Goal: Task Accomplishment & Management: Use online tool/utility

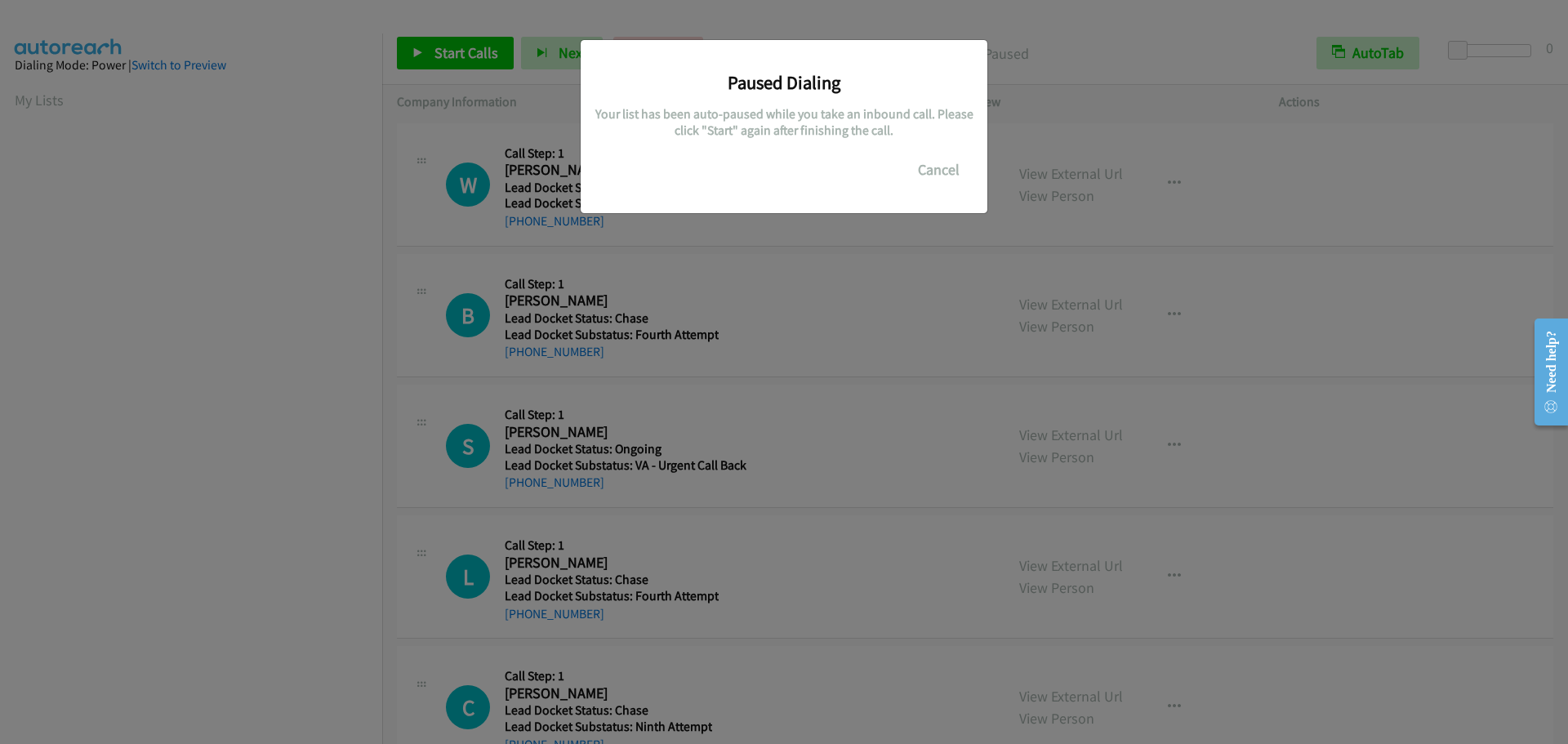
scroll to position [173, 0]
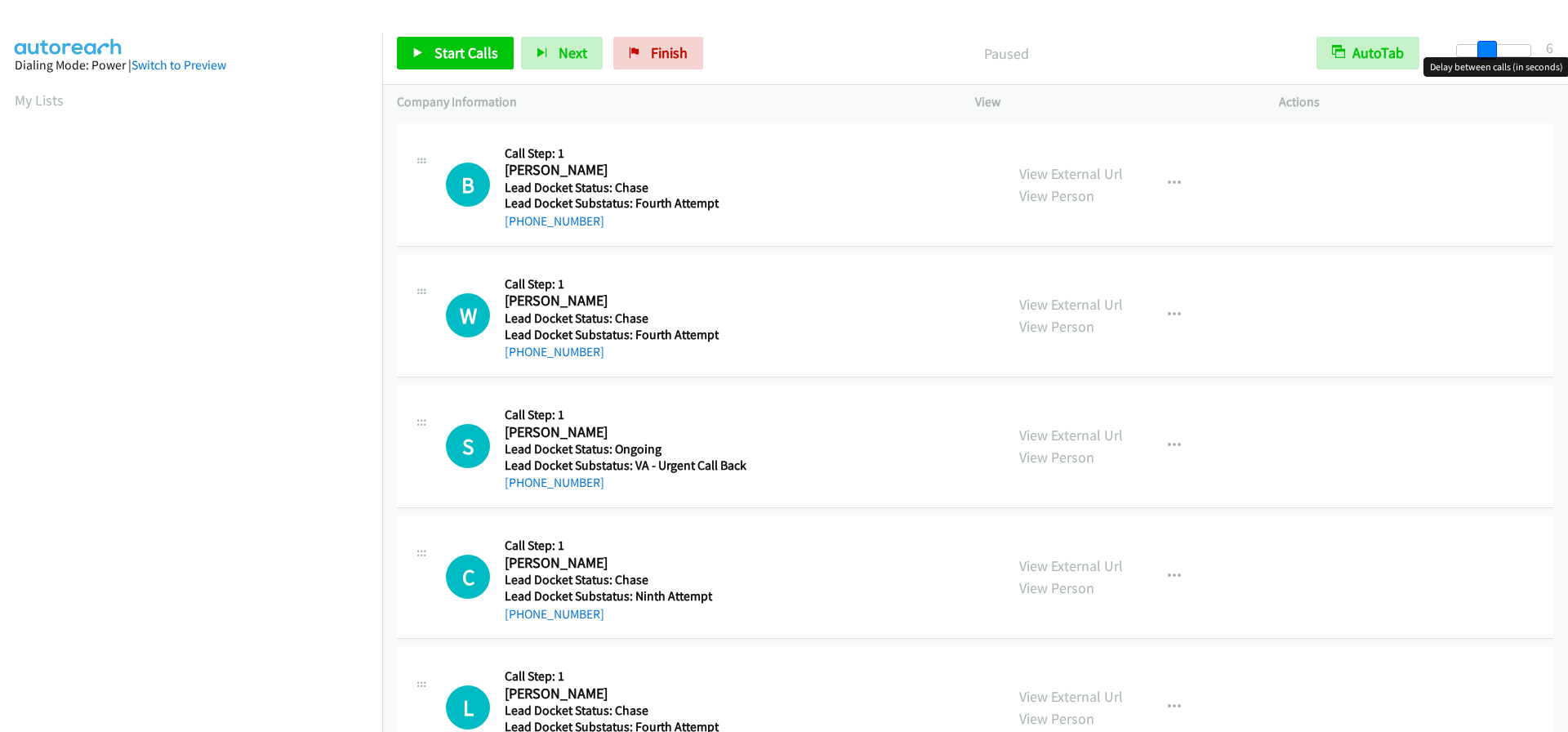
drag, startPoint x: 1462, startPoint y: 52, endPoint x: 1493, endPoint y: 55, distance: 31.1
click at [1493, 55] on span at bounding box center [1487, 51] width 20 height 20
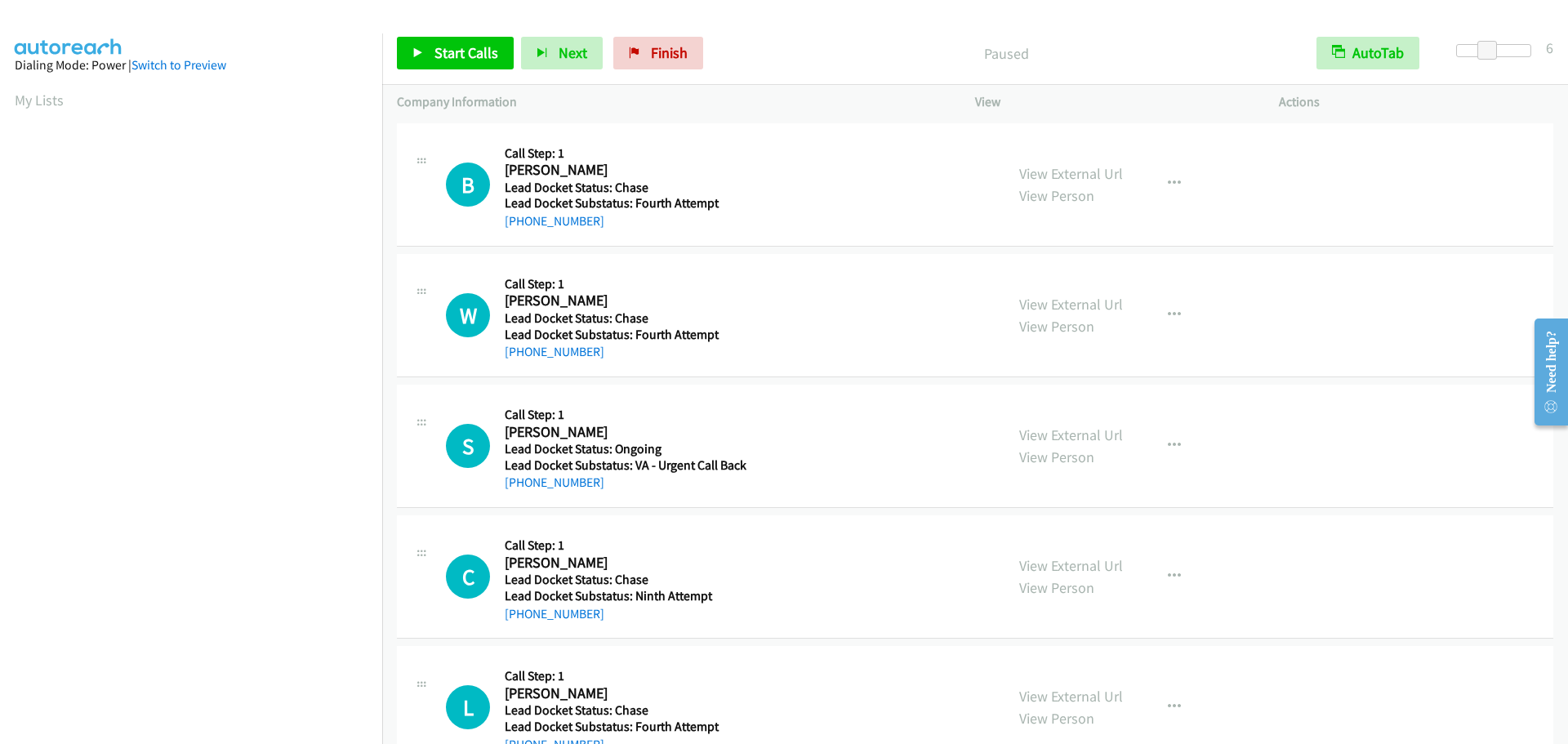
scroll to position [173, 0]
click at [471, 61] on span "Start Calls" at bounding box center [467, 52] width 64 height 19
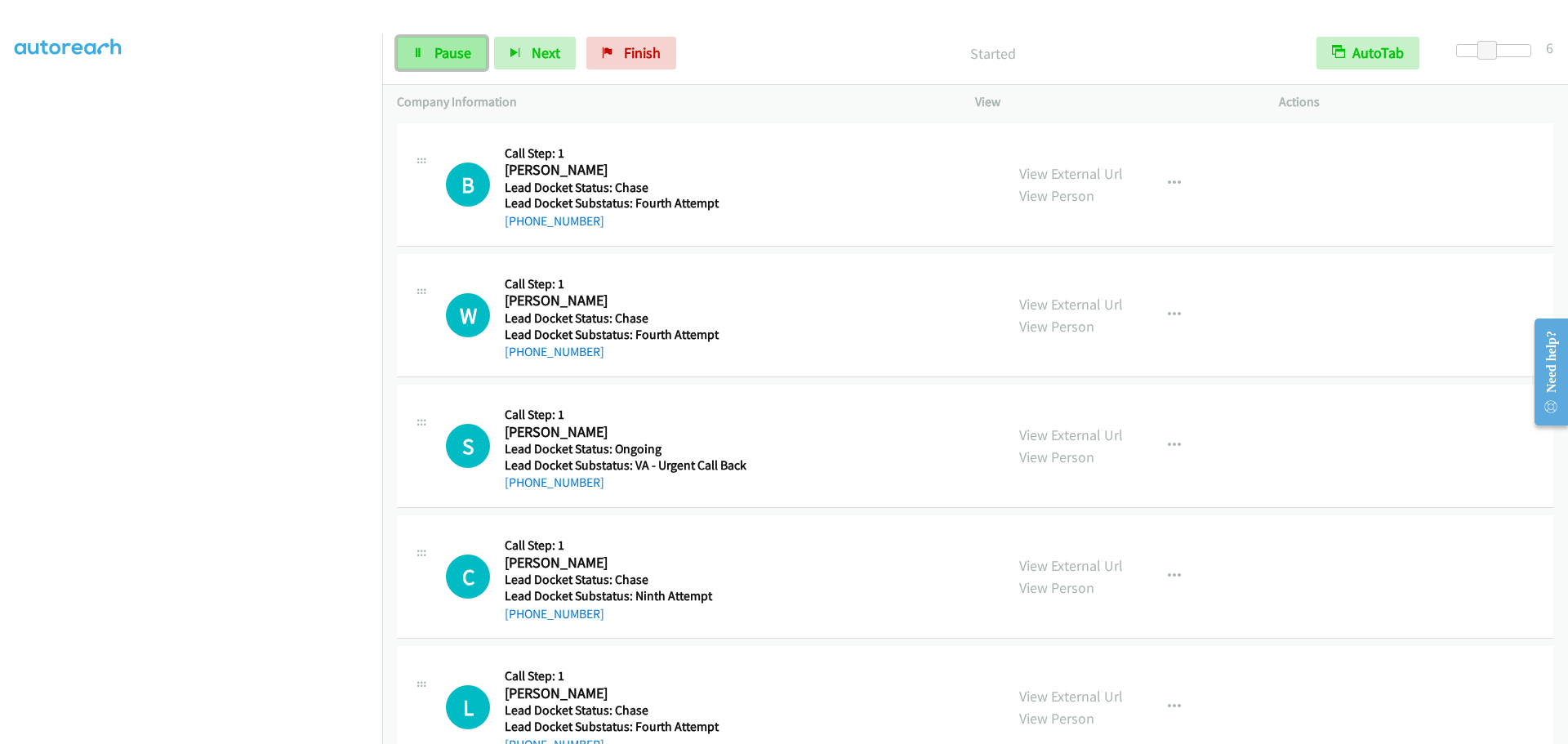
click at [463, 49] on span "Pause" at bounding box center [453, 52] width 37 height 19
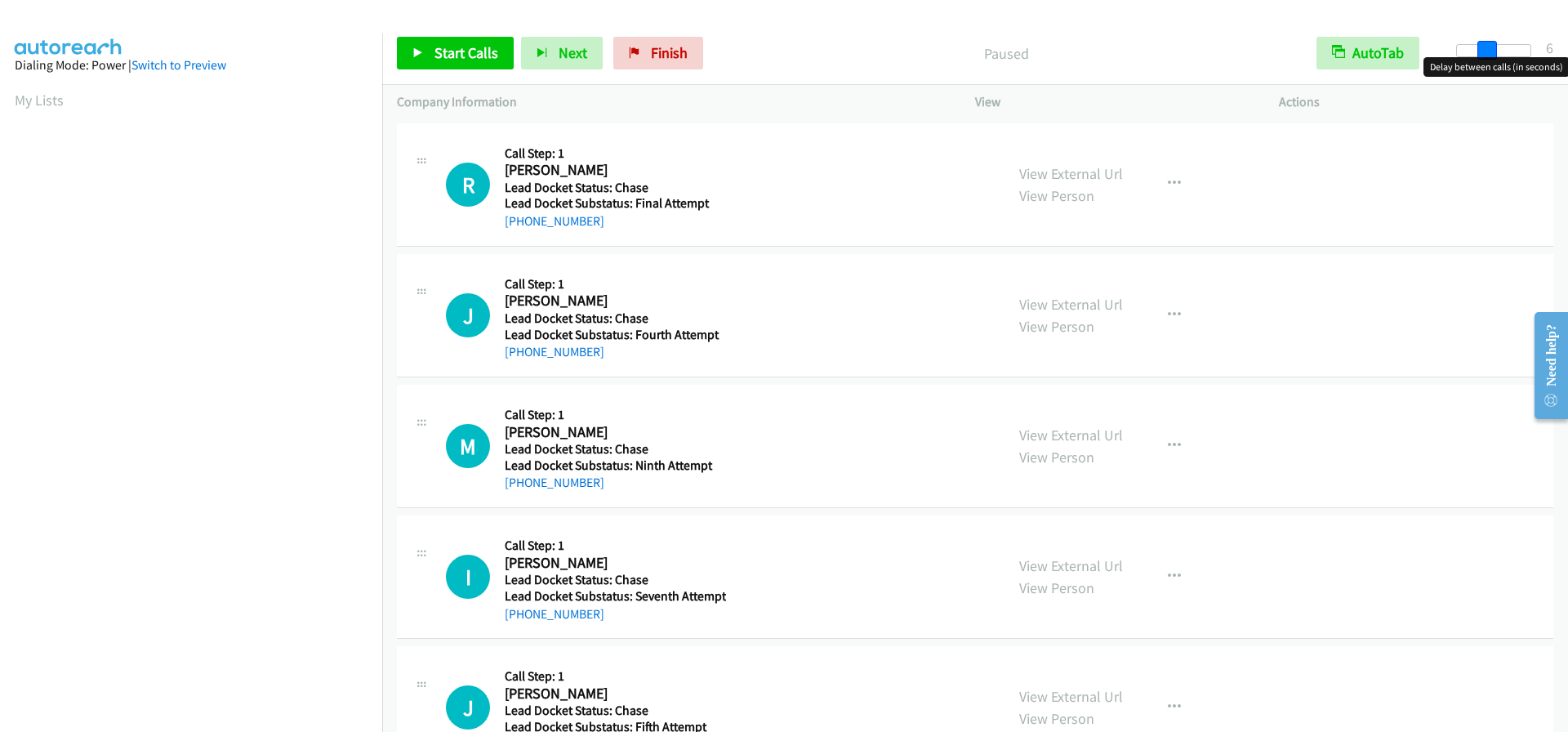
drag, startPoint x: 1462, startPoint y: 51, endPoint x: 1490, endPoint y: 50, distance: 28.0
click at [1490, 50] on span at bounding box center [1487, 51] width 20 height 20
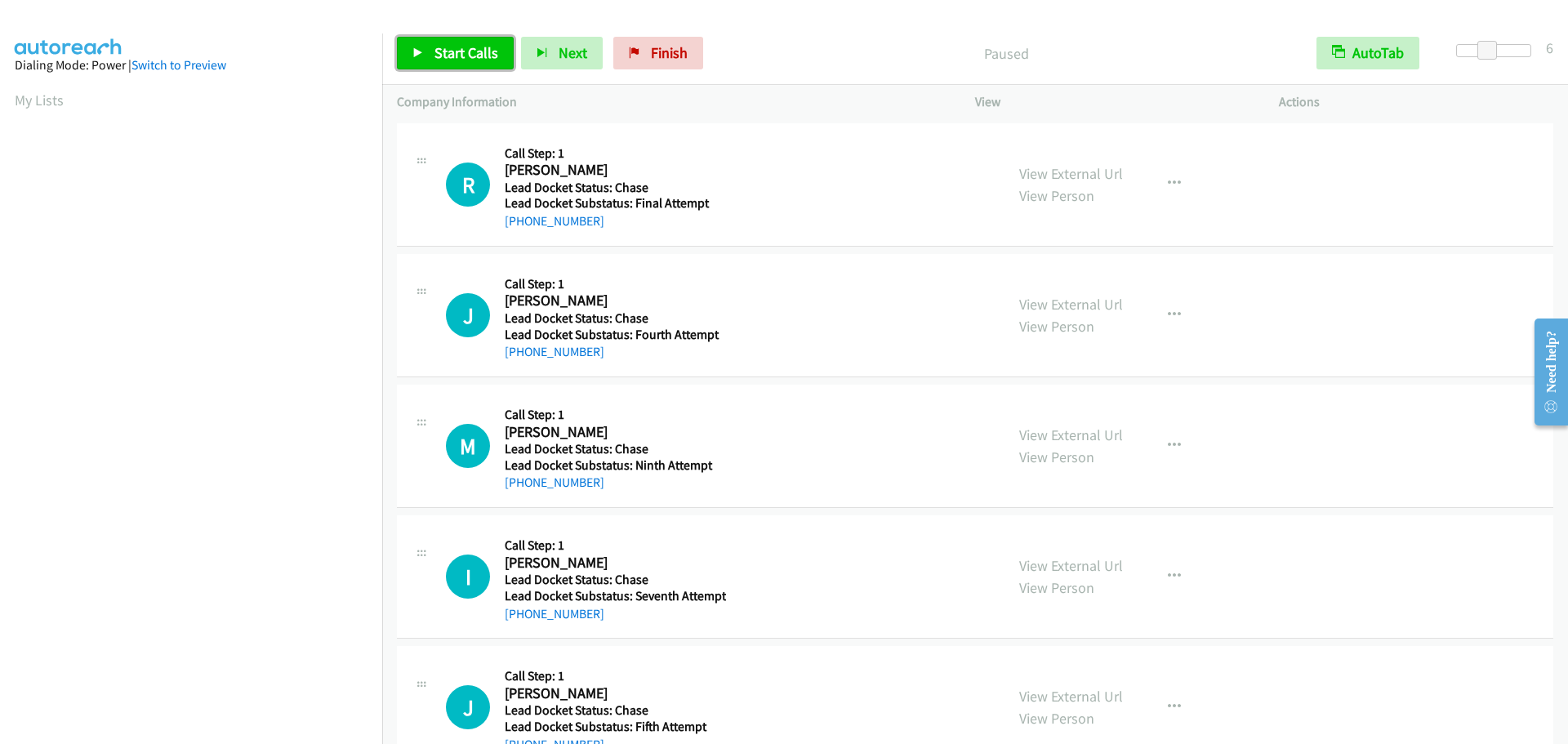
click at [478, 43] on link "Start Calls" at bounding box center [455, 53] width 117 height 33
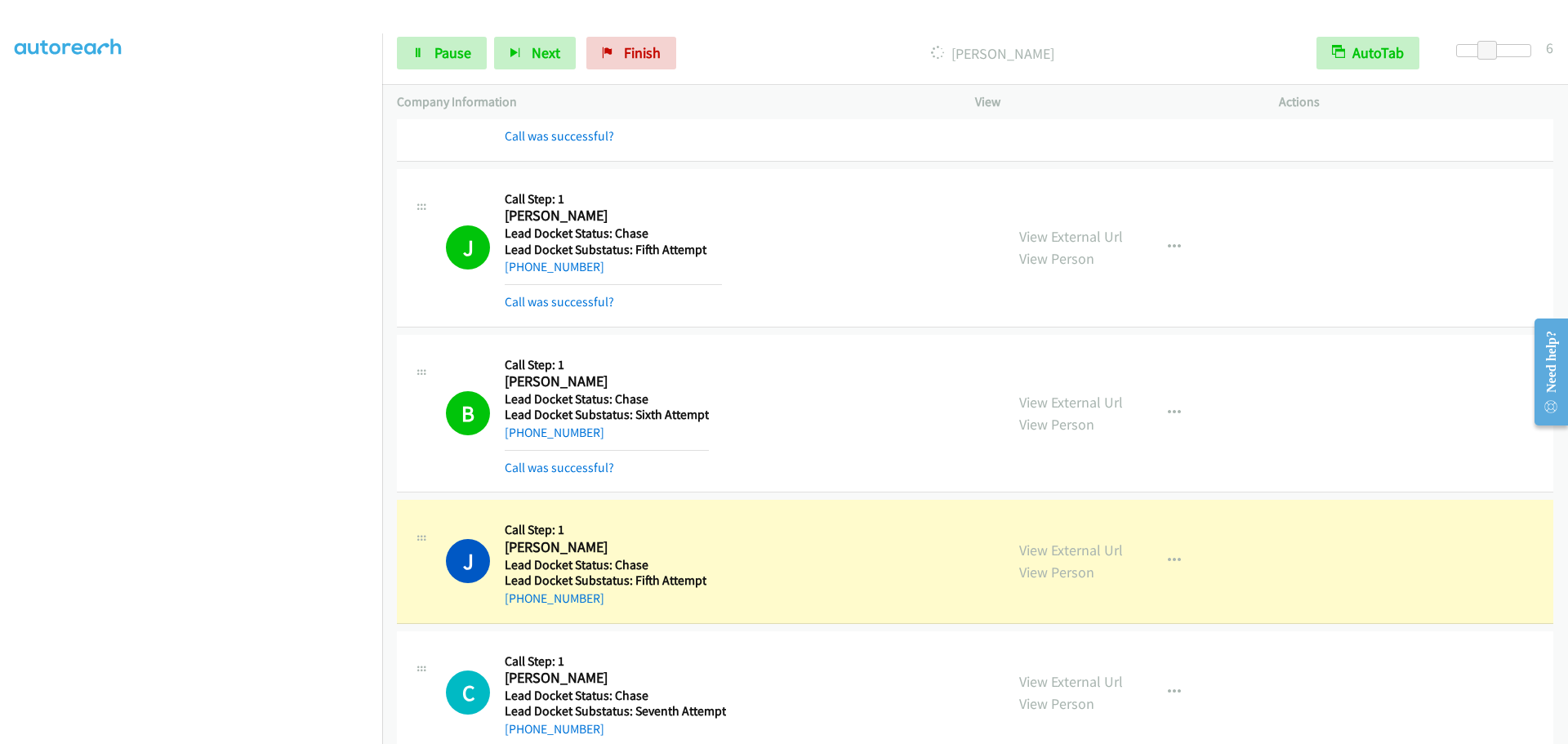
scroll to position [943, 0]
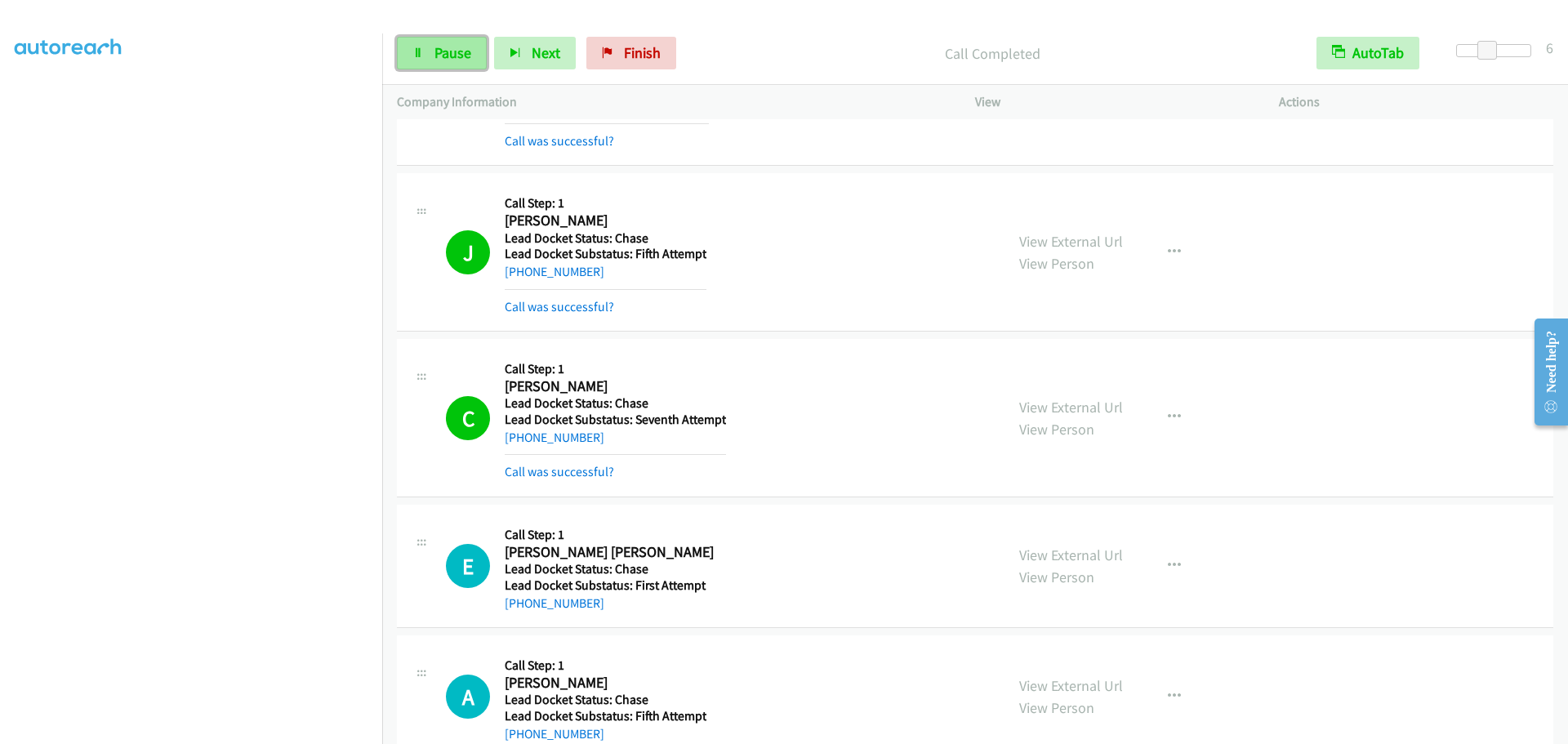
click at [455, 57] on span "Pause" at bounding box center [453, 52] width 37 height 19
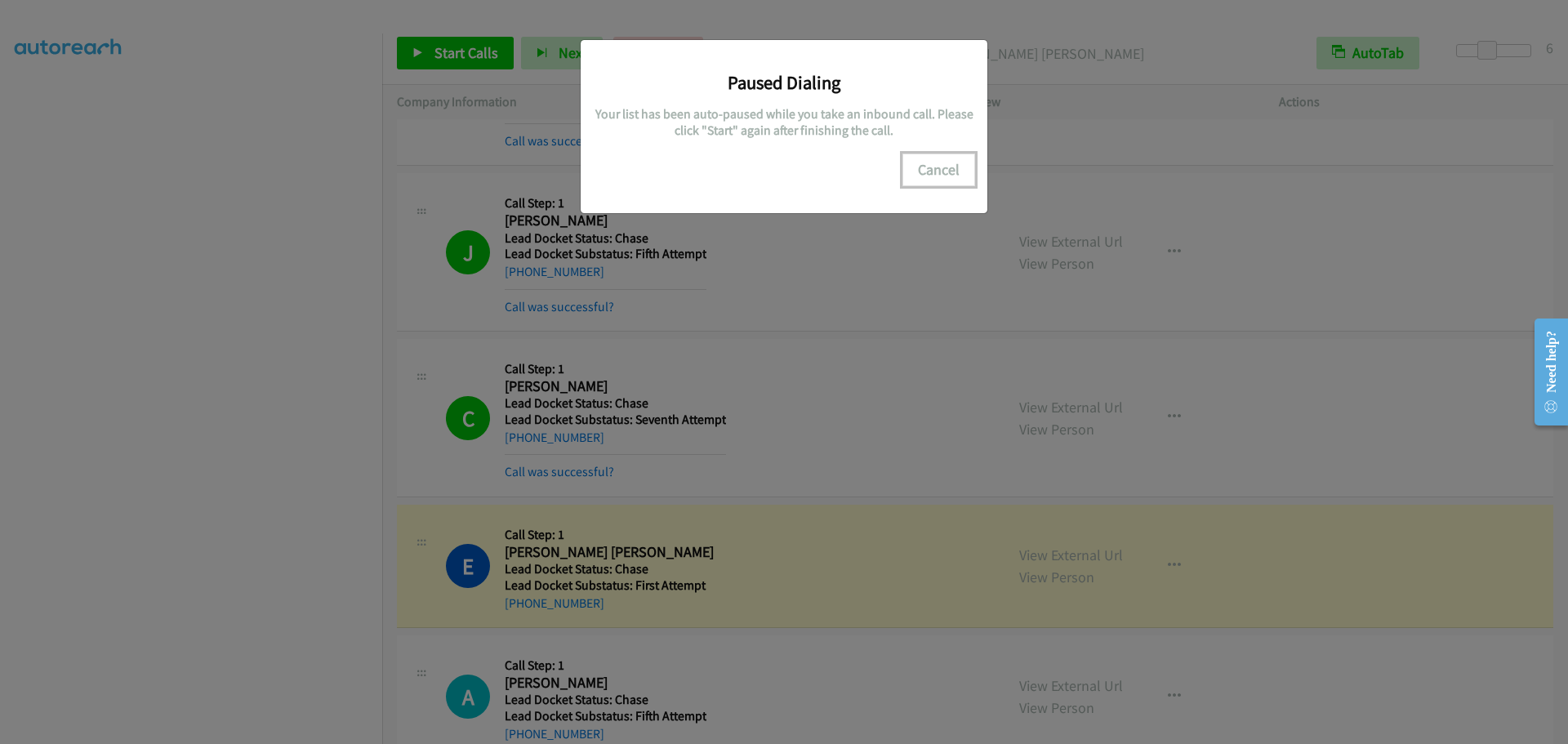
click at [952, 177] on button "Cancel" at bounding box center [938, 170] width 73 height 33
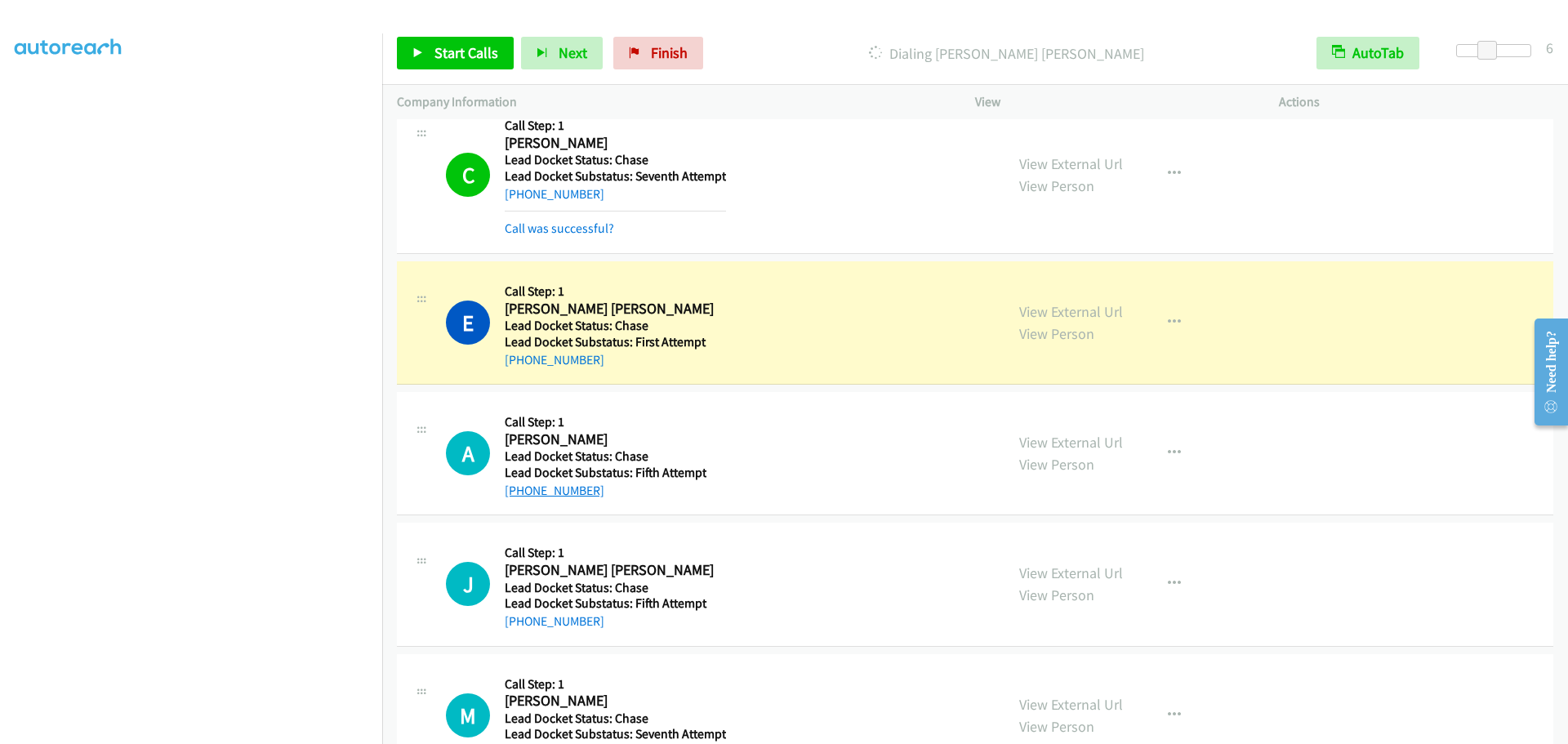
scroll to position [1189, 0]
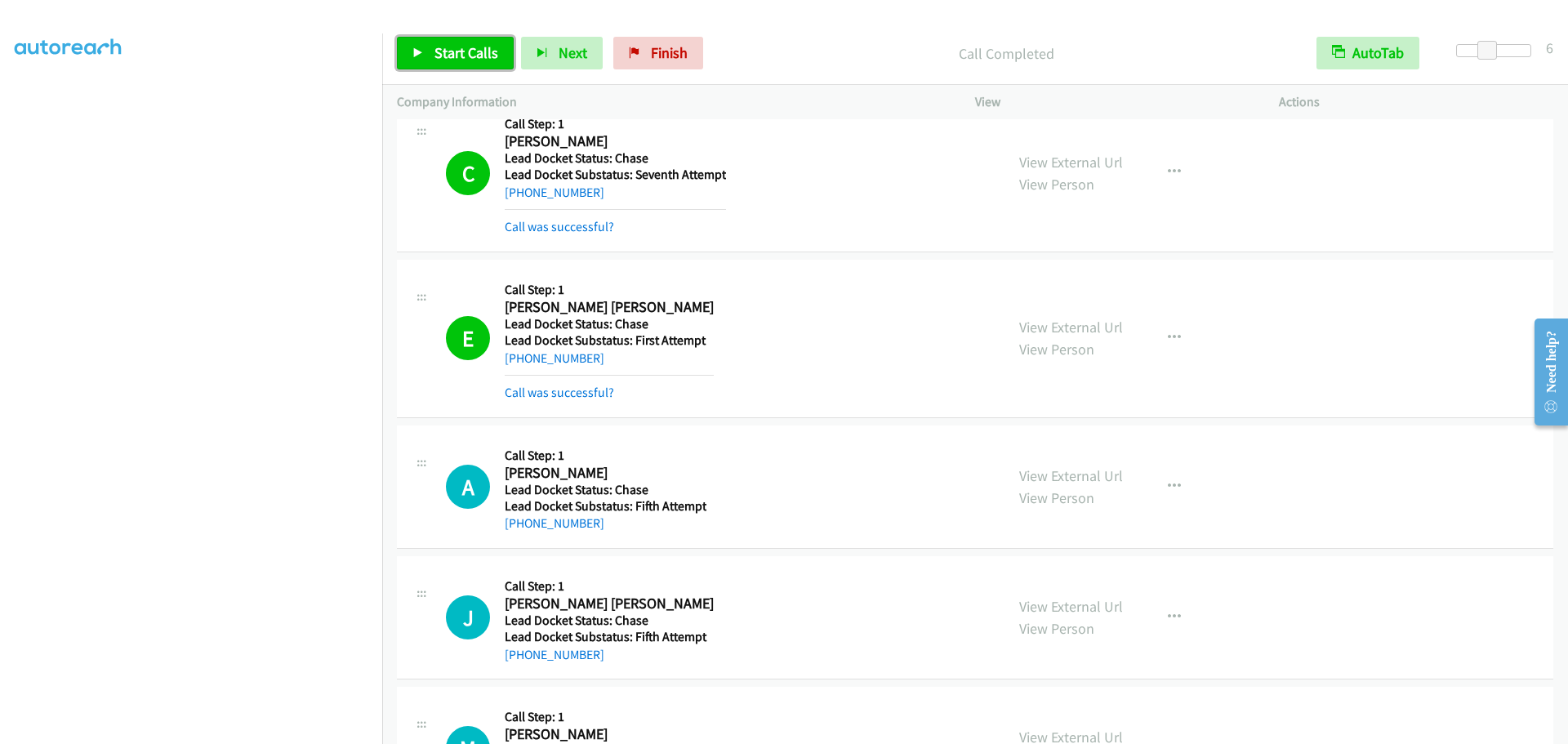
click at [441, 57] on span "Start Calls" at bounding box center [467, 52] width 64 height 19
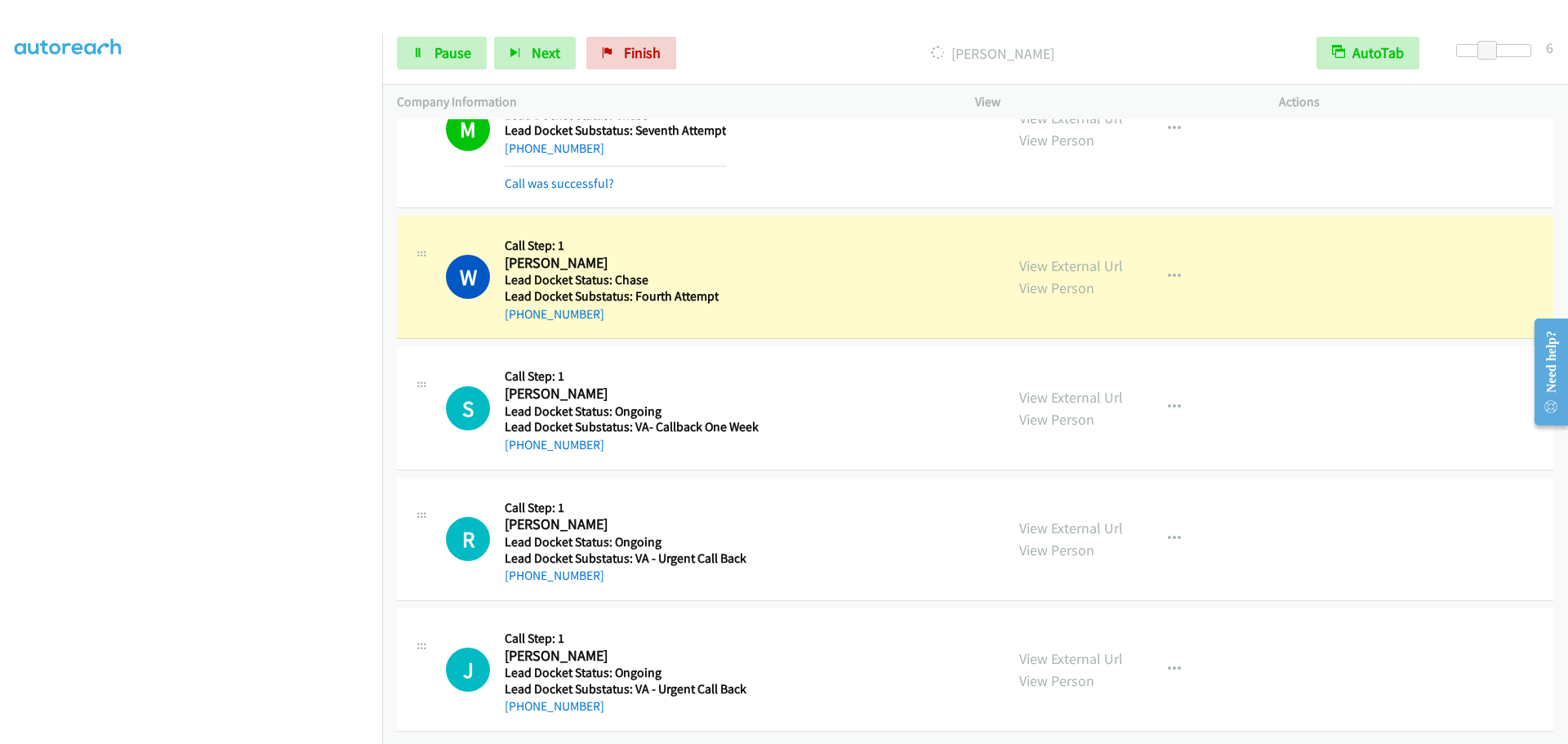
scroll to position [1908, 0]
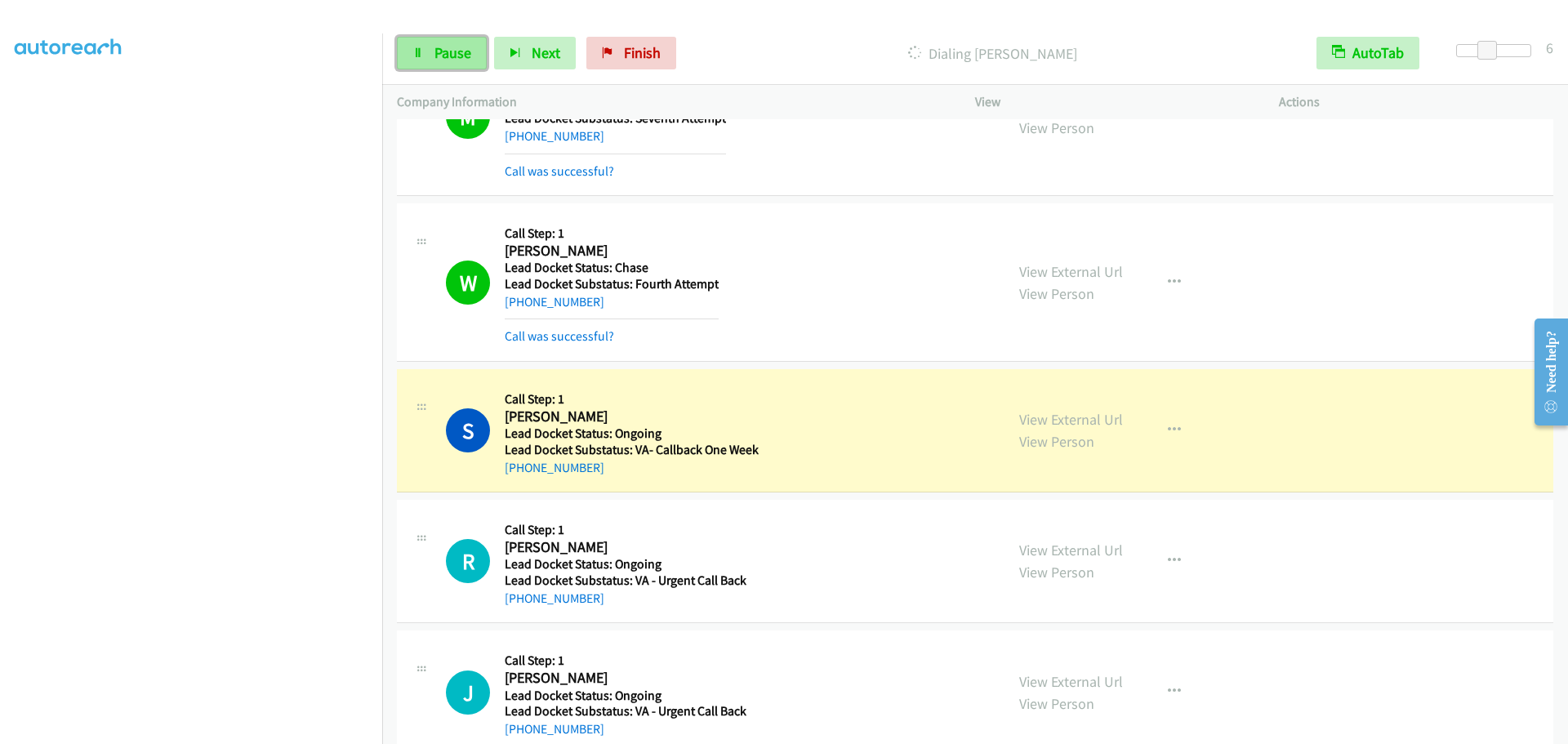
click at [440, 55] on span "Pause" at bounding box center [453, 52] width 37 height 19
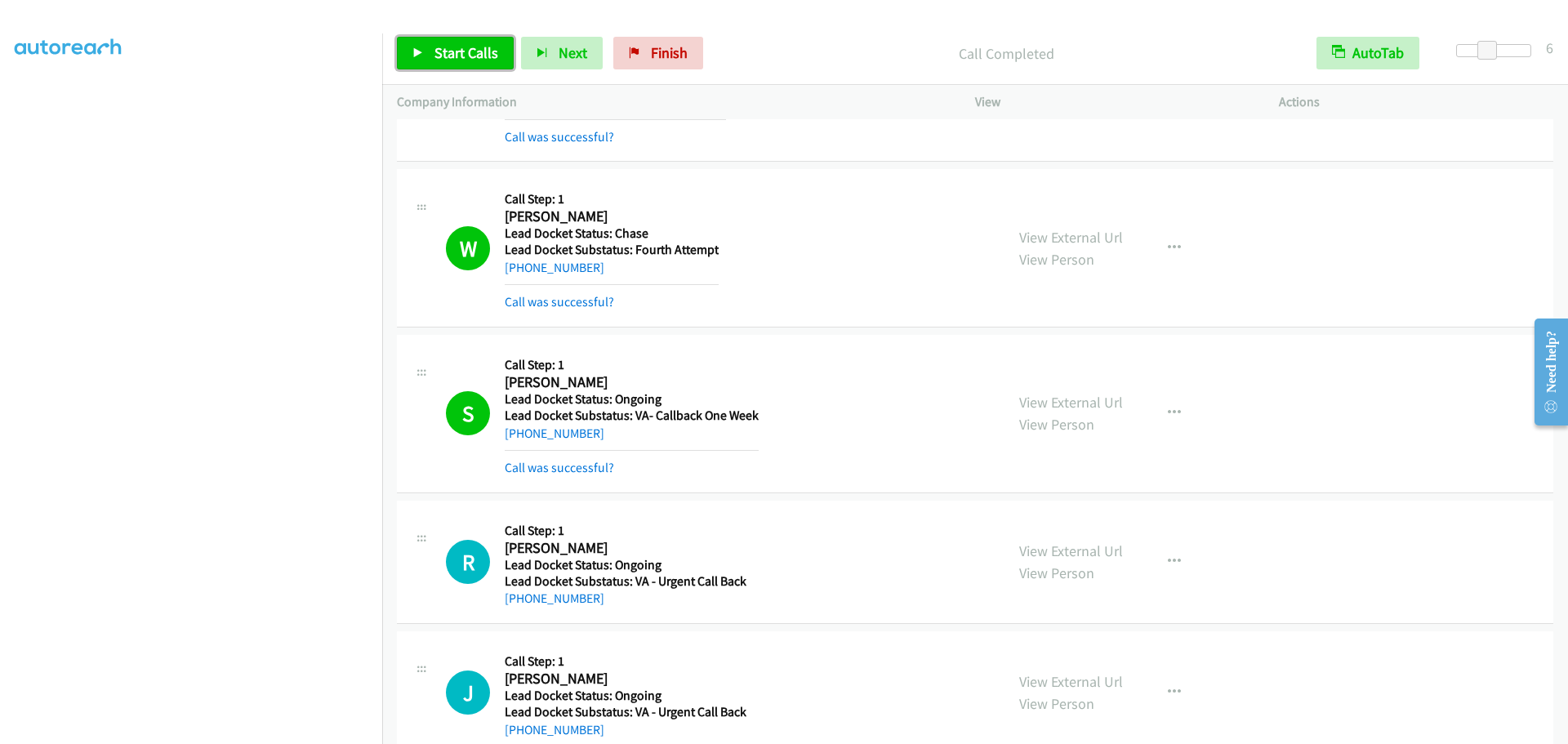
click at [479, 53] on span "Start Calls" at bounding box center [467, 52] width 64 height 19
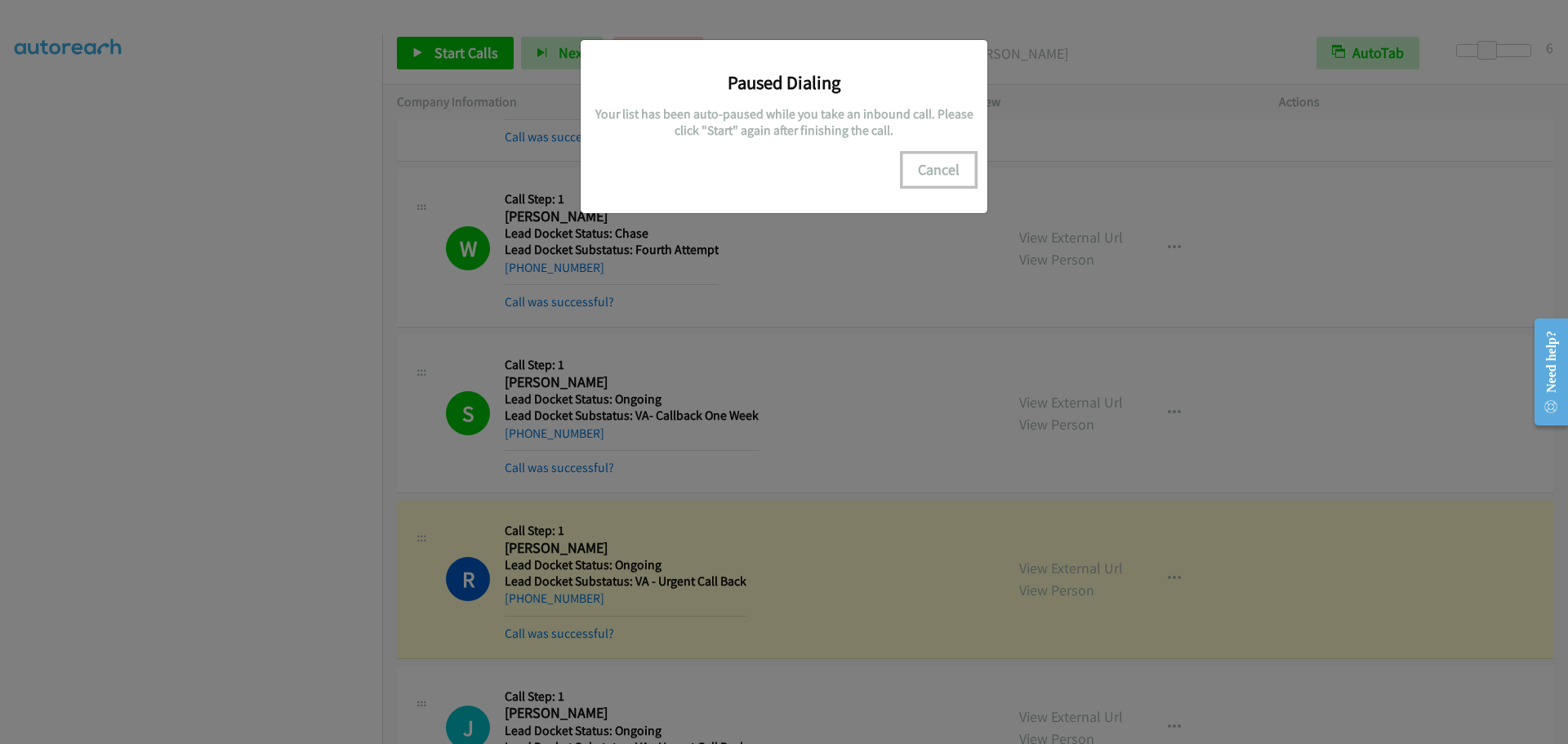
click at [950, 170] on button "Cancel" at bounding box center [938, 170] width 73 height 33
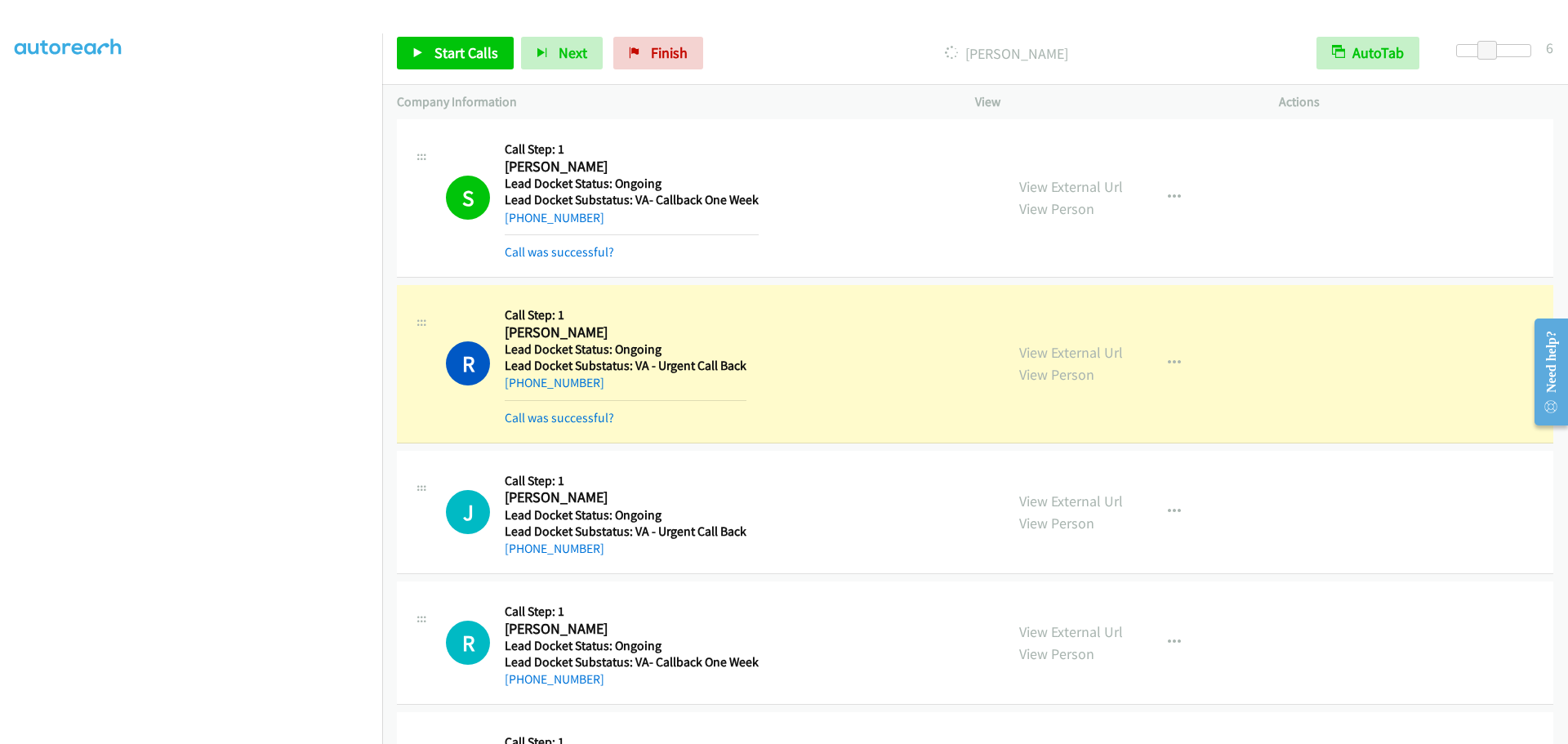
scroll to position [2187, 0]
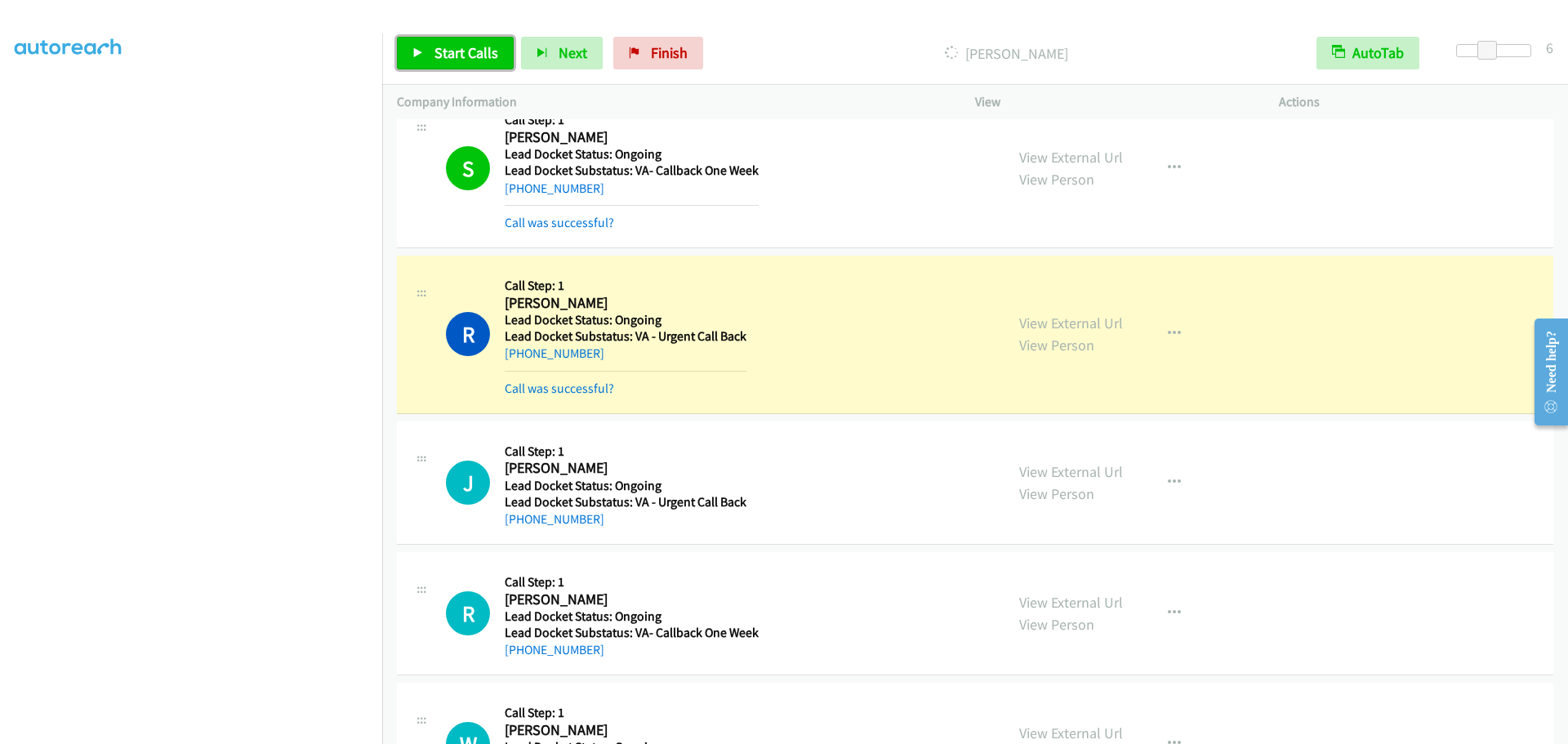
drag, startPoint x: 429, startPoint y: 54, endPoint x: 431, endPoint y: 33, distance: 21.1
click at [429, 54] on link "Start Calls" at bounding box center [455, 53] width 117 height 33
click at [449, 50] on span "Pause" at bounding box center [453, 52] width 37 height 19
click at [41, 92] on link "My Lists" at bounding box center [39, 100] width 49 height 19
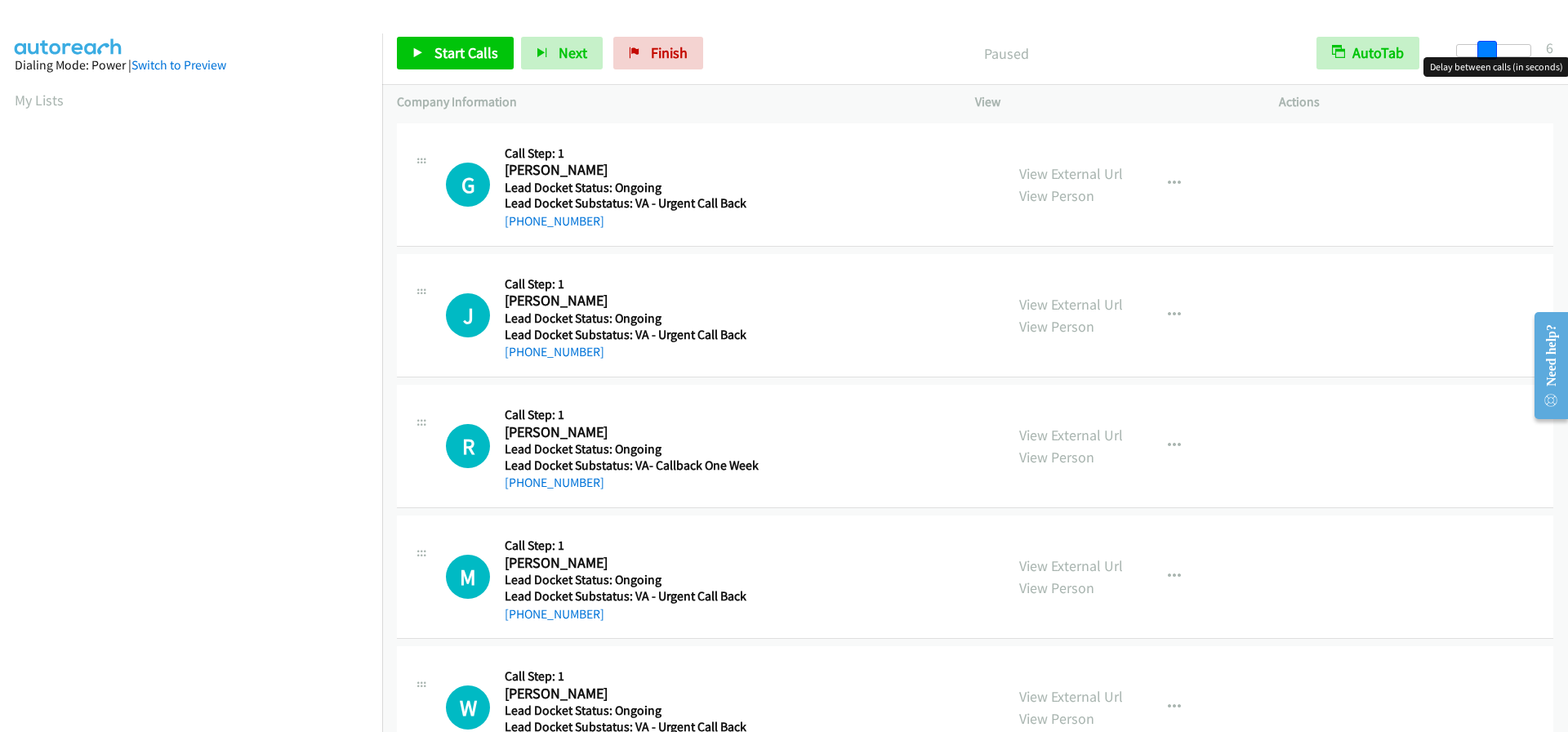
drag, startPoint x: 1463, startPoint y: 50, endPoint x: 1493, endPoint y: 50, distance: 30.0
click at [1493, 50] on span at bounding box center [1487, 51] width 20 height 20
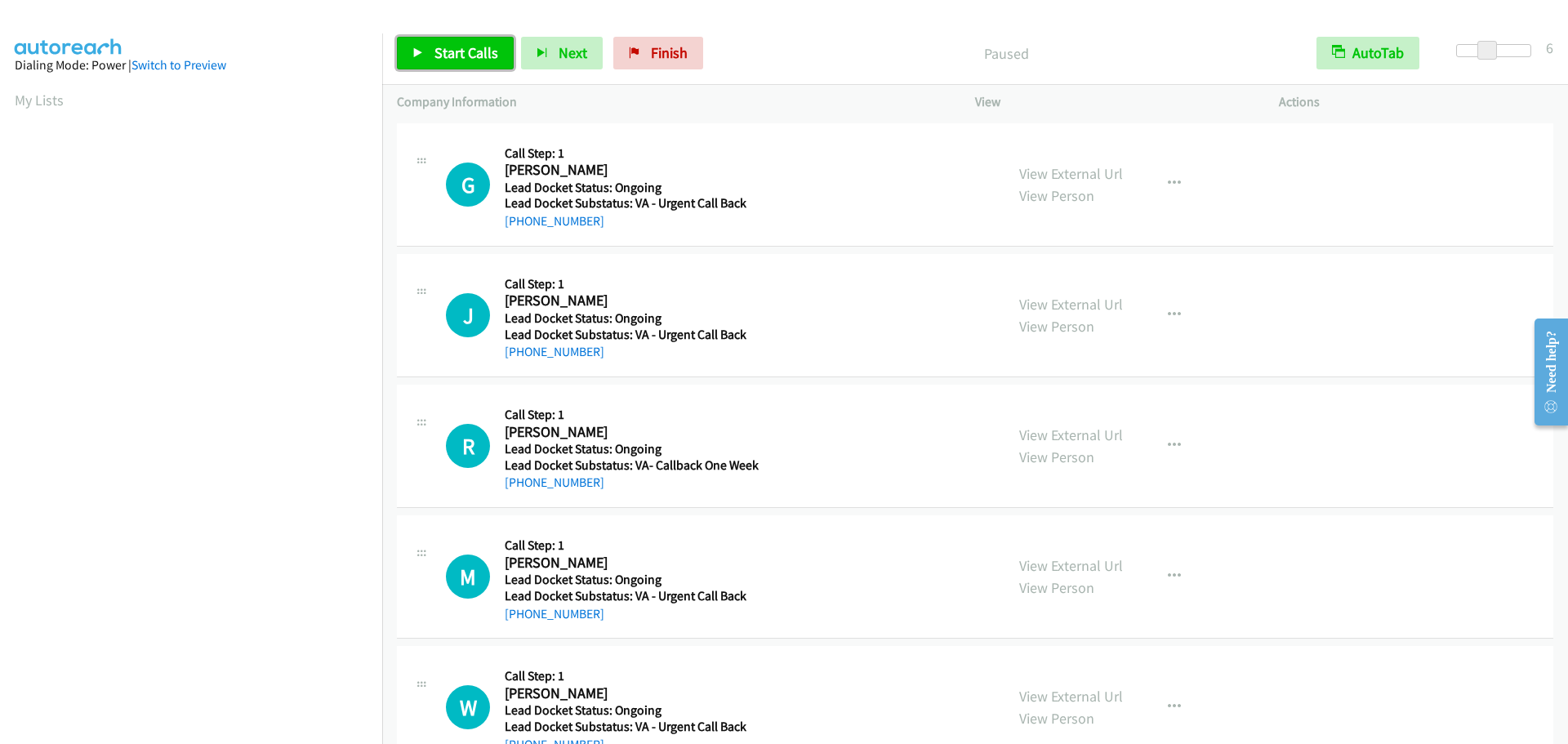
click at [496, 58] on link "Start Calls" at bounding box center [455, 53] width 117 height 33
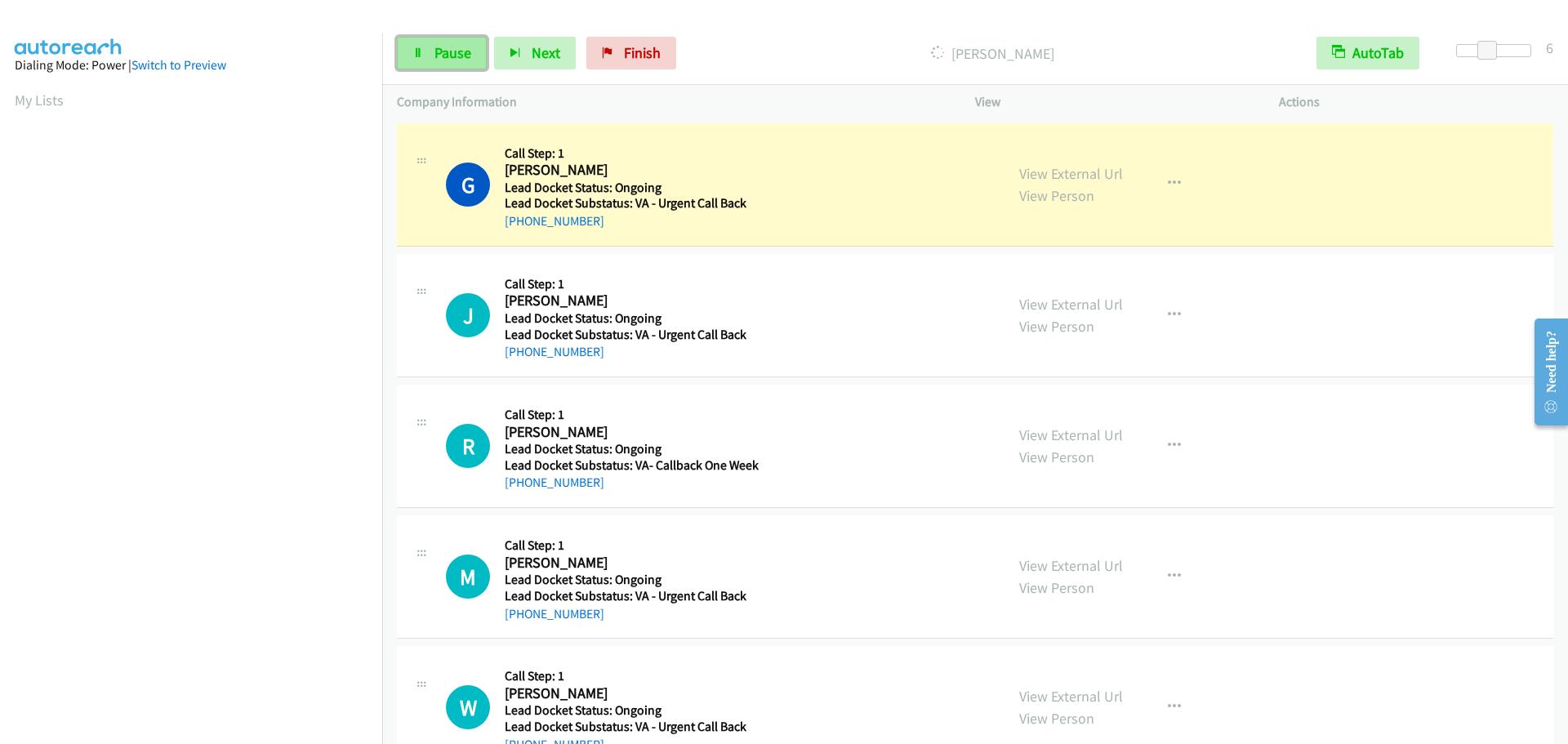
click at [451, 56] on span "Pause" at bounding box center [453, 52] width 37 height 19
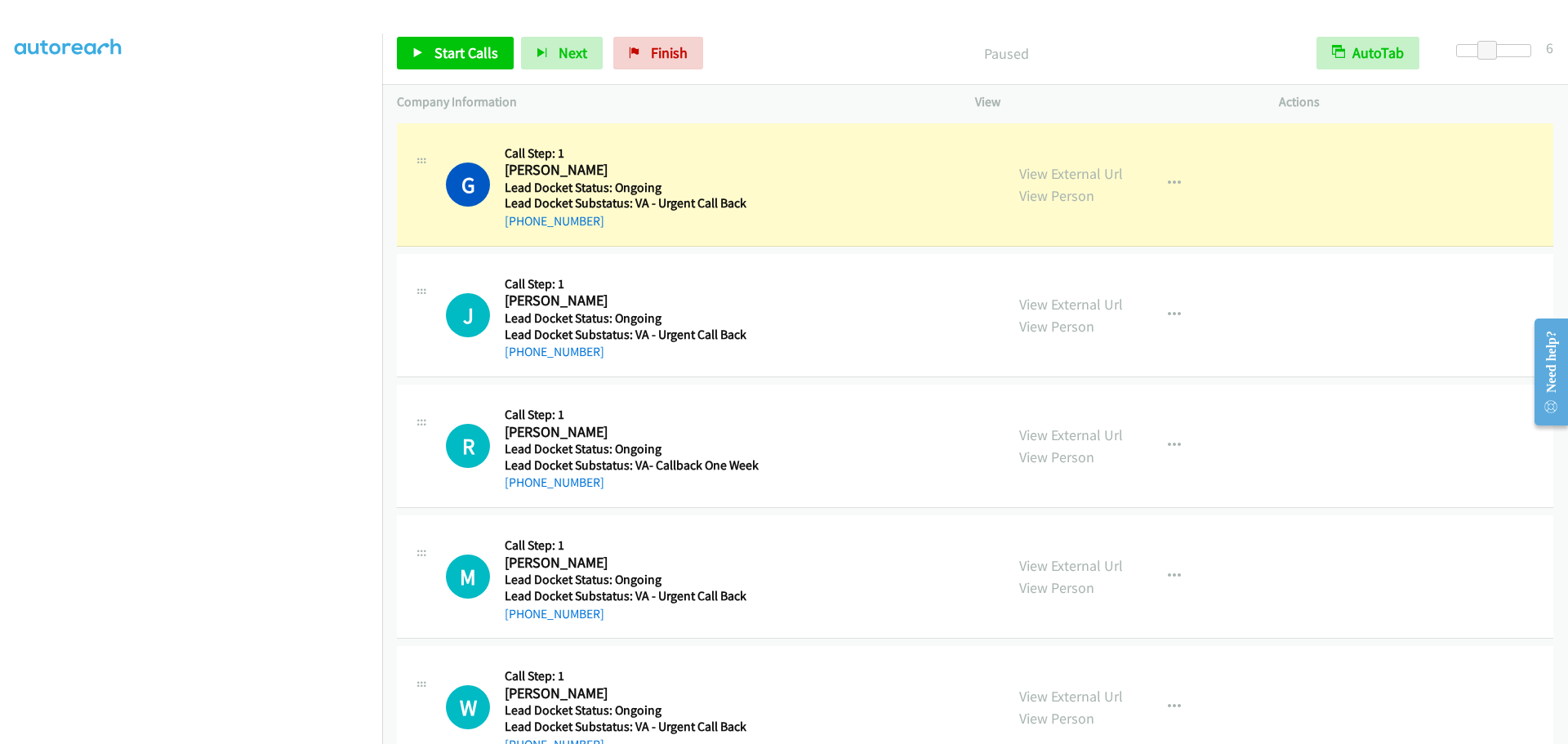
scroll to position [172, 0]
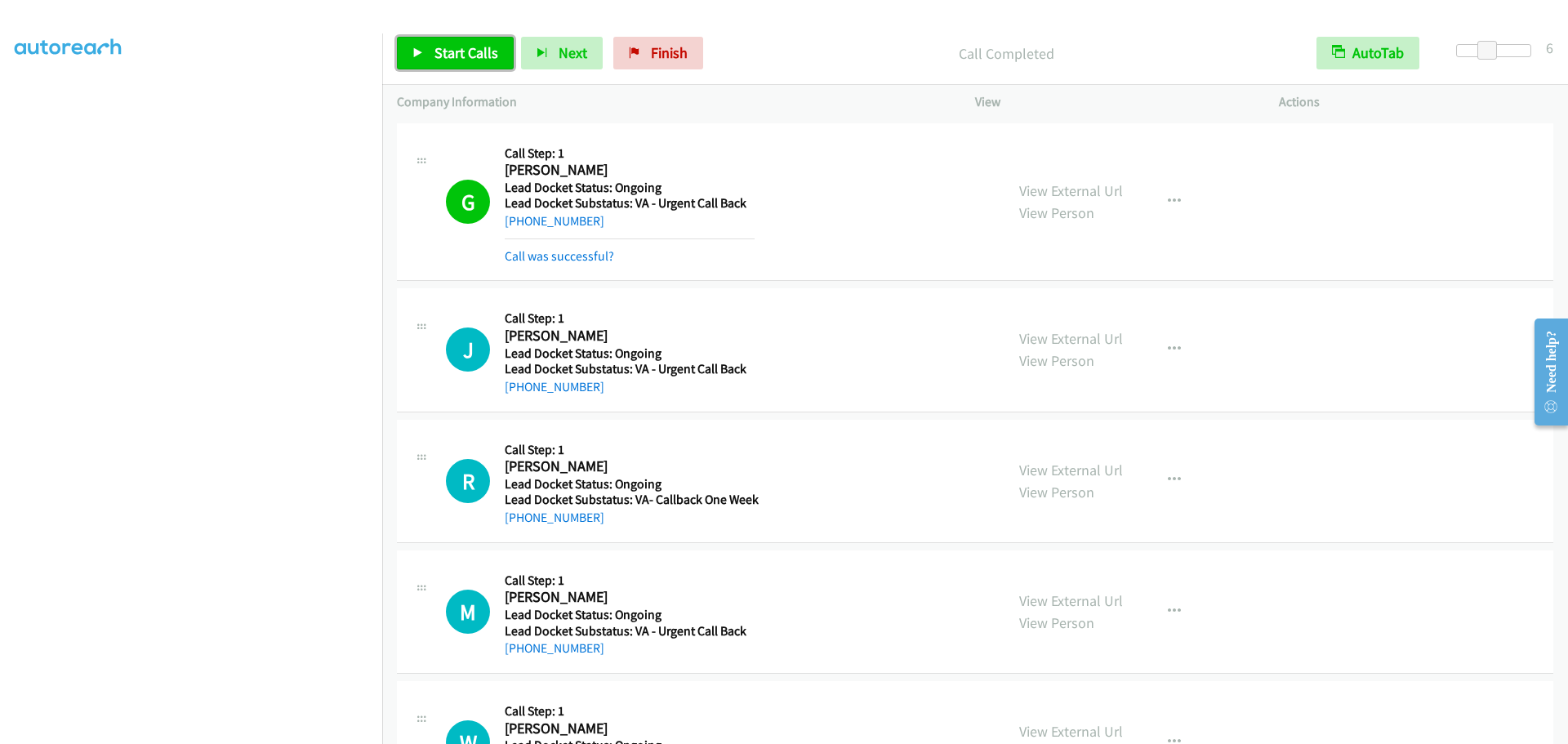
click at [431, 69] on link "Start Calls" at bounding box center [455, 53] width 117 height 33
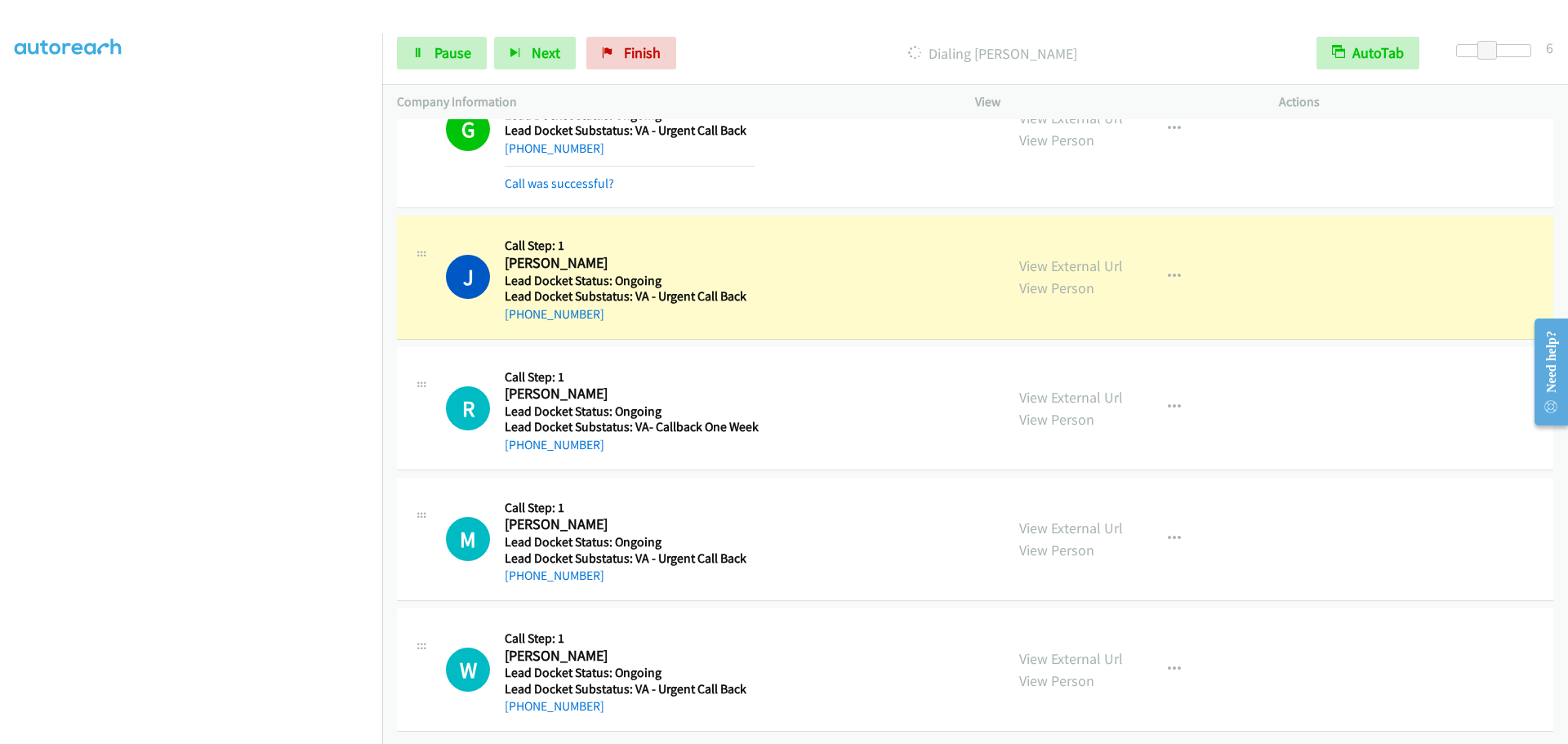
scroll to position [85, 0]
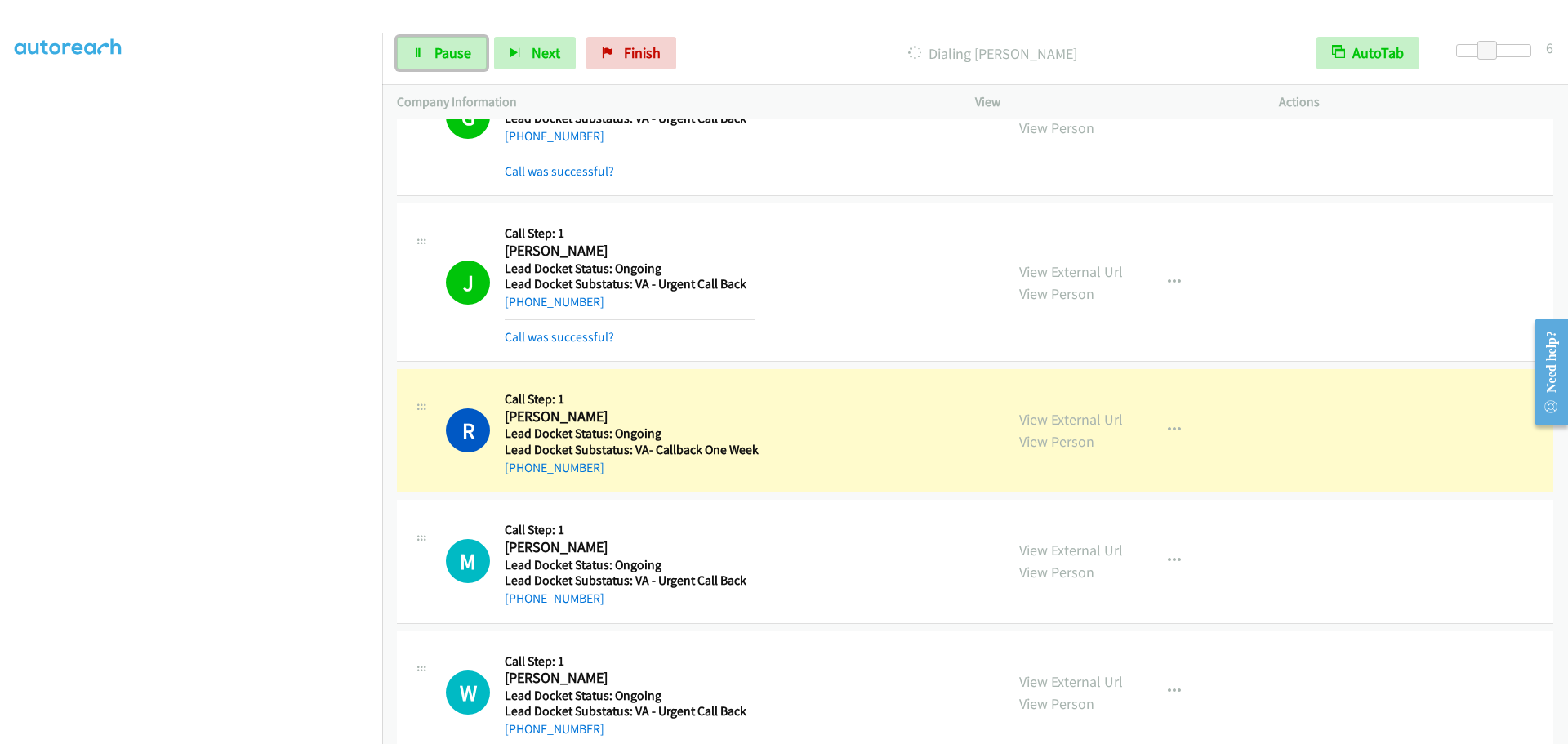
drag, startPoint x: 434, startPoint y: 57, endPoint x: 437, endPoint y: 38, distance: 19.2
click at [435, 57] on span "Pause" at bounding box center [453, 52] width 37 height 19
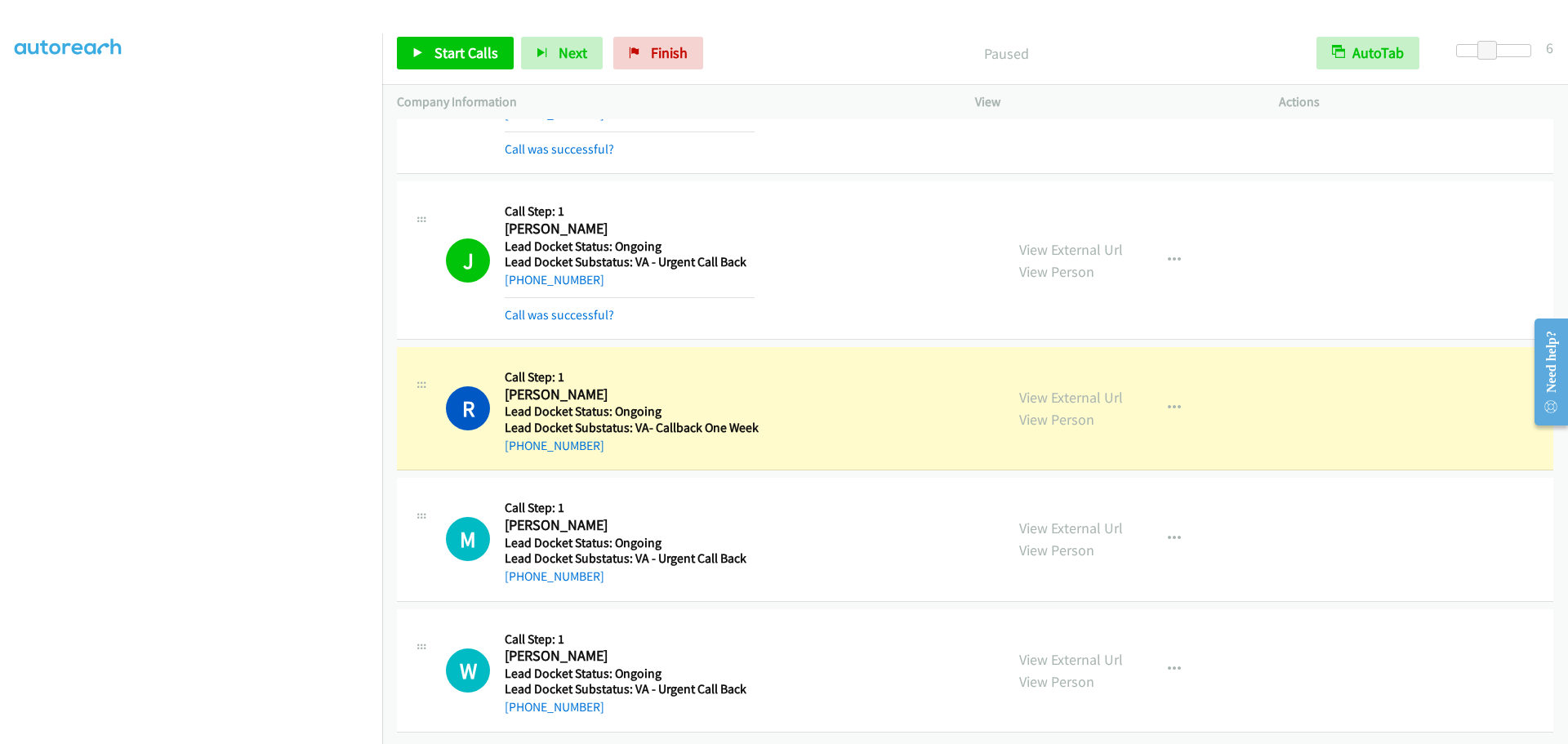
scroll to position [120, 0]
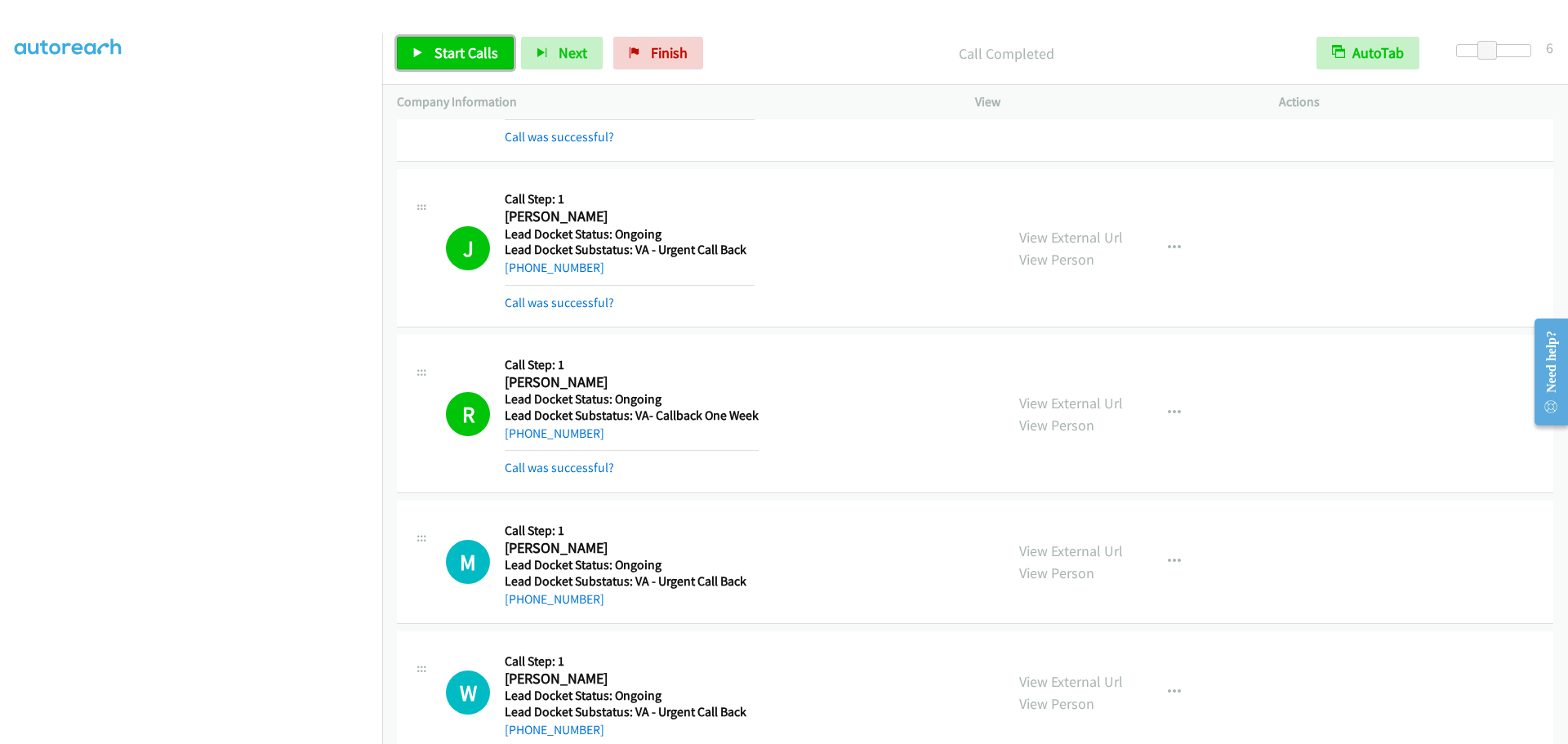
click at [445, 63] on link "Start Calls" at bounding box center [455, 53] width 117 height 33
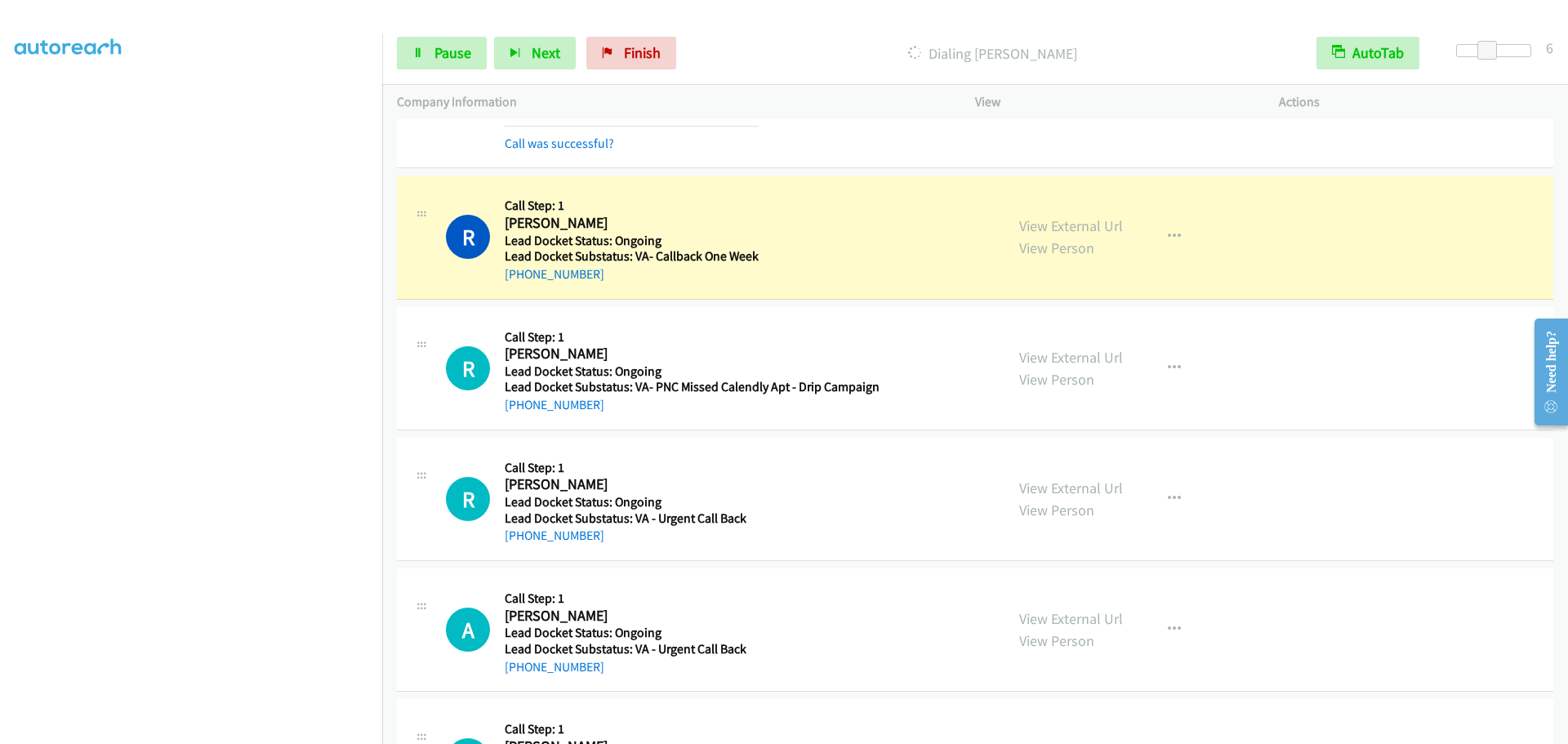
scroll to position [943, 0]
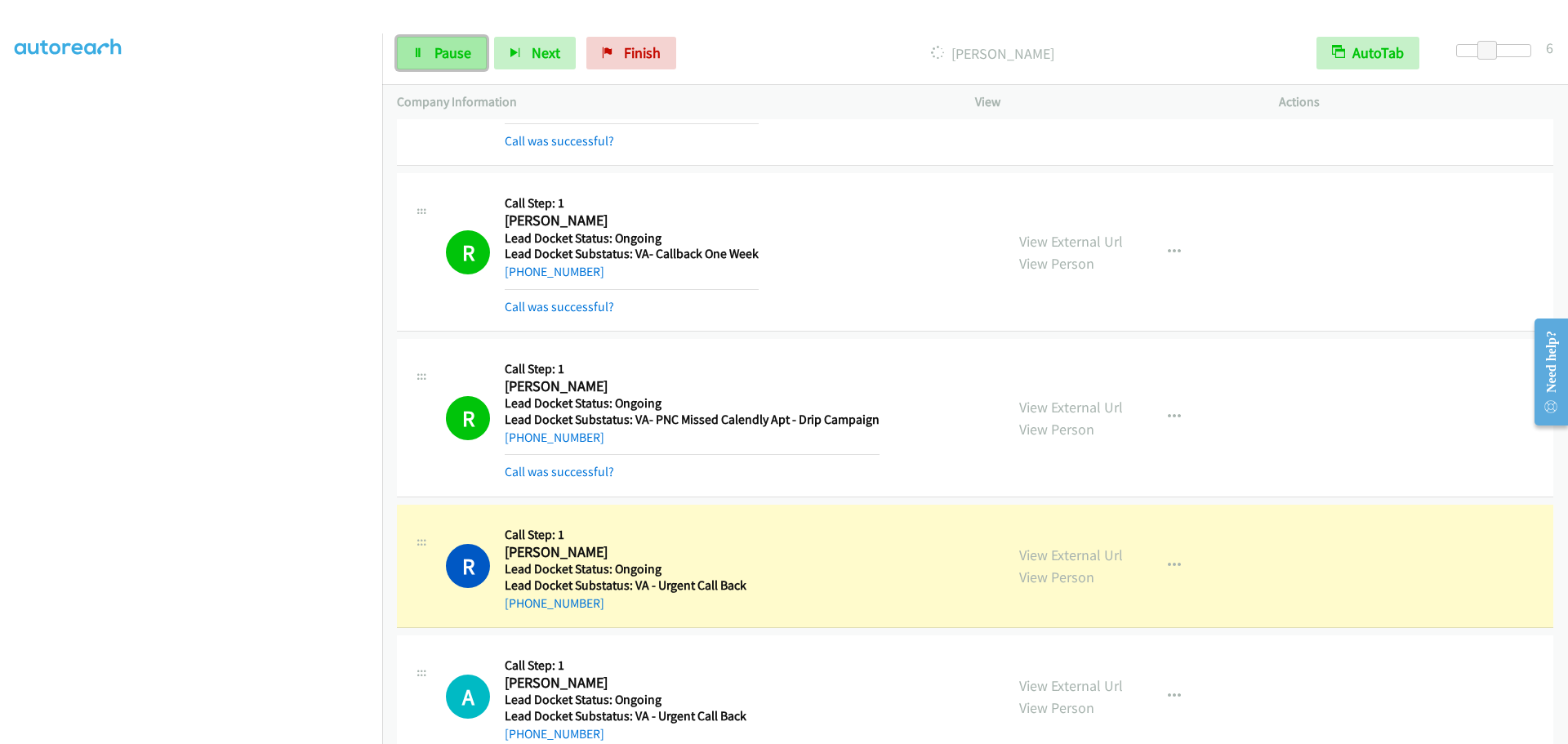
click at [462, 60] on span "Pause" at bounding box center [453, 52] width 37 height 19
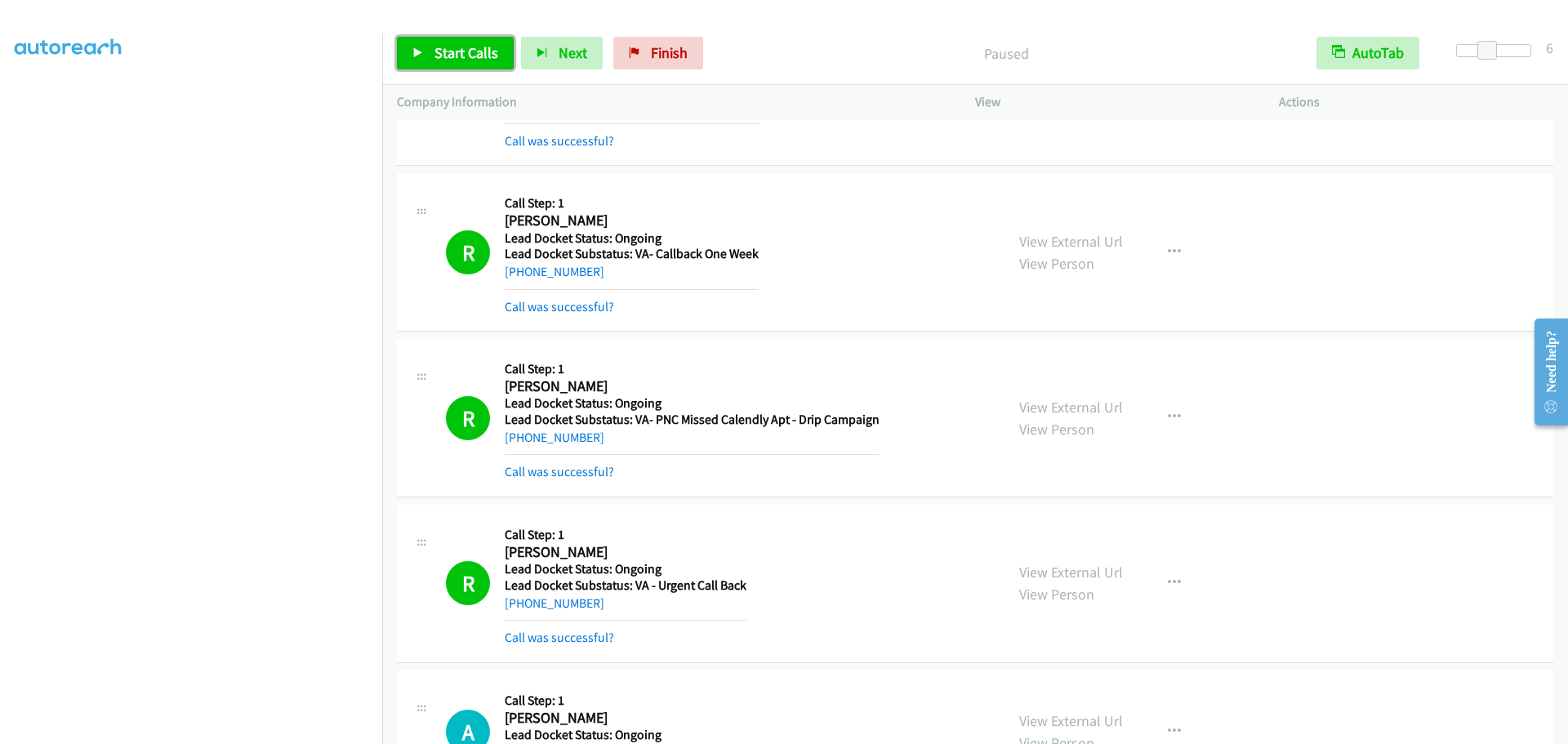
click at [445, 57] on span "Start Calls" at bounding box center [467, 52] width 64 height 19
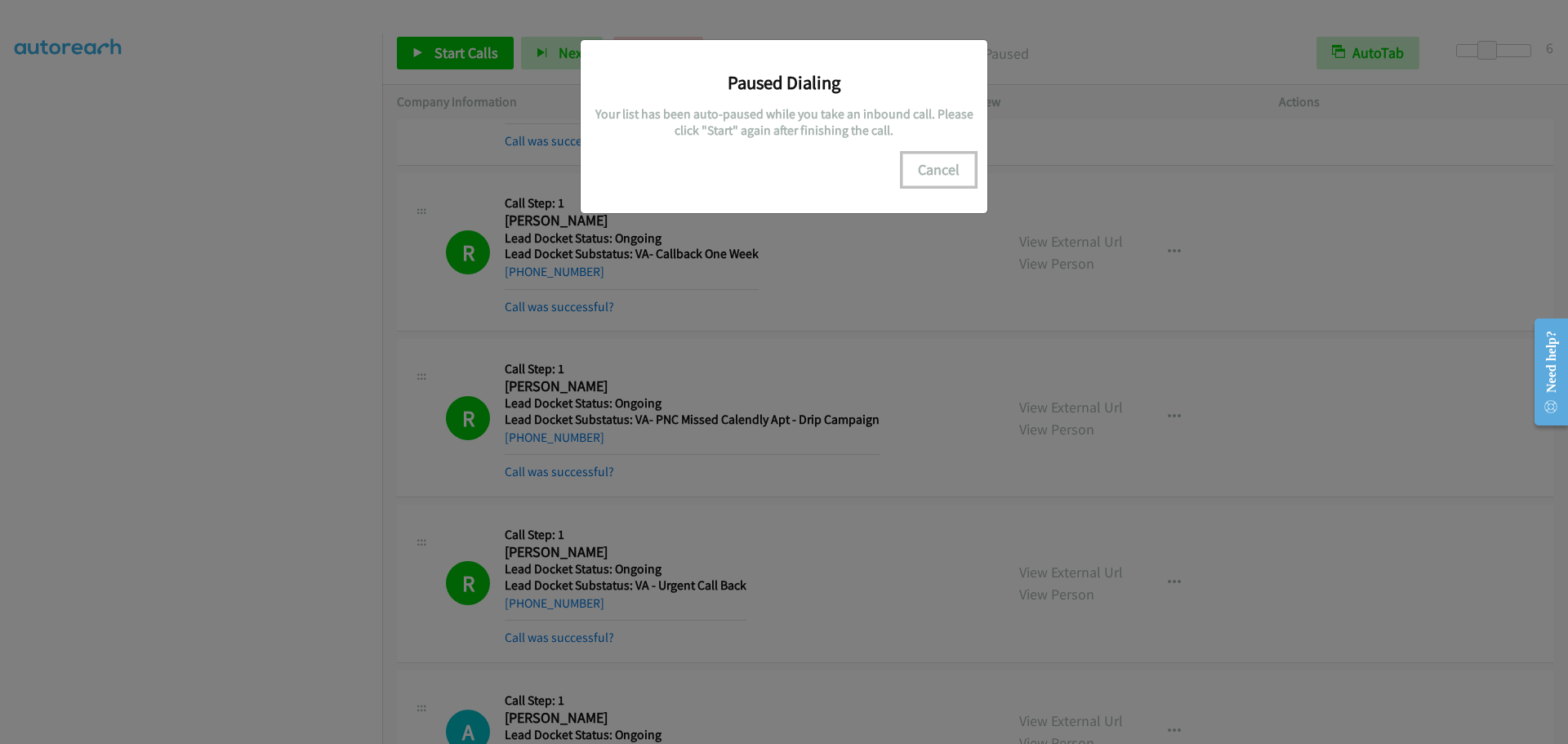
click at [929, 170] on button "Cancel" at bounding box center [938, 170] width 73 height 33
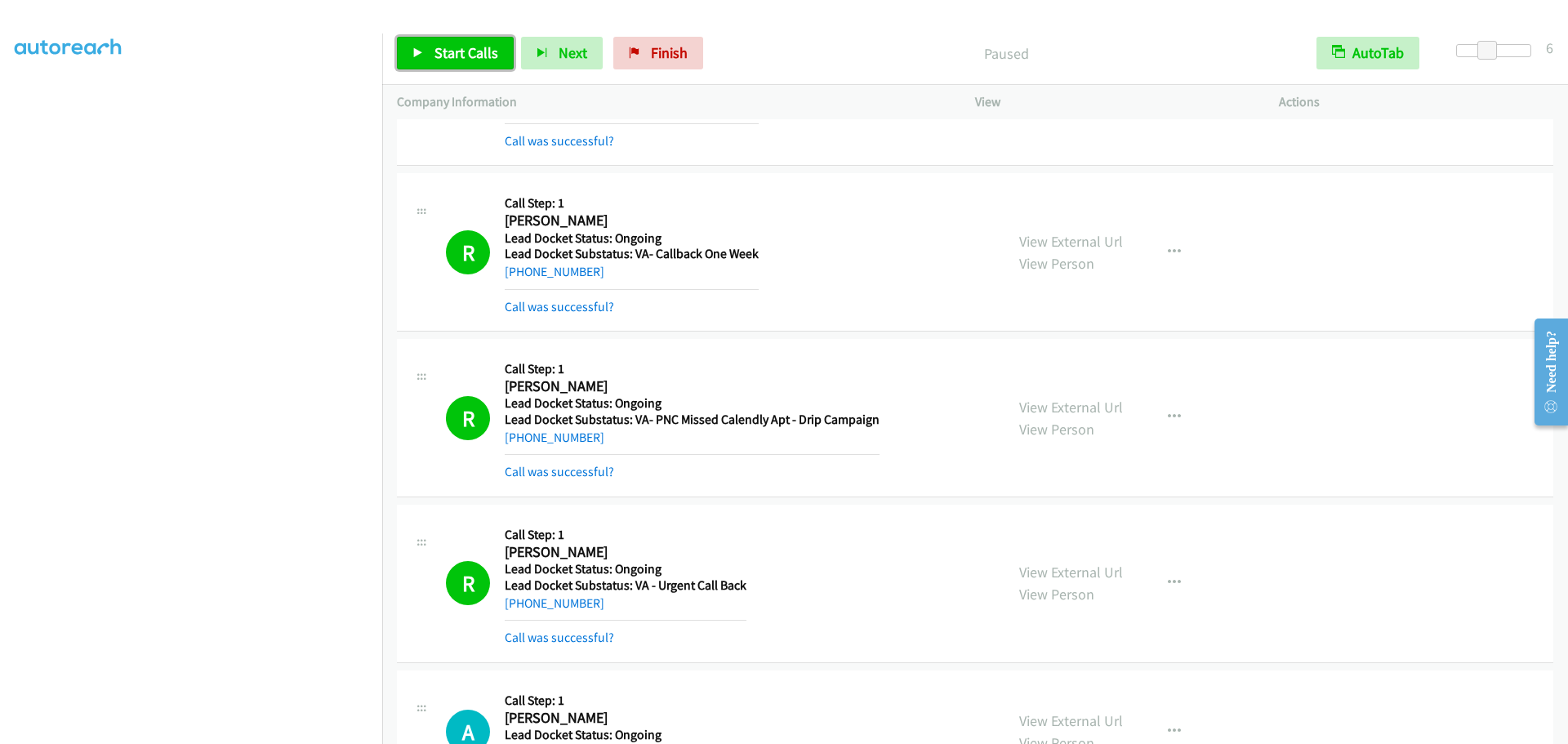
click at [445, 66] on link "Start Calls" at bounding box center [455, 53] width 117 height 33
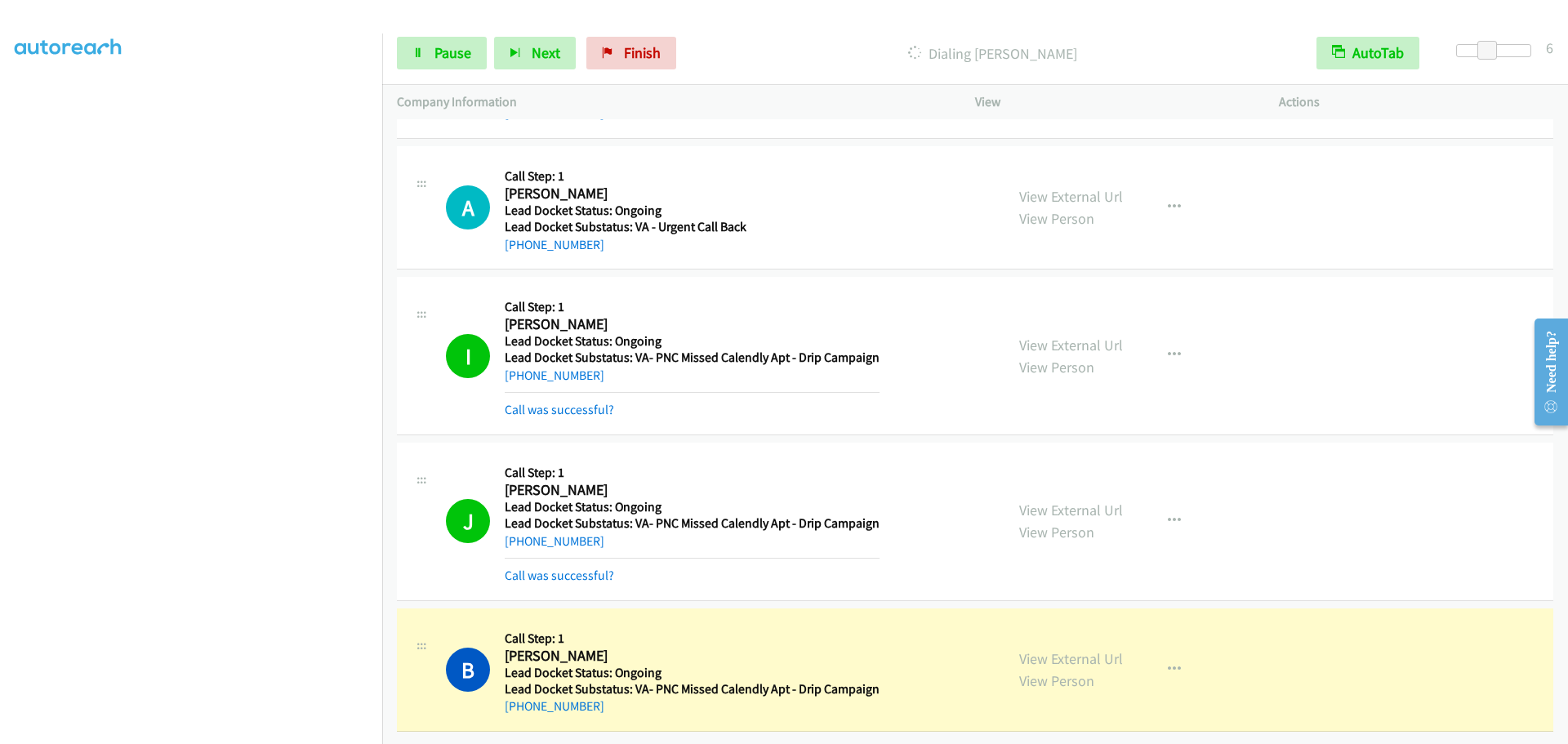
scroll to position [1612, 0]
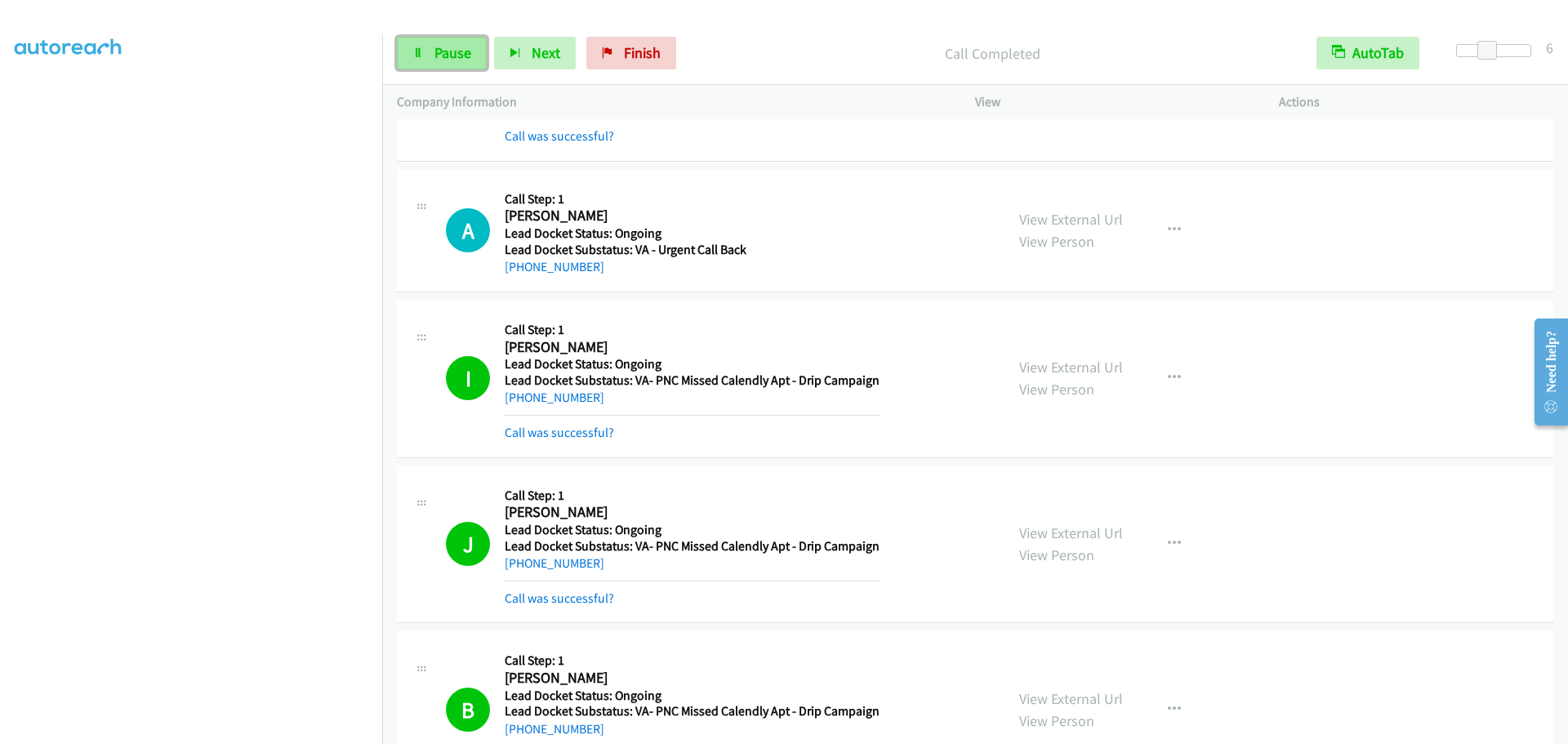
drag, startPoint x: 441, startPoint y: 49, endPoint x: 434, endPoint y: 55, distance: 9.2
click at [441, 49] on span "Pause" at bounding box center [453, 52] width 37 height 19
drag, startPoint x: 472, startPoint y: 52, endPoint x: 482, endPoint y: 45, distance: 12.2
click at [472, 52] on span "Start Calls" at bounding box center [467, 52] width 64 height 19
click at [455, 48] on span "Pause" at bounding box center [453, 52] width 37 height 19
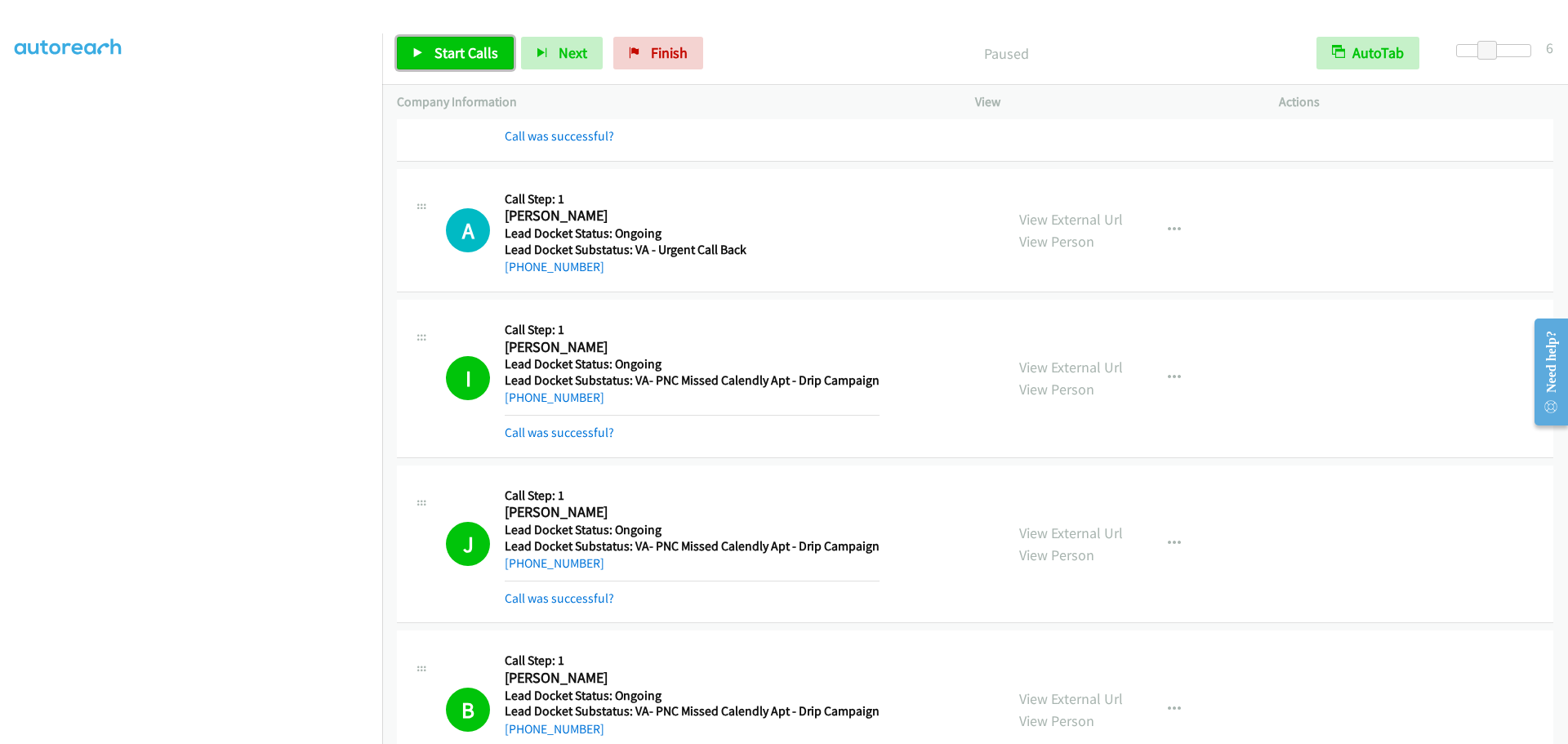
click at [476, 51] on span "Start Calls" at bounding box center [467, 52] width 64 height 19
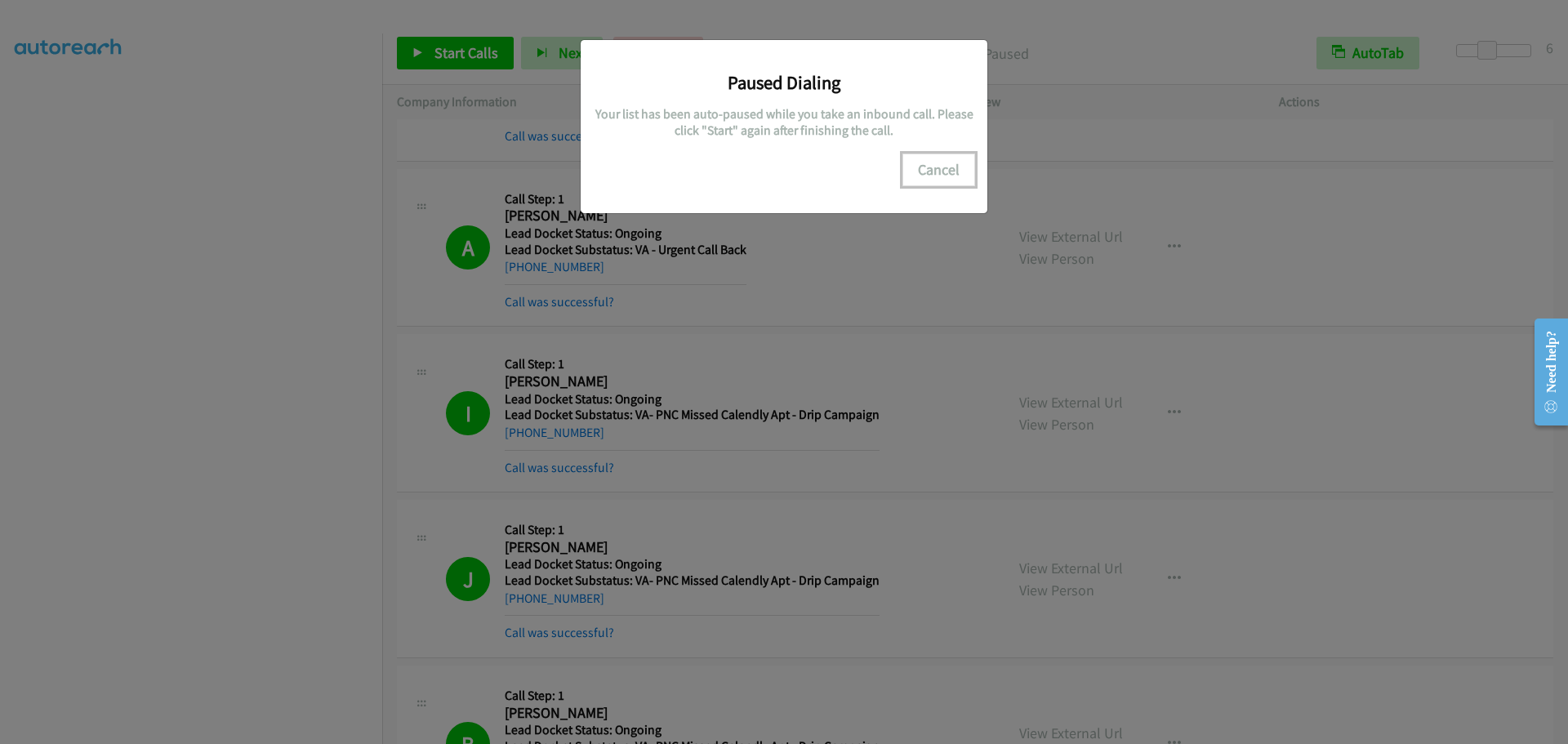
click at [937, 177] on button "Cancel" at bounding box center [938, 170] width 73 height 33
click at [951, 163] on button "Cancel" at bounding box center [938, 170] width 73 height 33
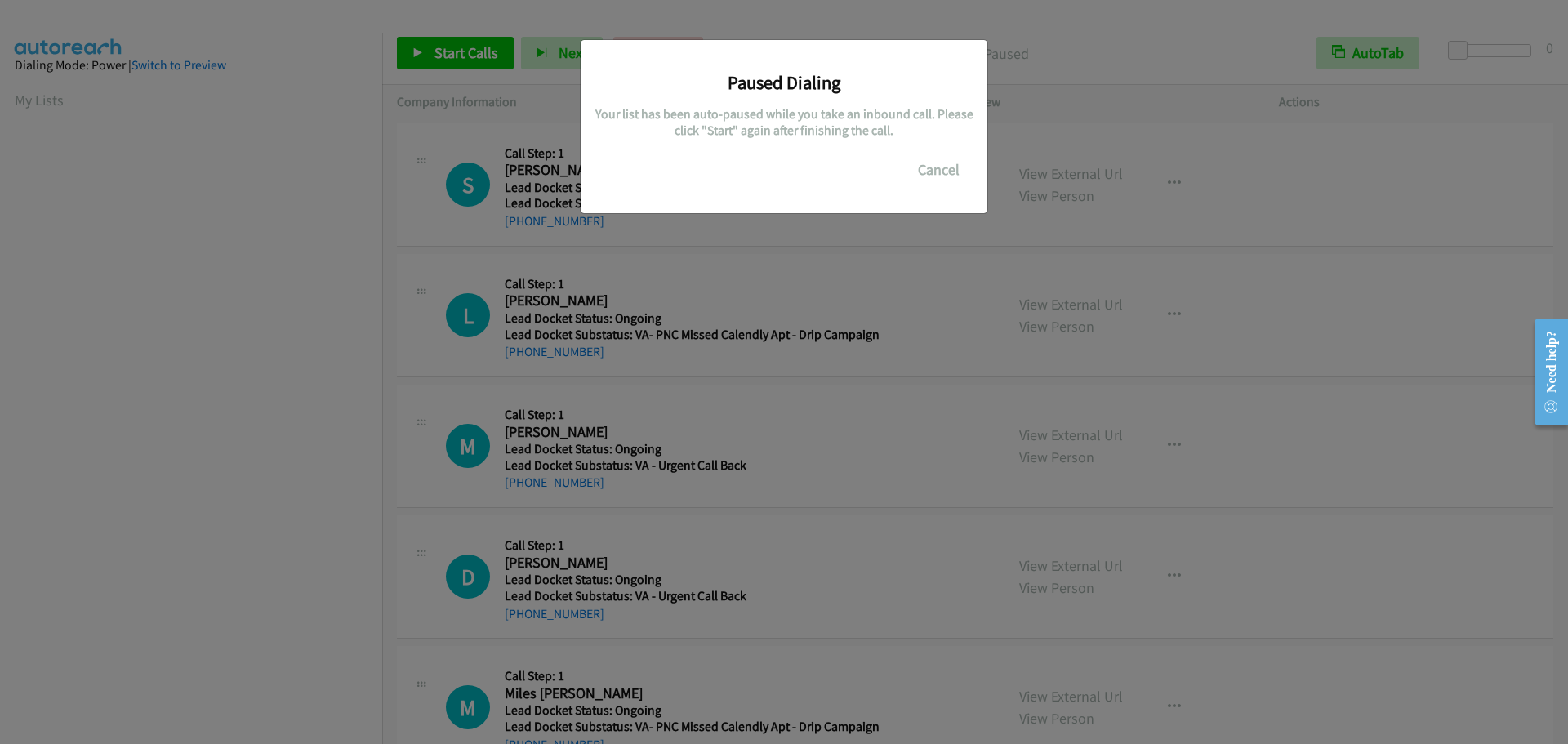
scroll to position [173, 0]
click at [958, 179] on button "Cancel" at bounding box center [938, 170] width 73 height 33
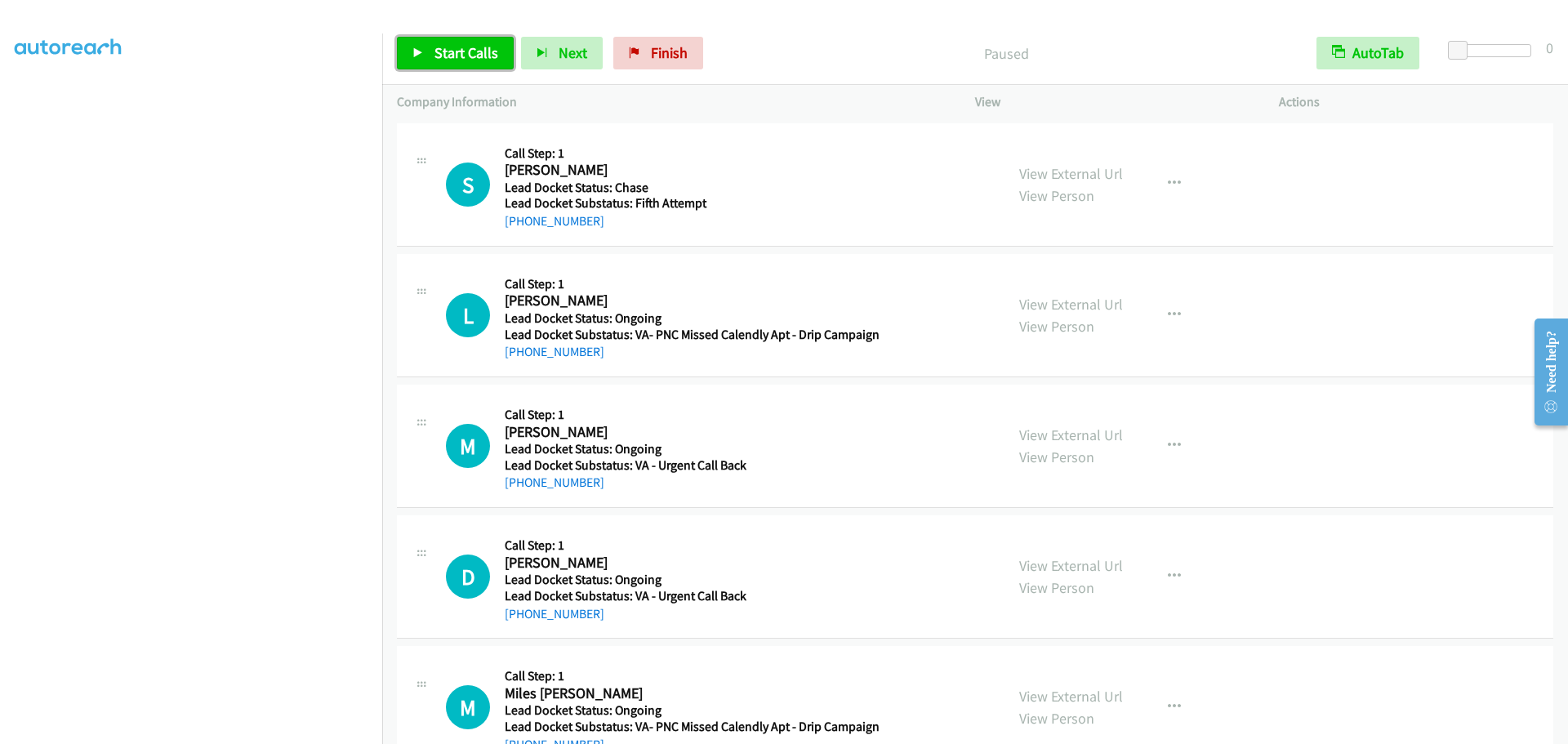
click at [484, 54] on span "Start Calls" at bounding box center [467, 52] width 64 height 19
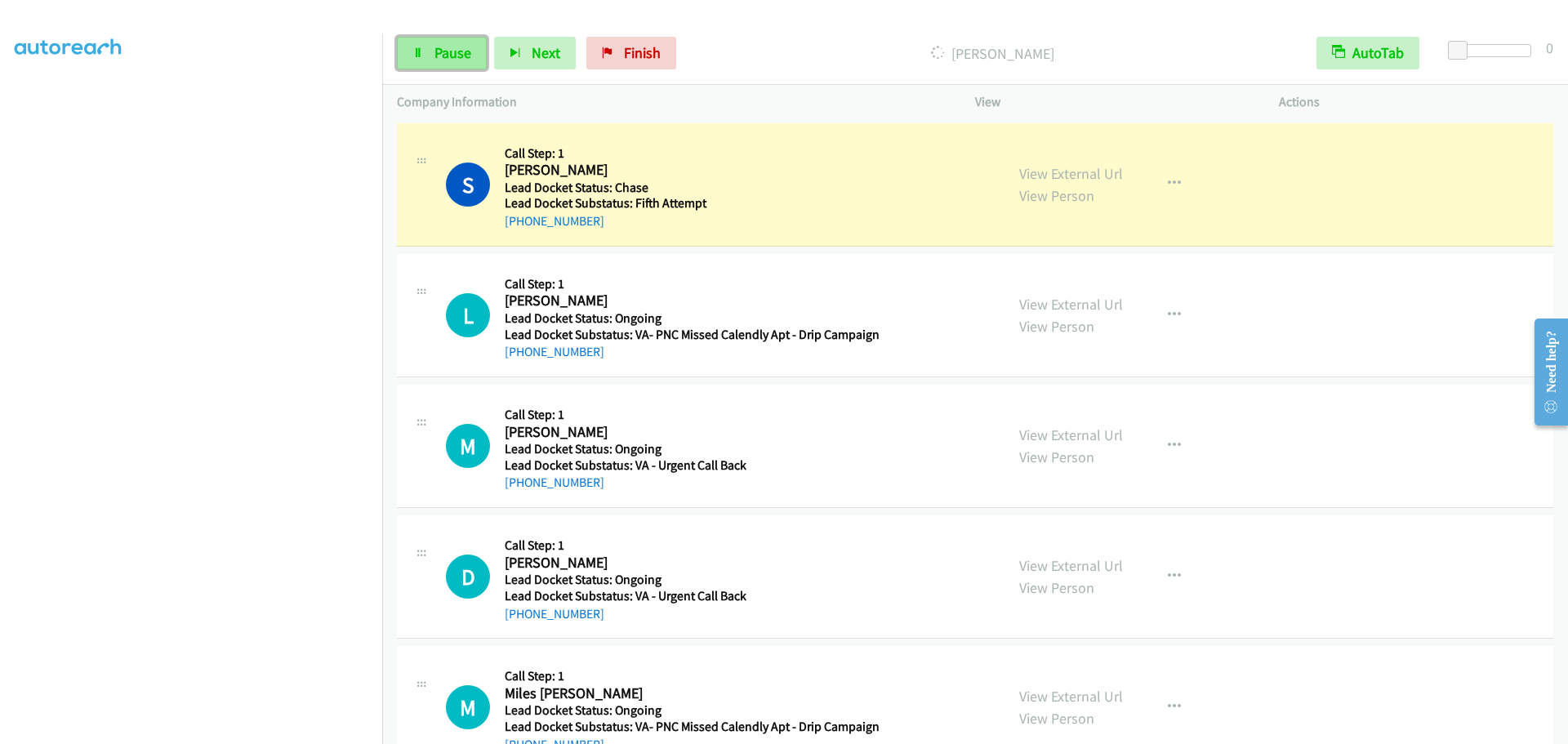
click at [451, 54] on span "Pause" at bounding box center [453, 52] width 37 height 19
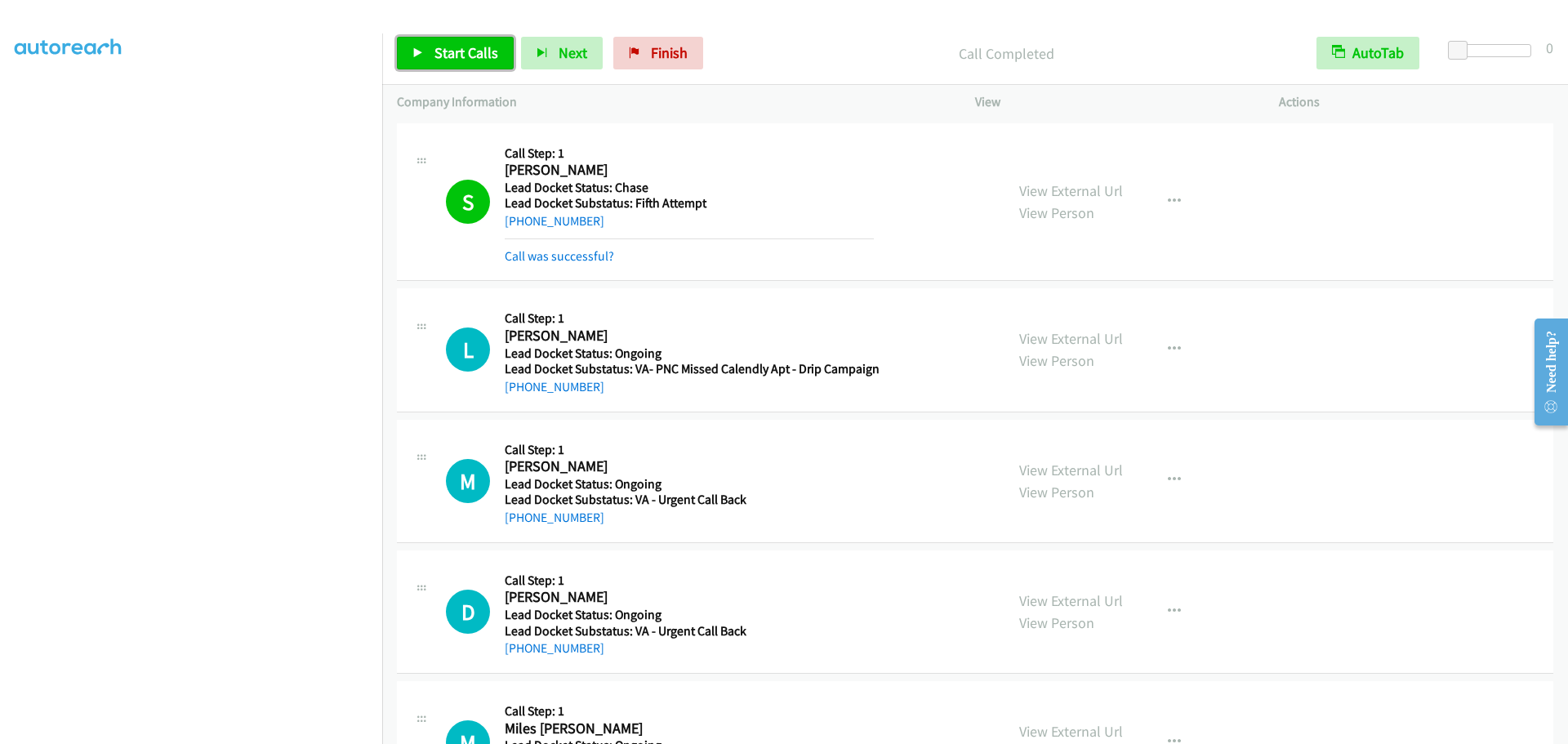
click at [481, 50] on span "Start Calls" at bounding box center [467, 52] width 64 height 19
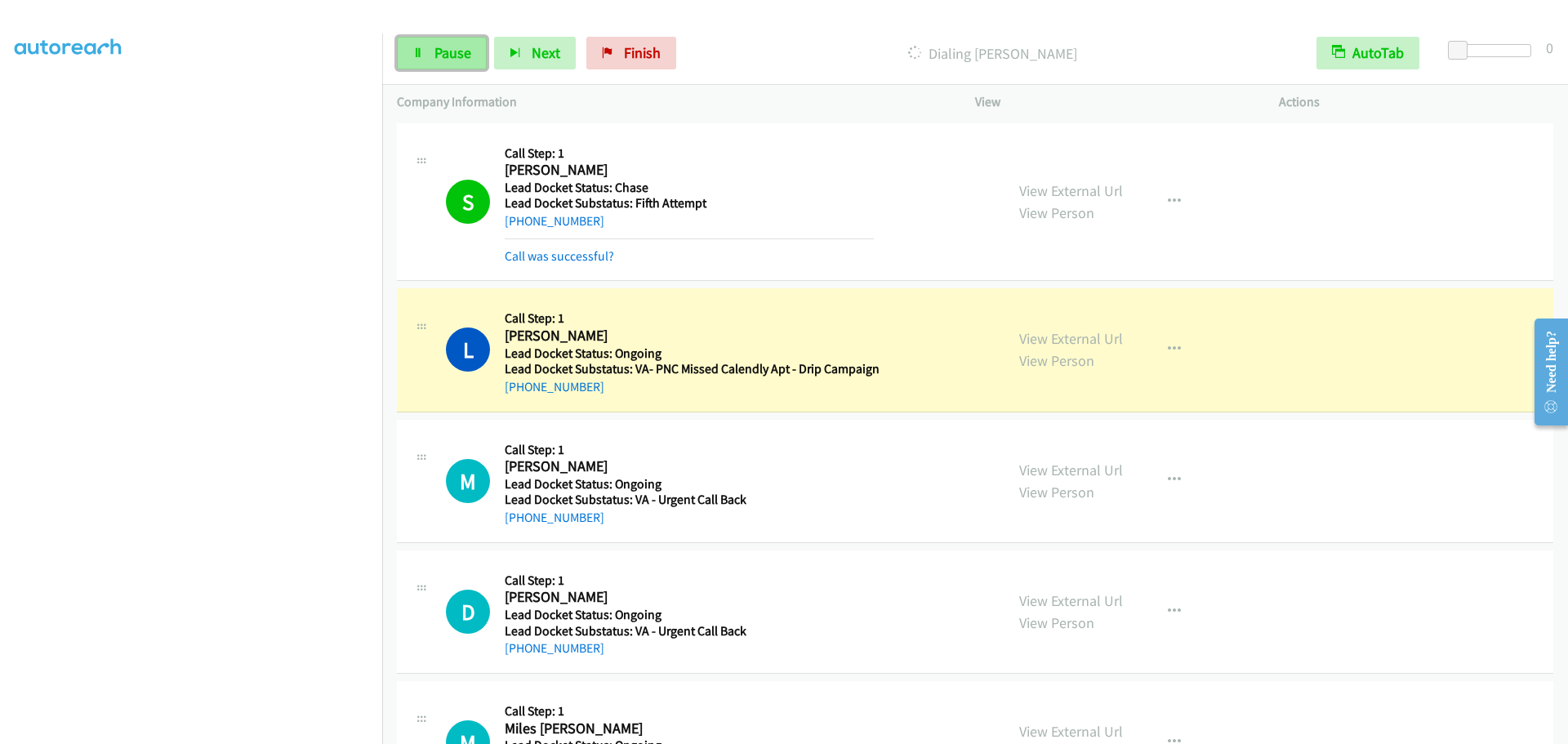
click at [464, 57] on span "Pause" at bounding box center [453, 52] width 37 height 19
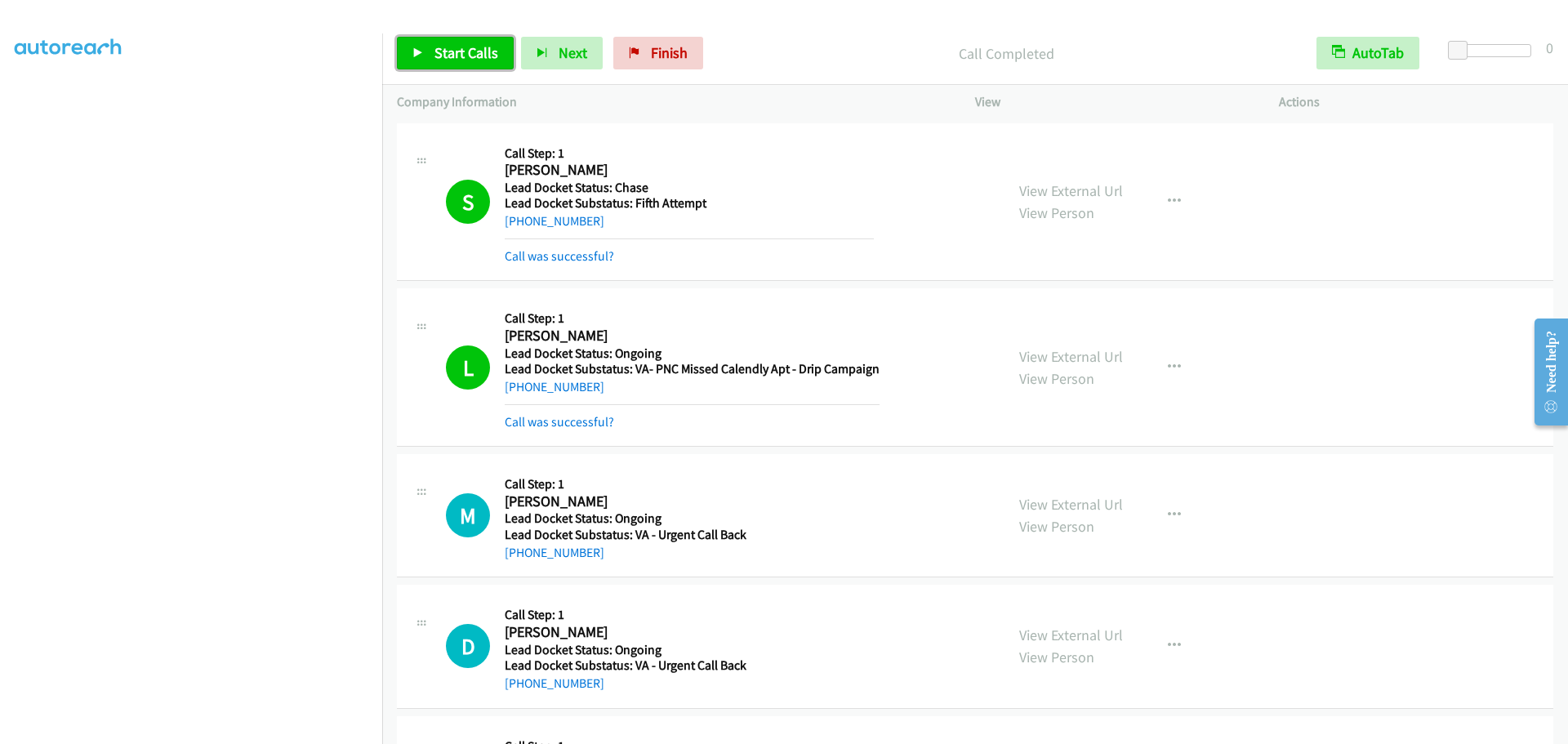
click at [452, 61] on span "Start Calls" at bounding box center [467, 52] width 64 height 19
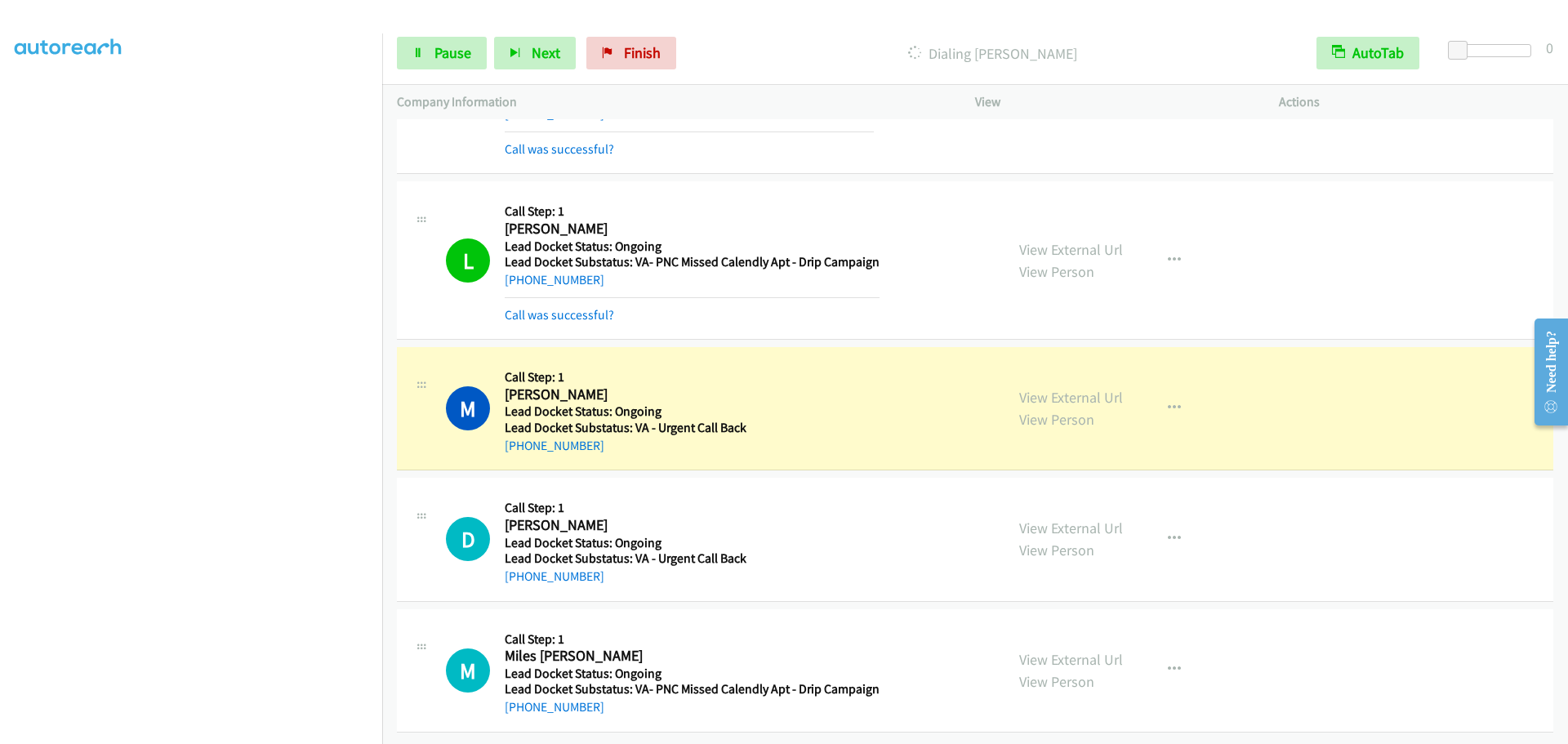
scroll to position [120, 0]
click at [416, 57] on icon at bounding box center [418, 53] width 11 height 11
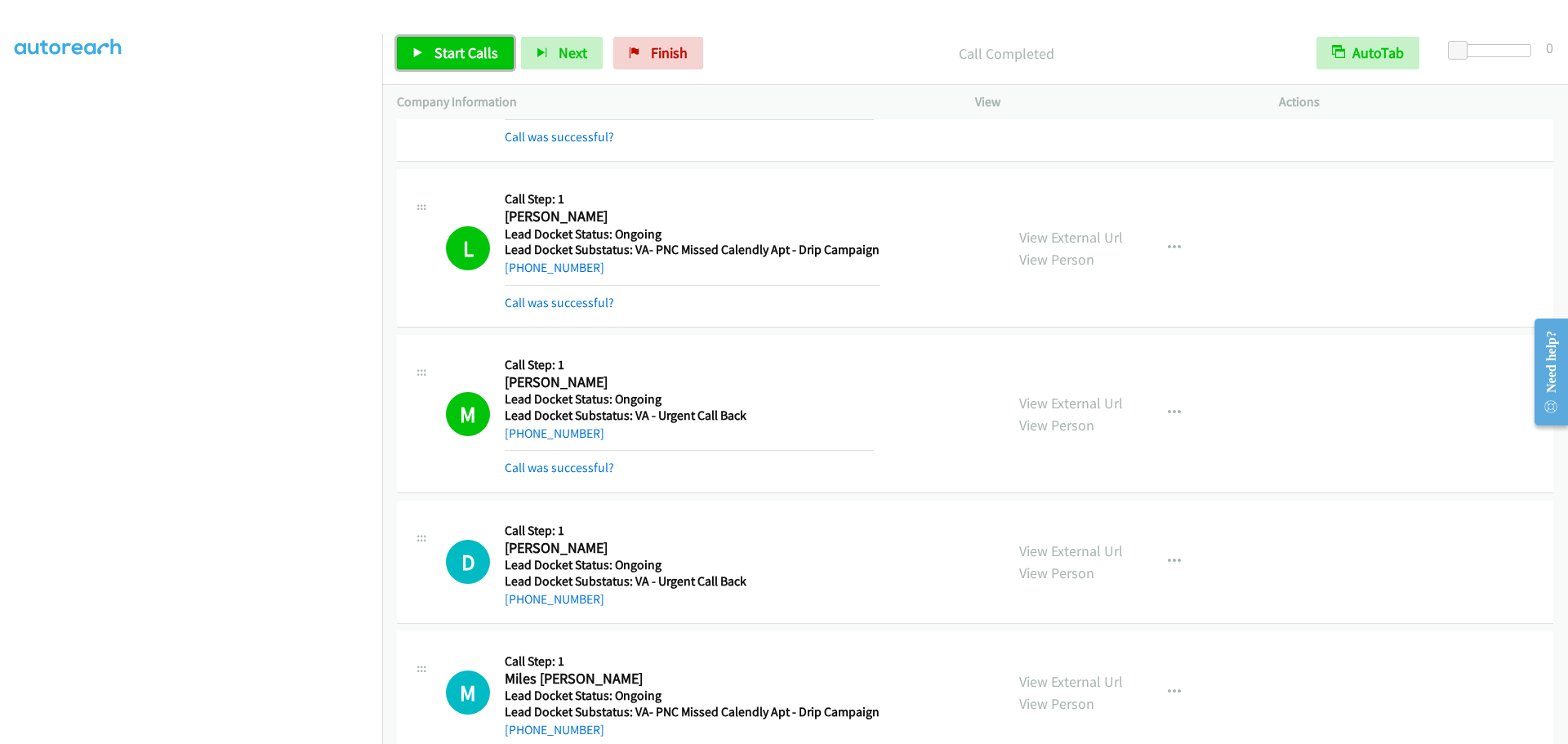
click at [451, 47] on span "Start Calls" at bounding box center [467, 52] width 64 height 19
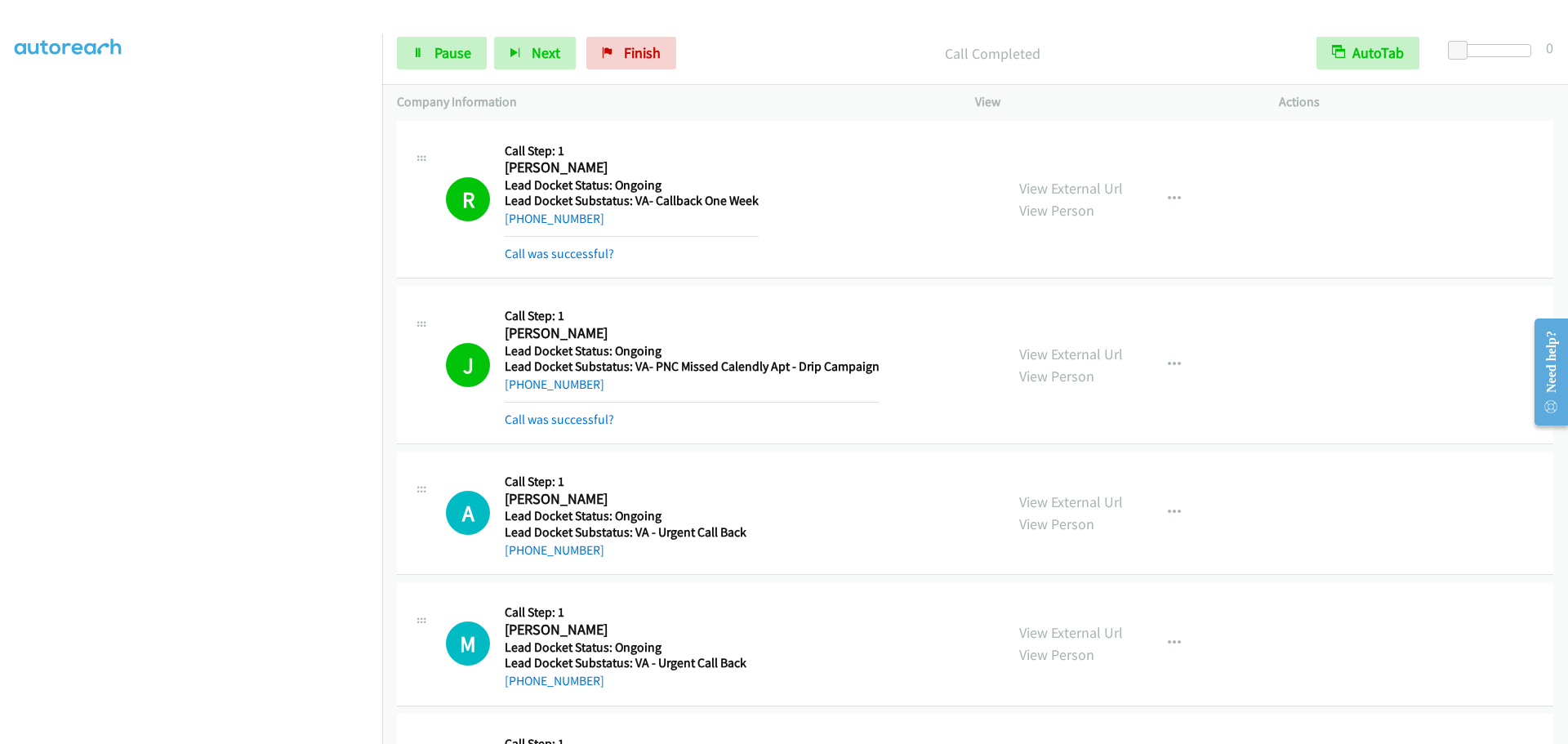
scroll to position [581, 0]
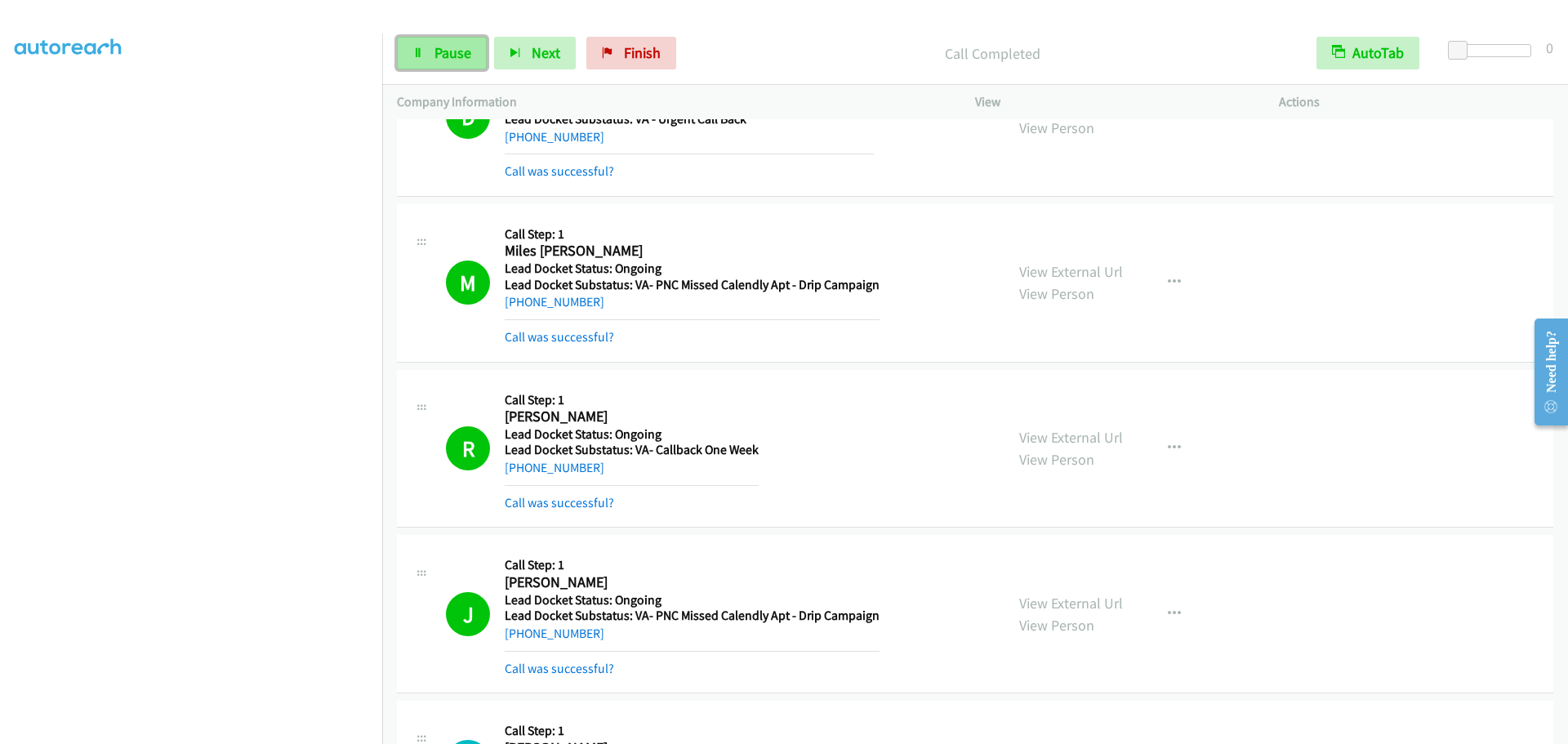
click at [446, 63] on link "Pause" at bounding box center [442, 53] width 90 height 33
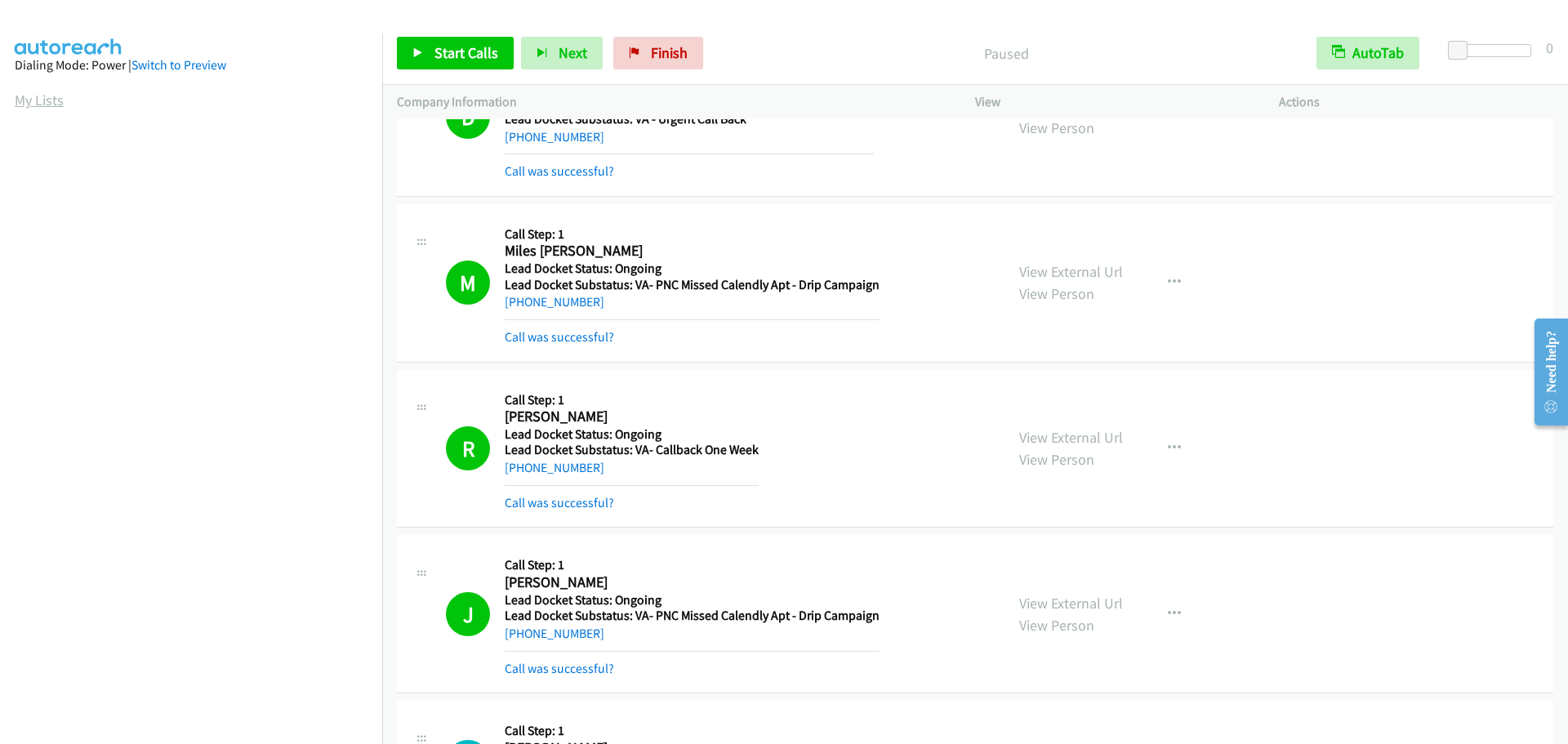
click at [38, 105] on link "My Lists" at bounding box center [39, 100] width 49 height 19
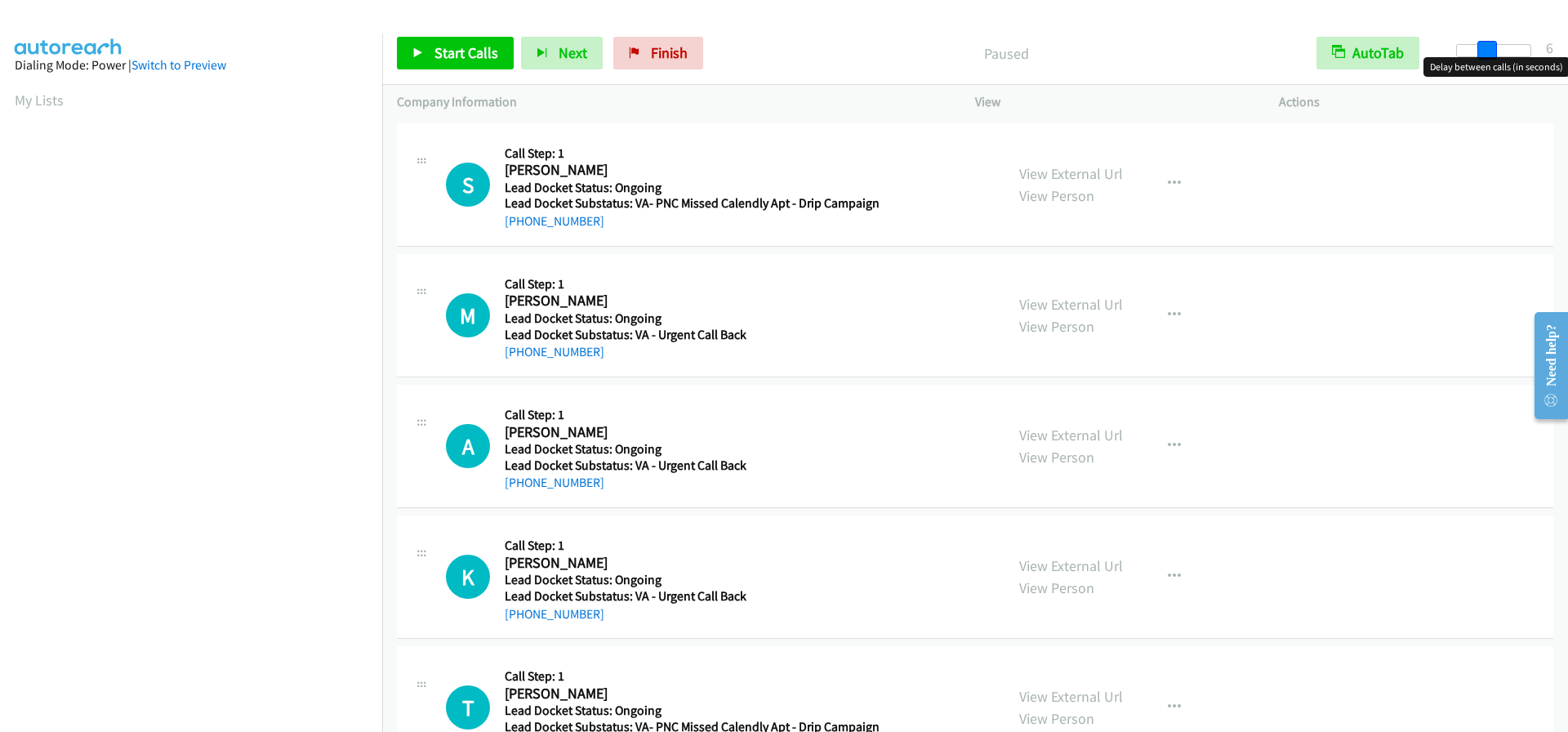
drag, startPoint x: 1464, startPoint y: 50, endPoint x: 1495, endPoint y: 52, distance: 31.1
click at [1495, 52] on span at bounding box center [1487, 51] width 20 height 20
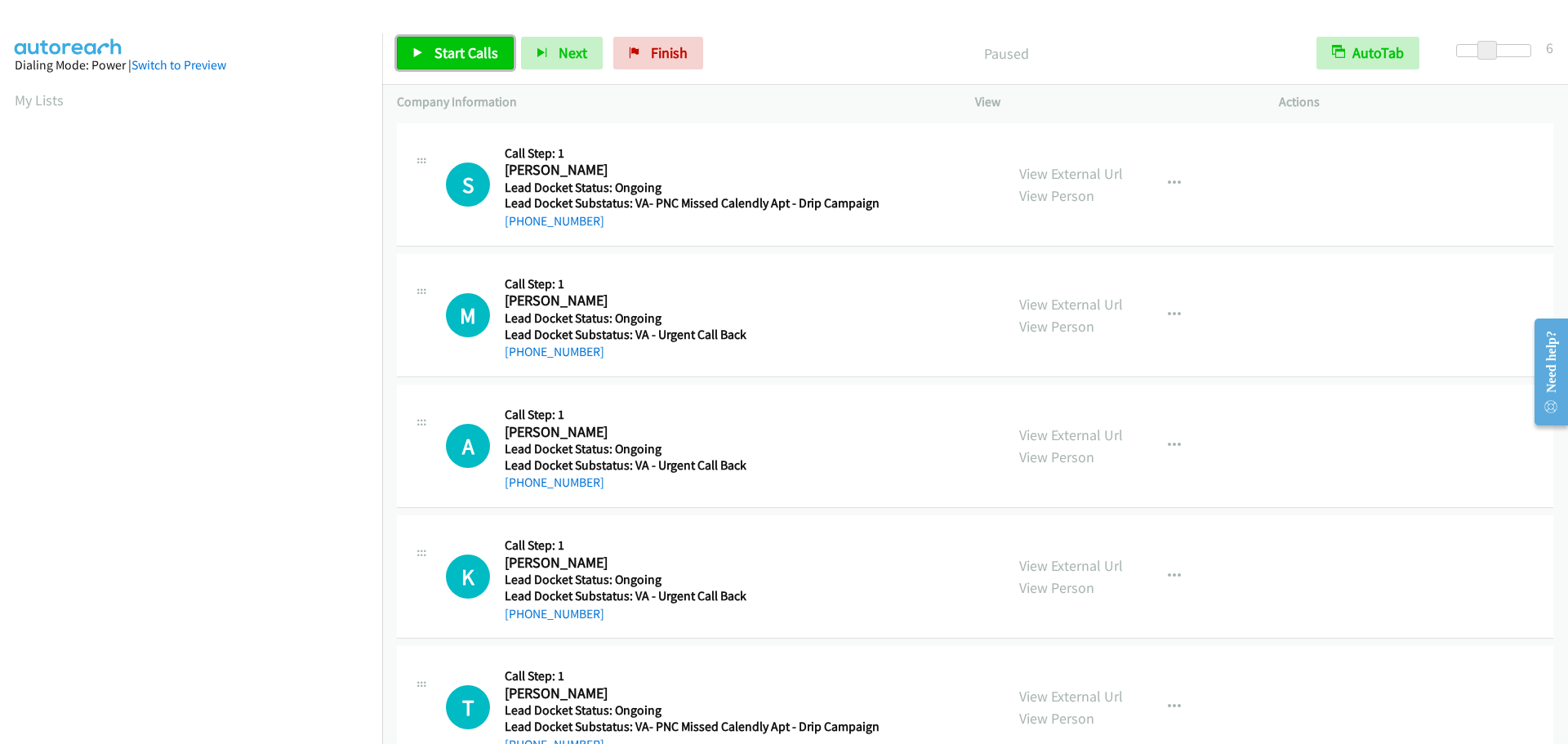
click at [481, 53] on span "Start Calls" at bounding box center [467, 52] width 64 height 19
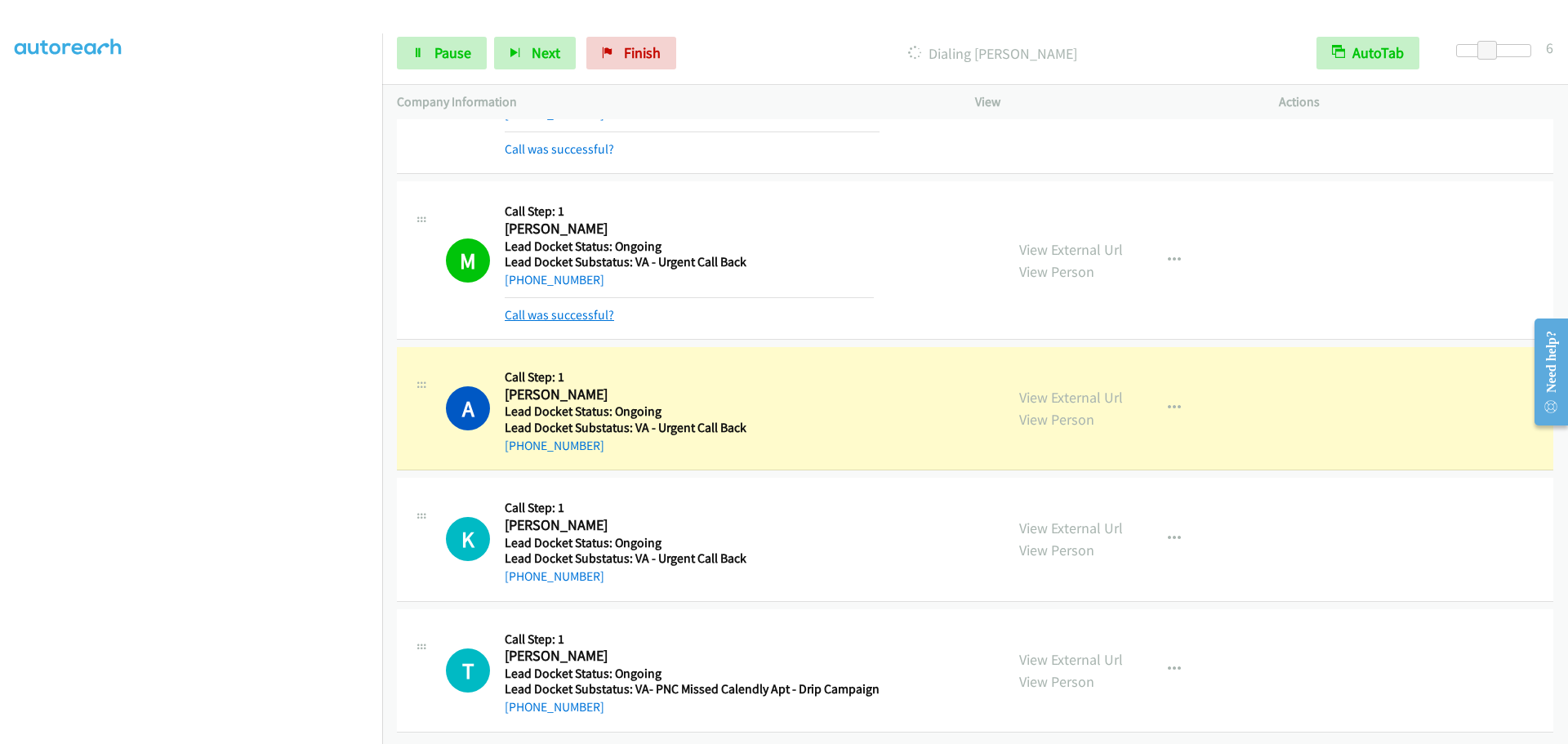
scroll to position [120, 0]
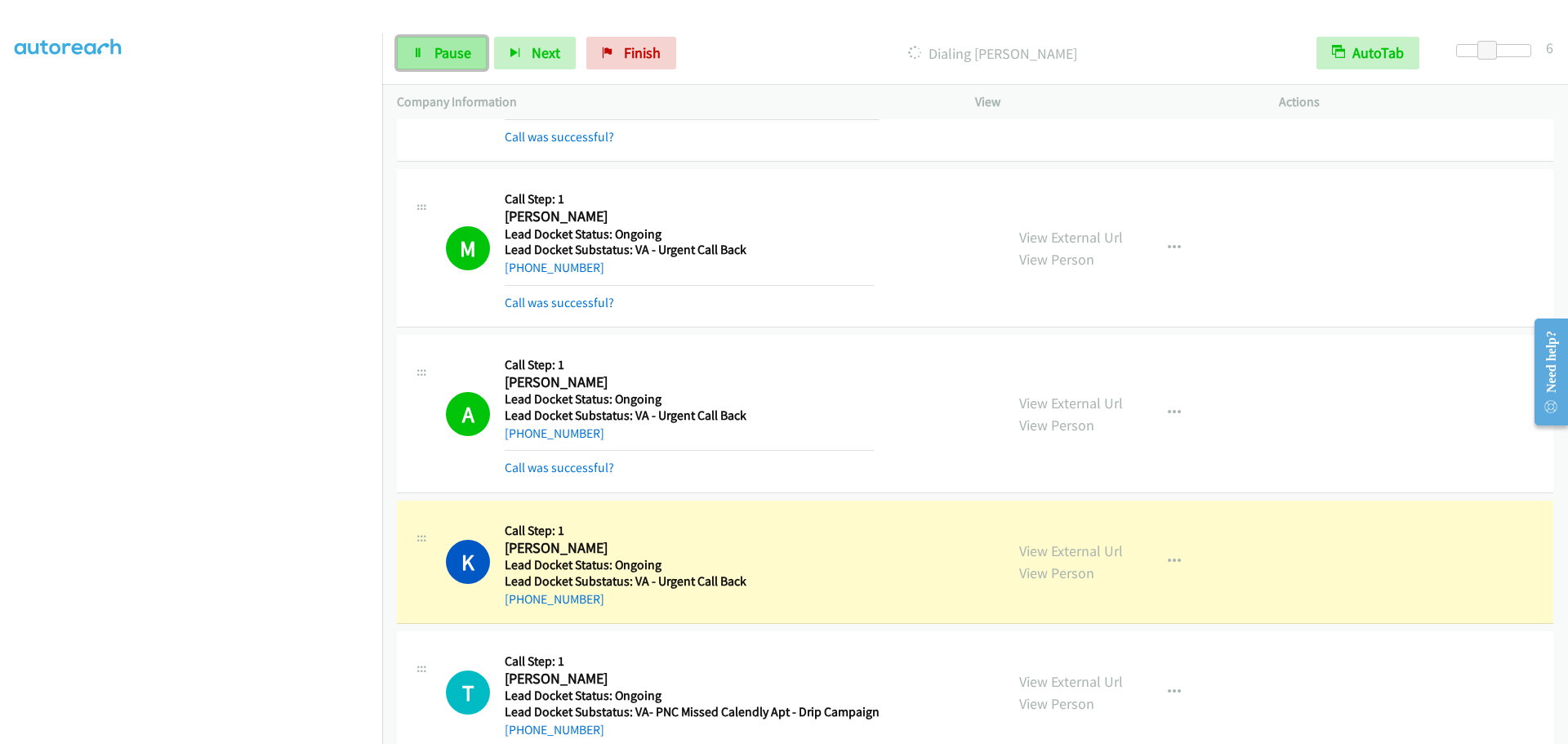
click at [458, 49] on span "Pause" at bounding box center [453, 52] width 37 height 19
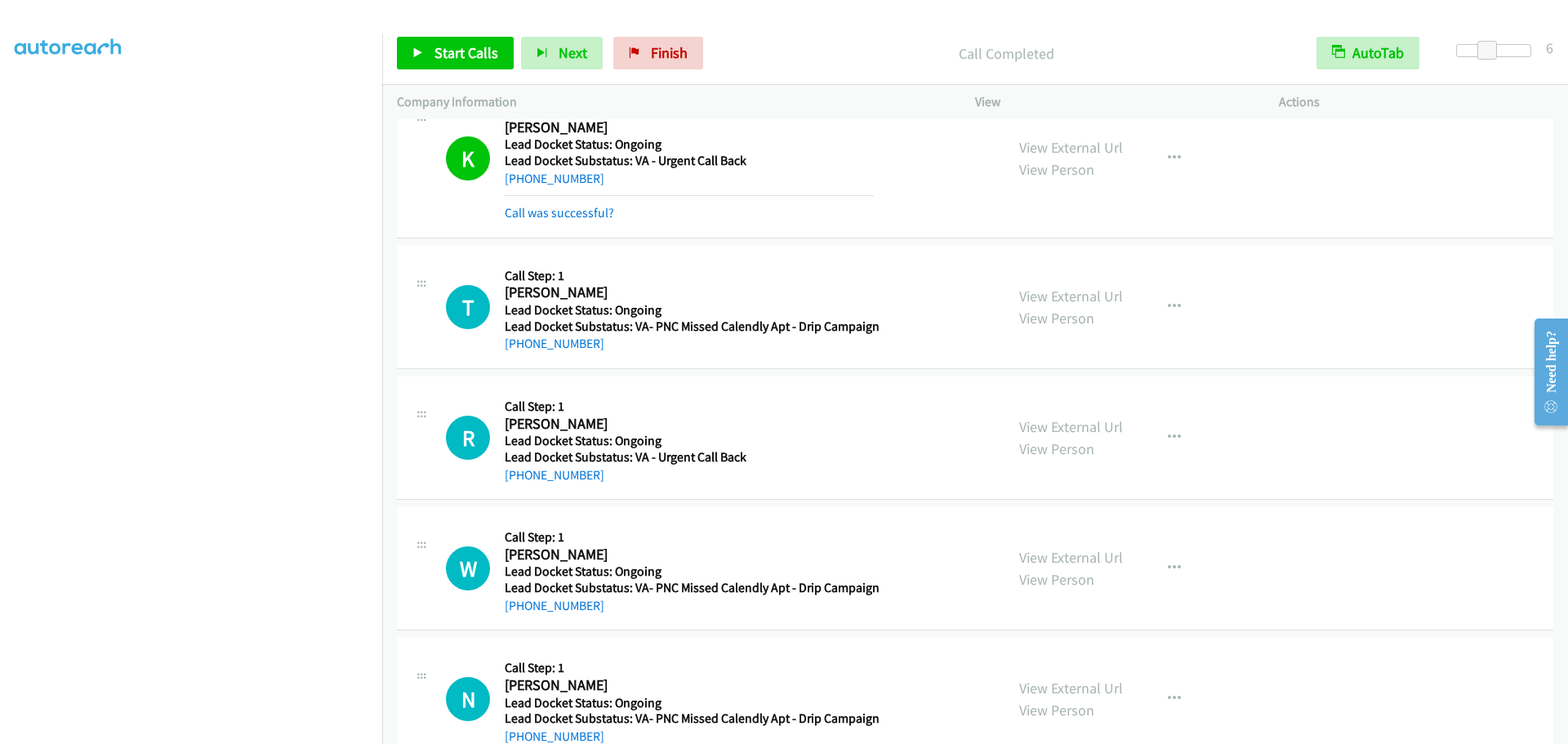
scroll to position [500, 0]
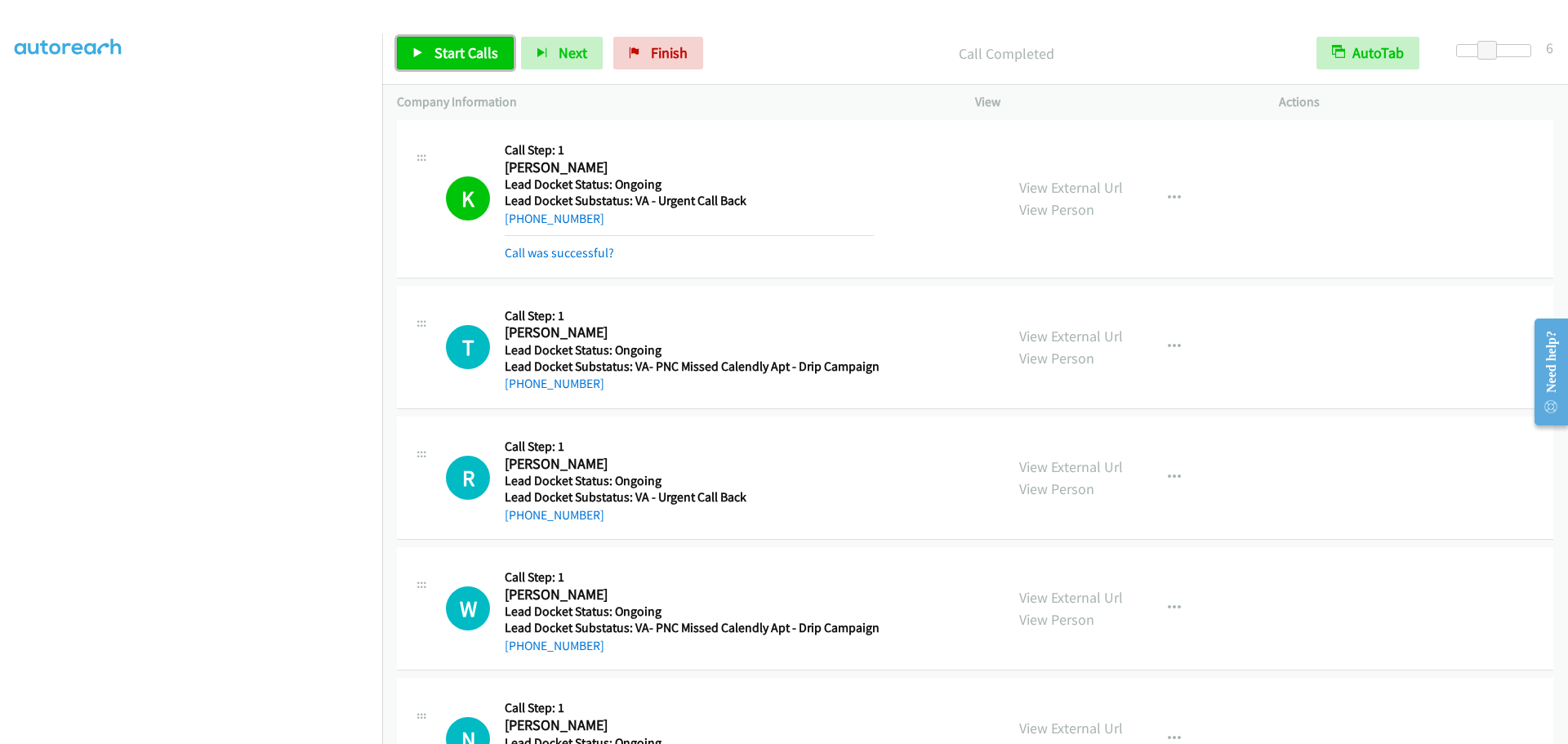
click at [435, 61] on span "Start Calls" at bounding box center [467, 52] width 64 height 19
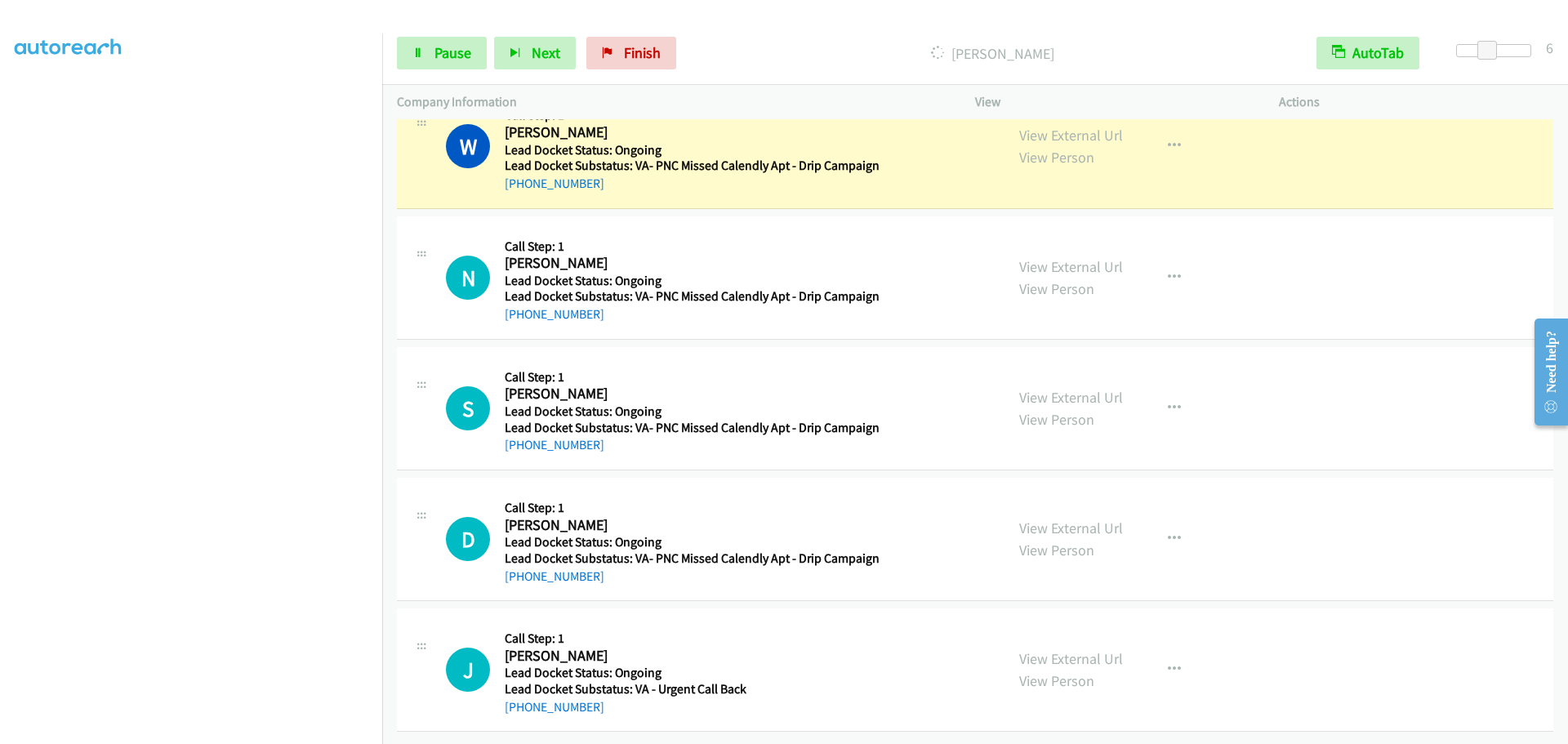
scroll to position [1044, 0]
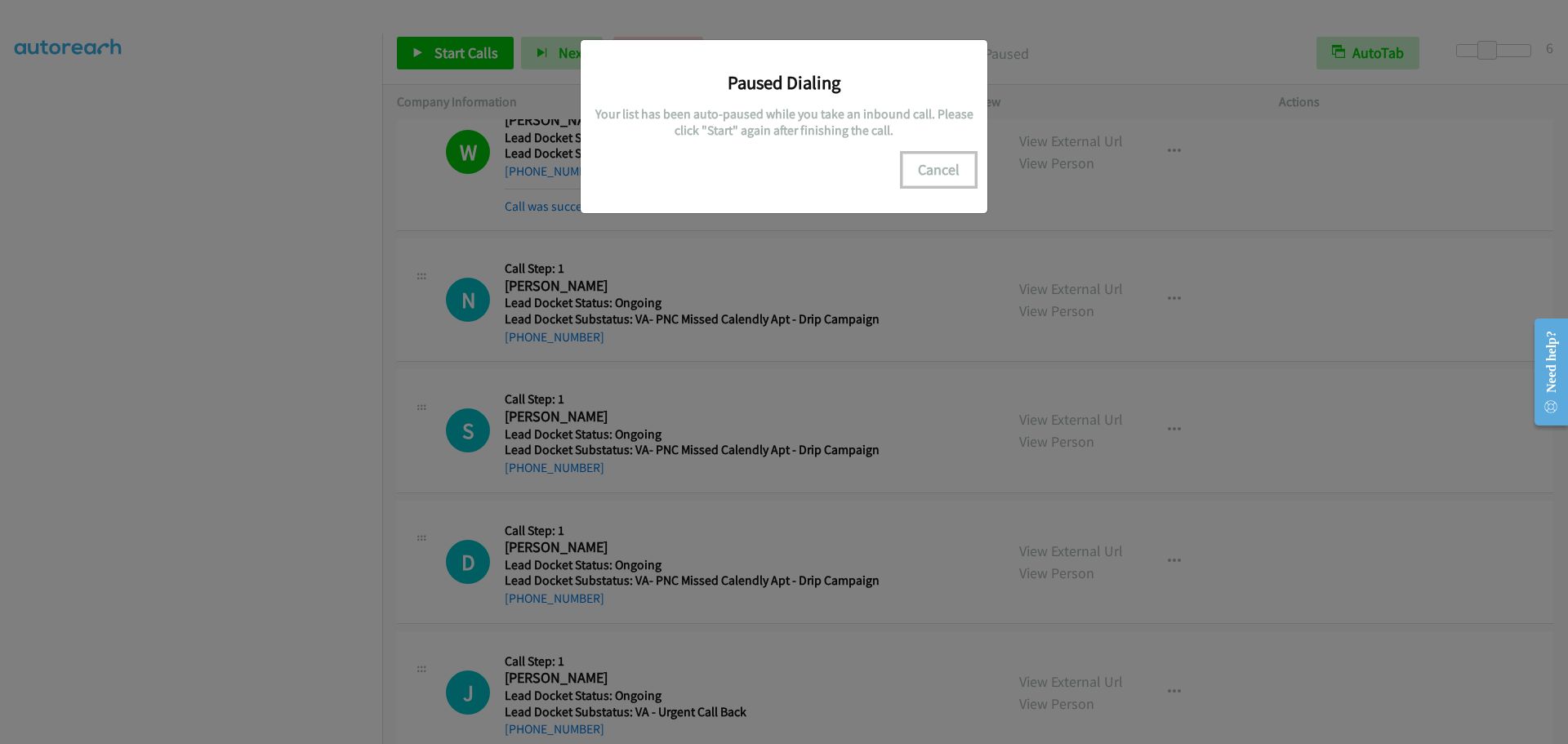
click at [928, 168] on button "Cancel" at bounding box center [938, 170] width 73 height 33
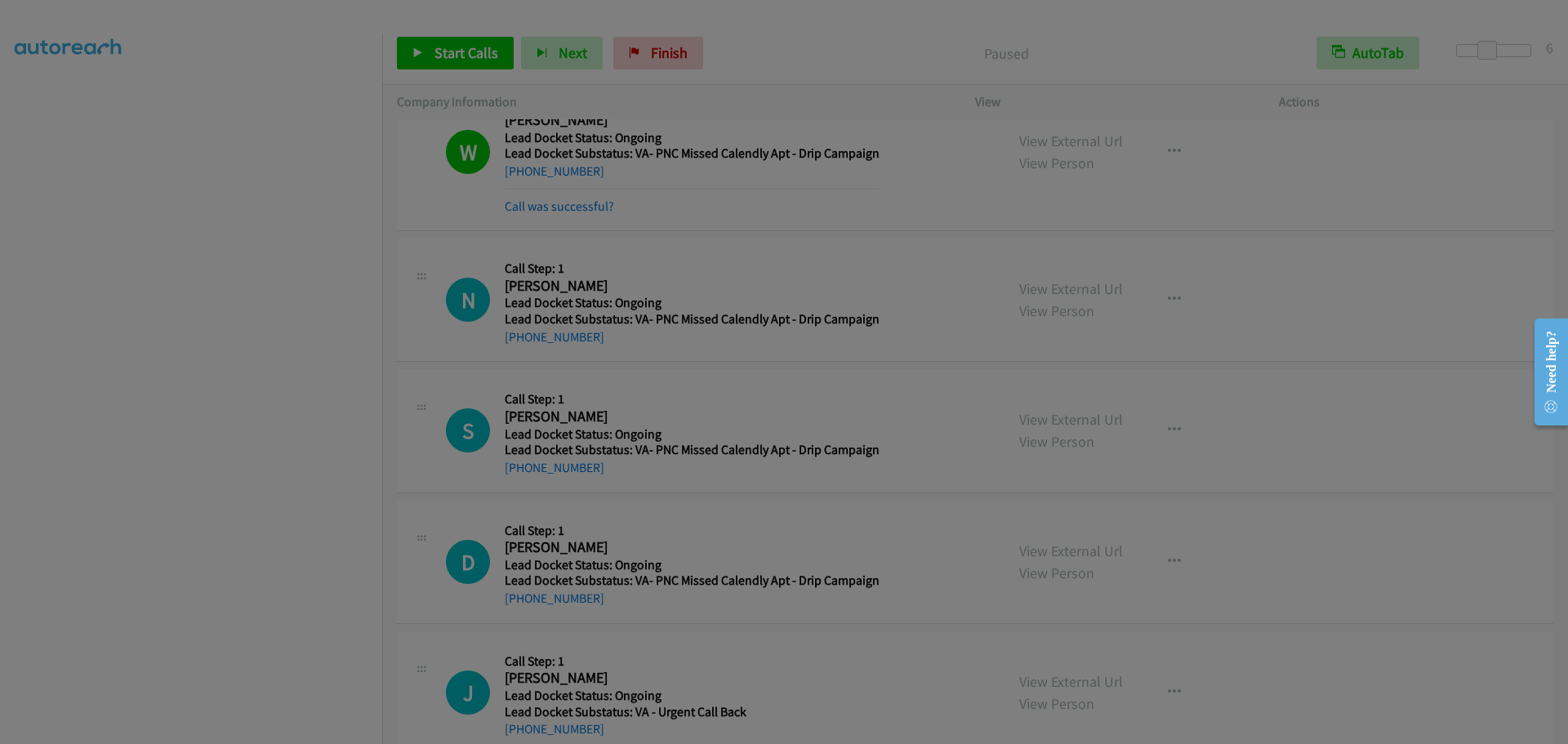
click at [329, 456] on div at bounding box center [784, 372] width 1568 height 744
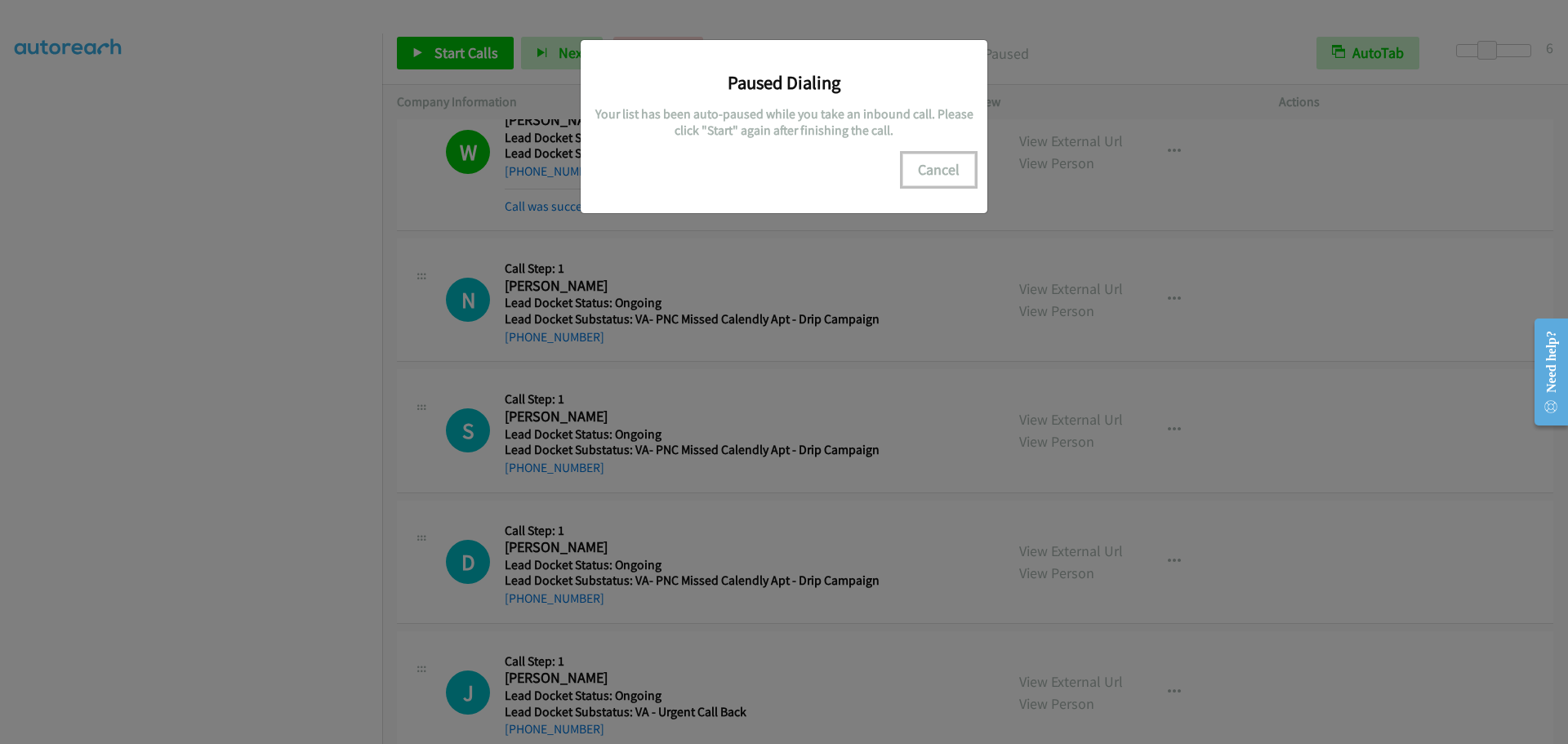
click at [927, 170] on button "Cancel" at bounding box center [938, 170] width 73 height 33
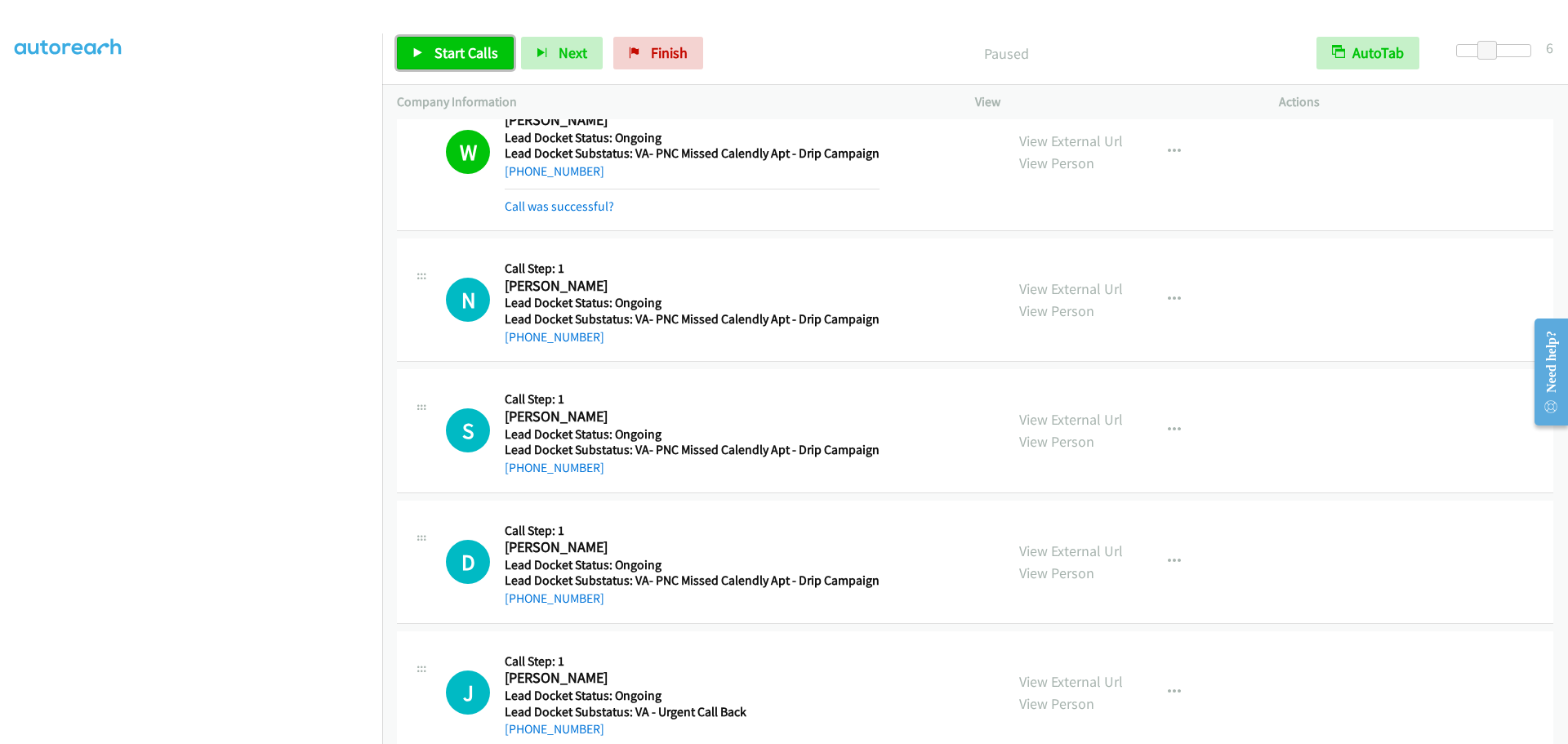
click at [469, 47] on span "Start Calls" at bounding box center [467, 52] width 64 height 19
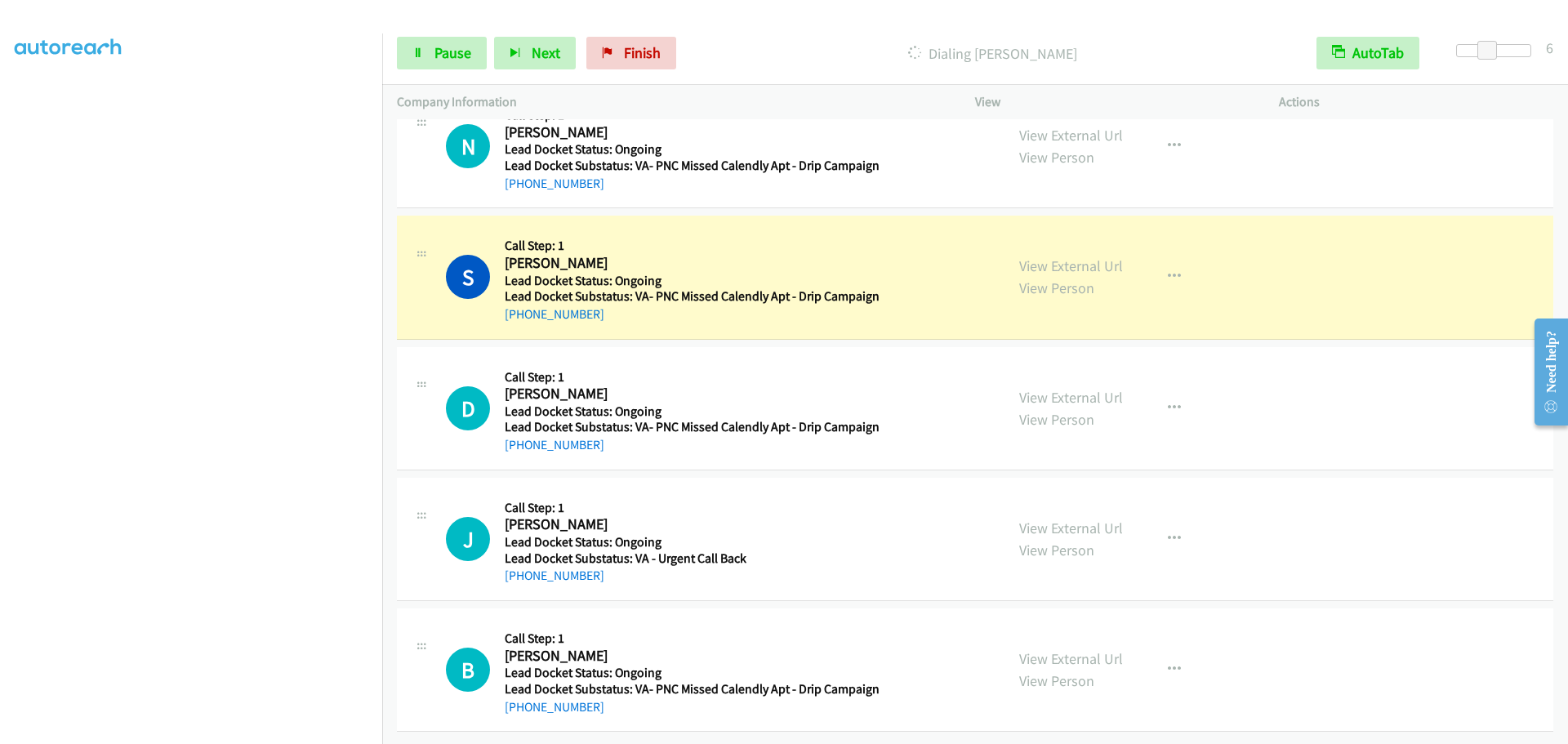
scroll to position [1210, 0]
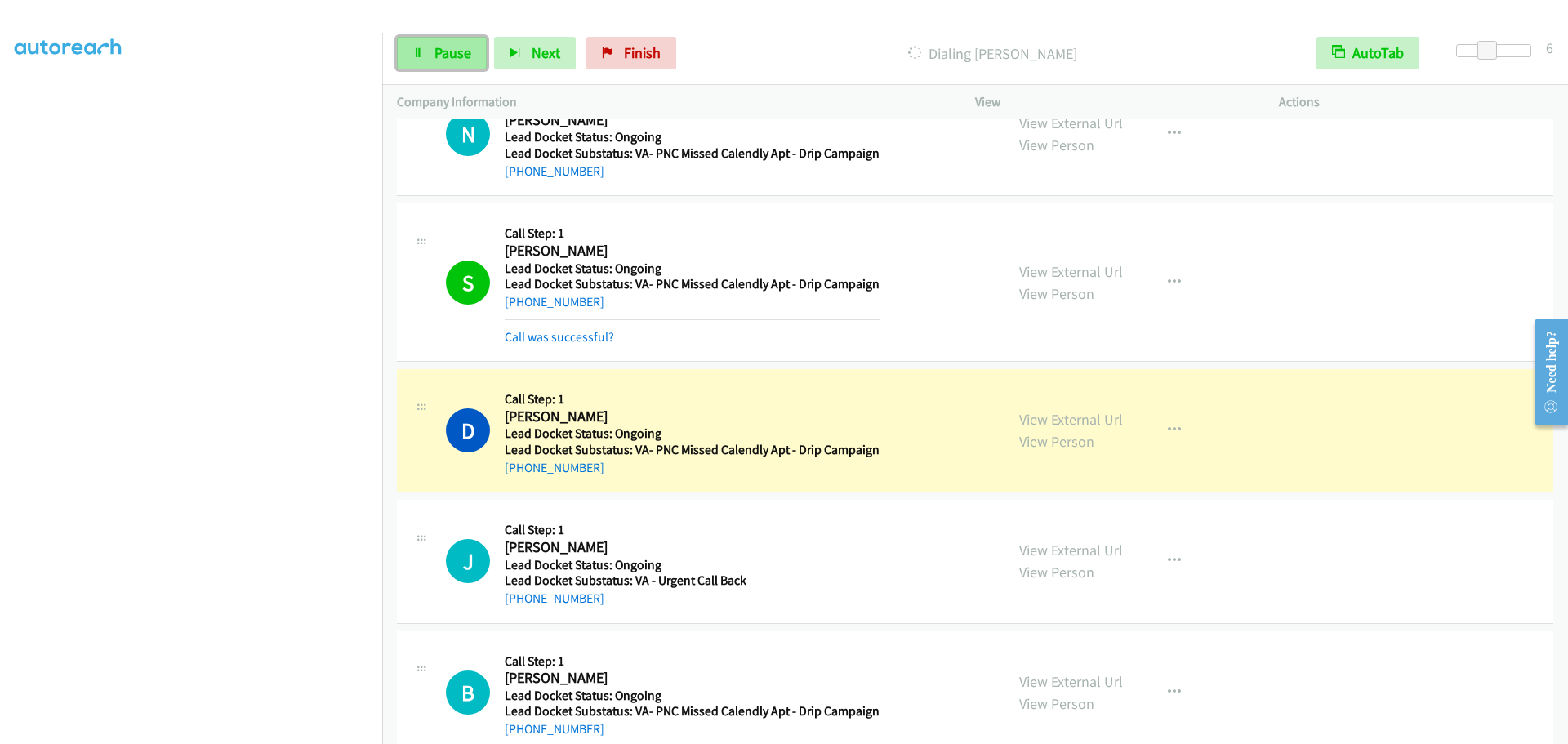
click at [433, 53] on link "Pause" at bounding box center [442, 53] width 90 height 33
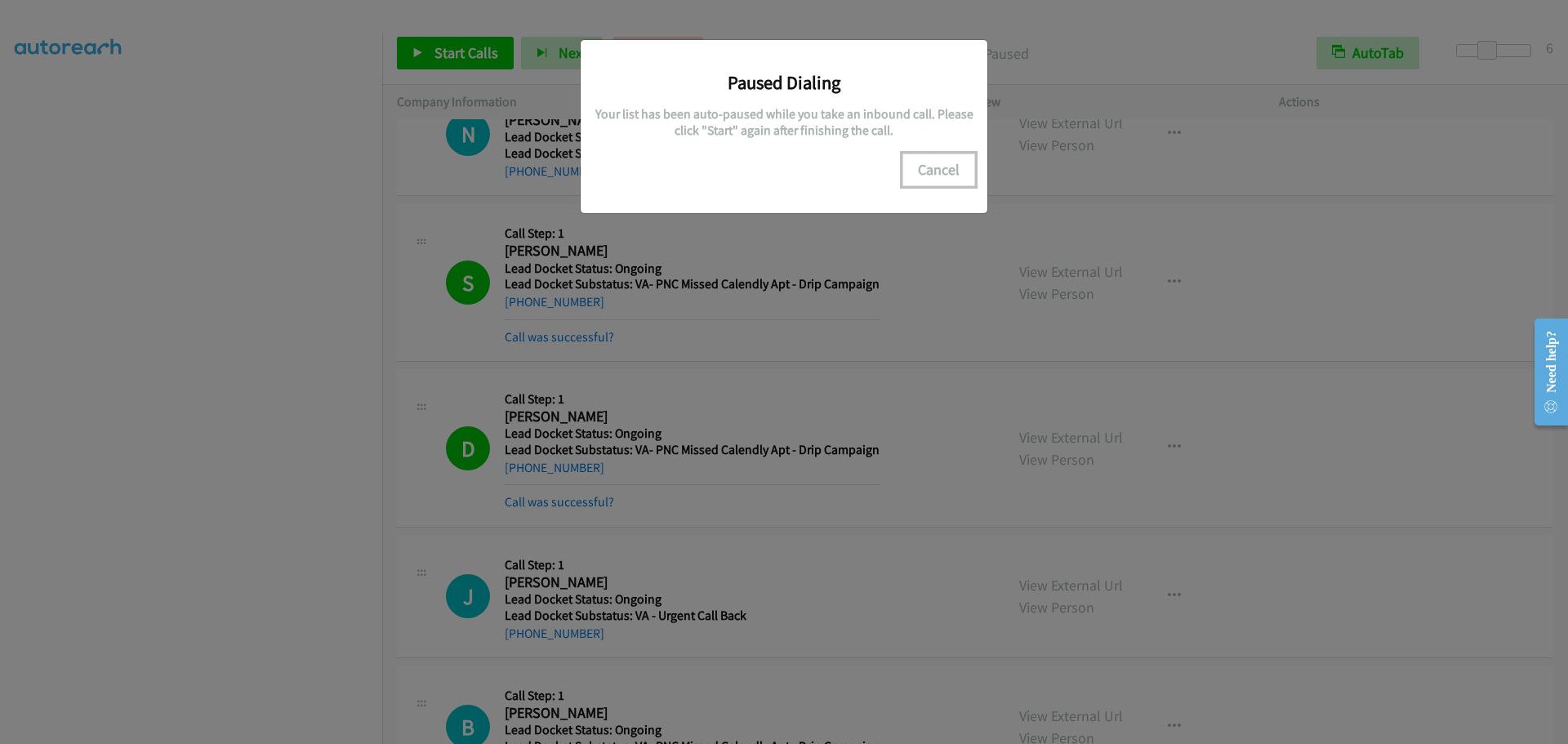
click at [942, 174] on button "Cancel" at bounding box center [938, 170] width 73 height 33
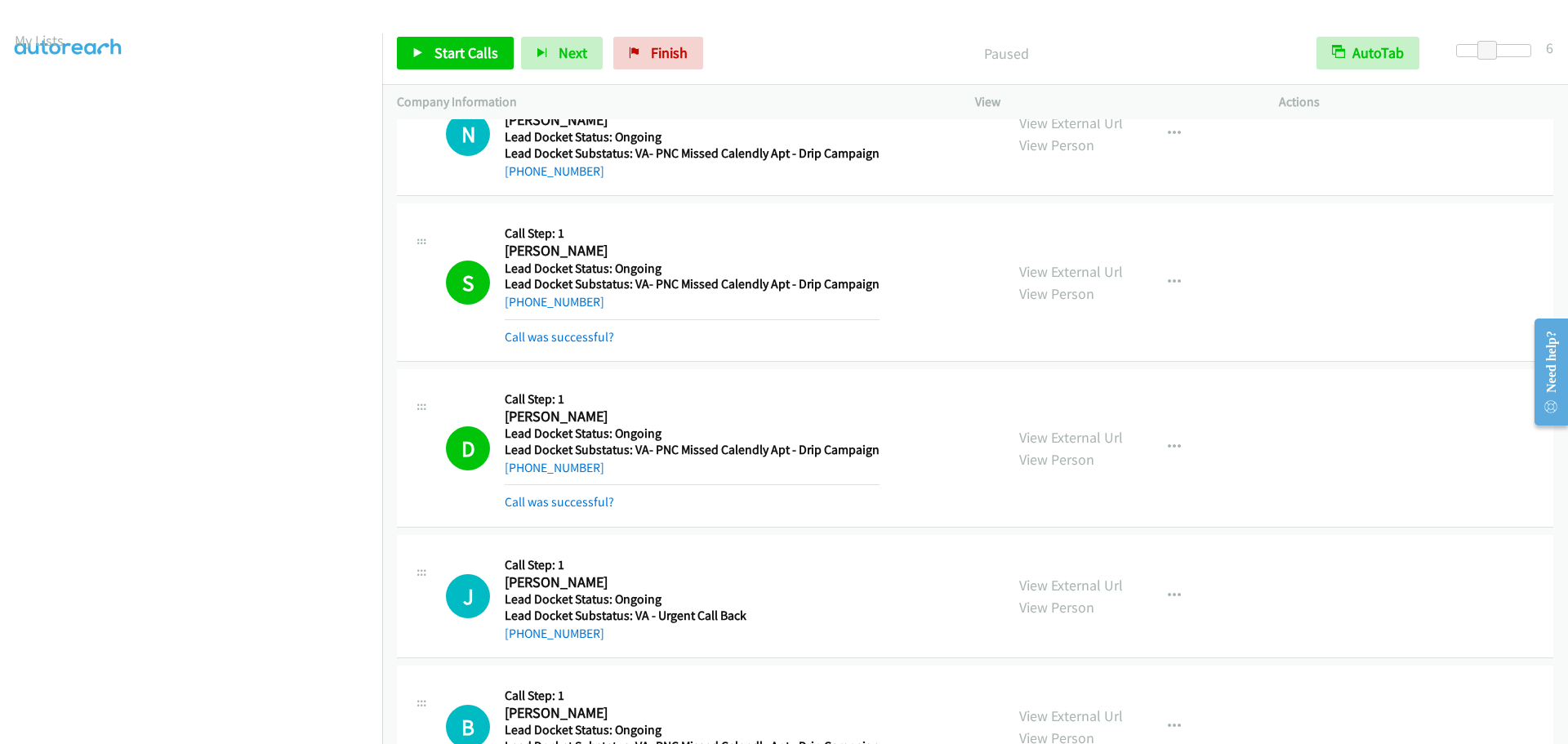
scroll to position [0, 0]
click at [48, 101] on link "My Lists" at bounding box center [39, 100] width 49 height 19
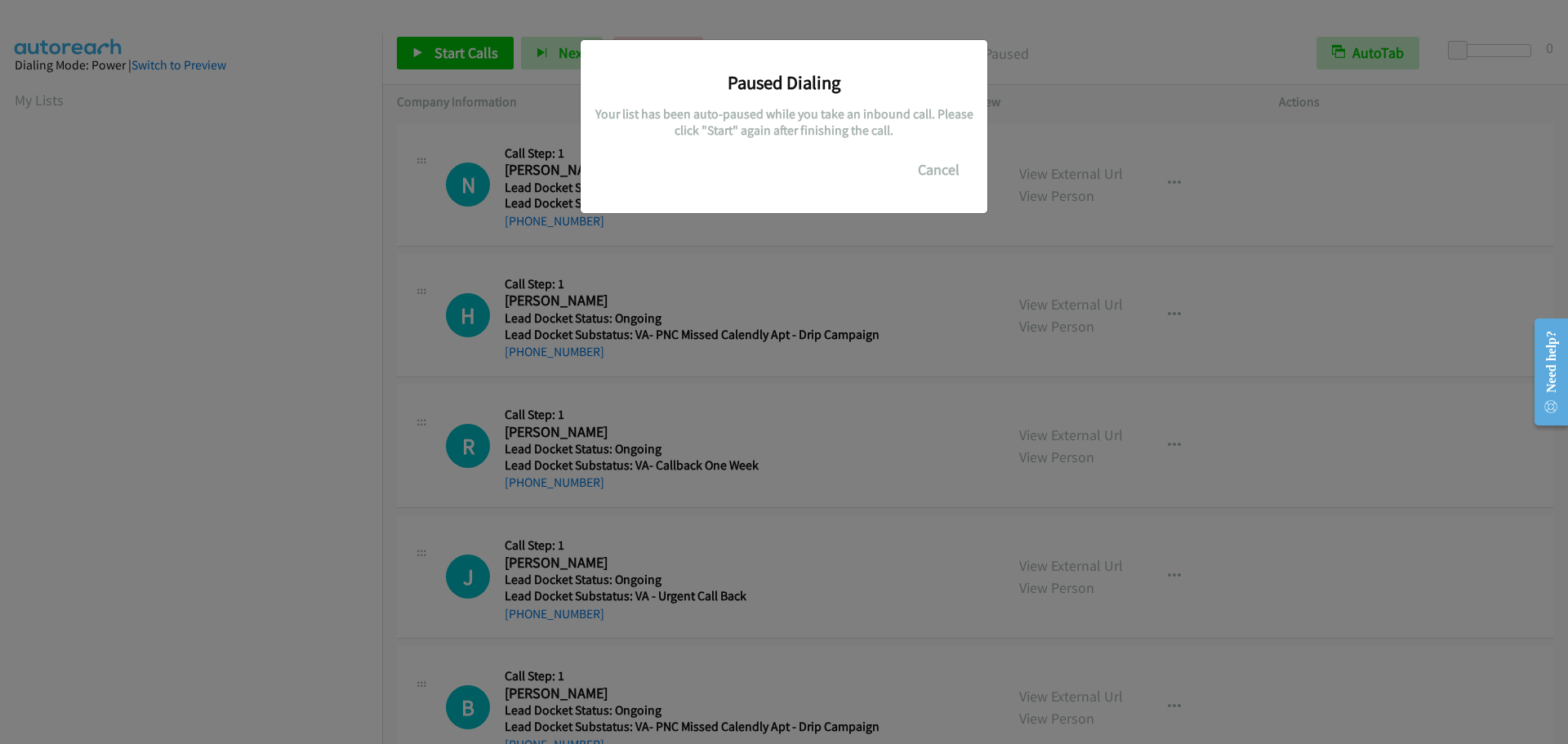
scroll to position [173, 0]
click at [929, 167] on button "Cancel" at bounding box center [938, 170] width 73 height 33
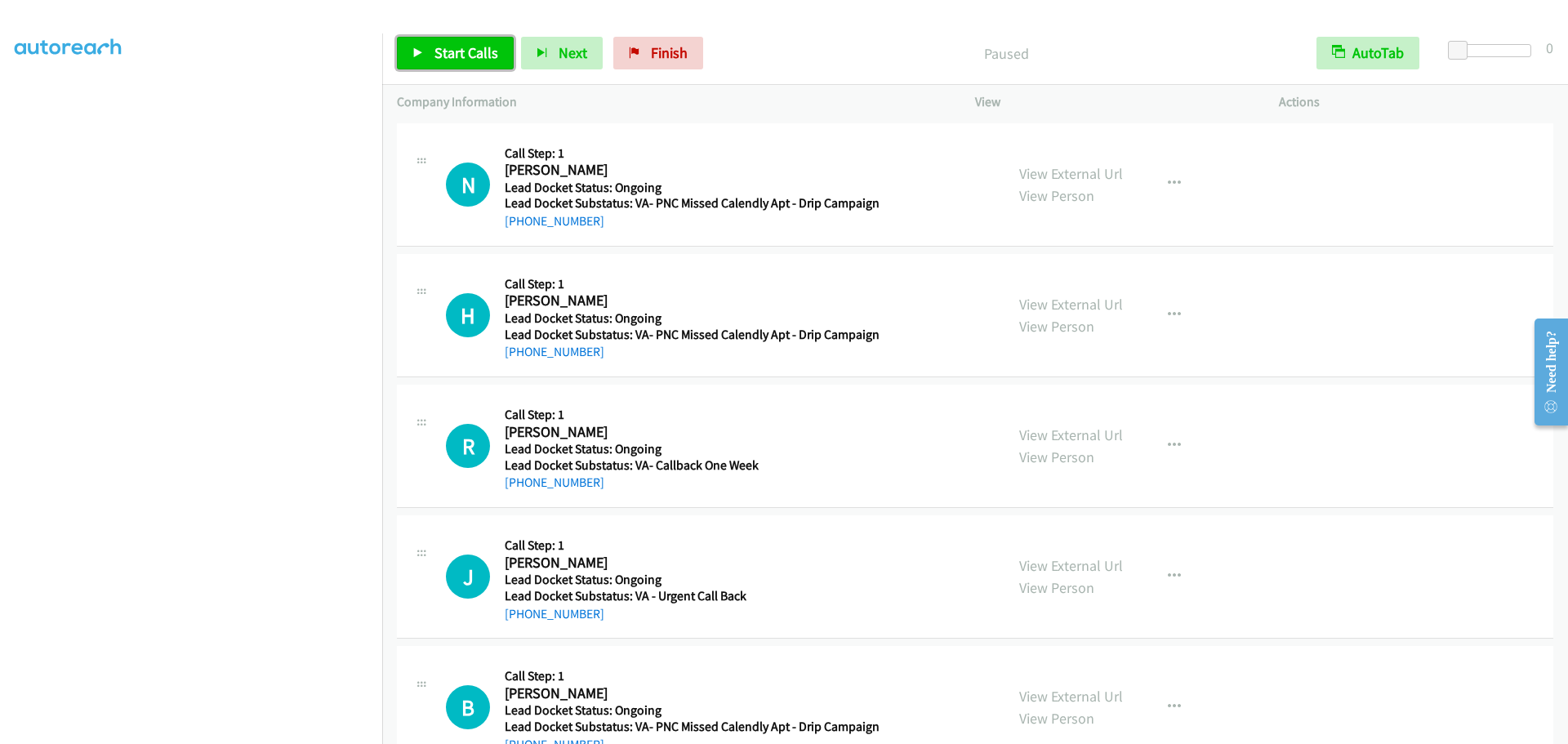
click at [456, 61] on span "Start Calls" at bounding box center [467, 52] width 64 height 19
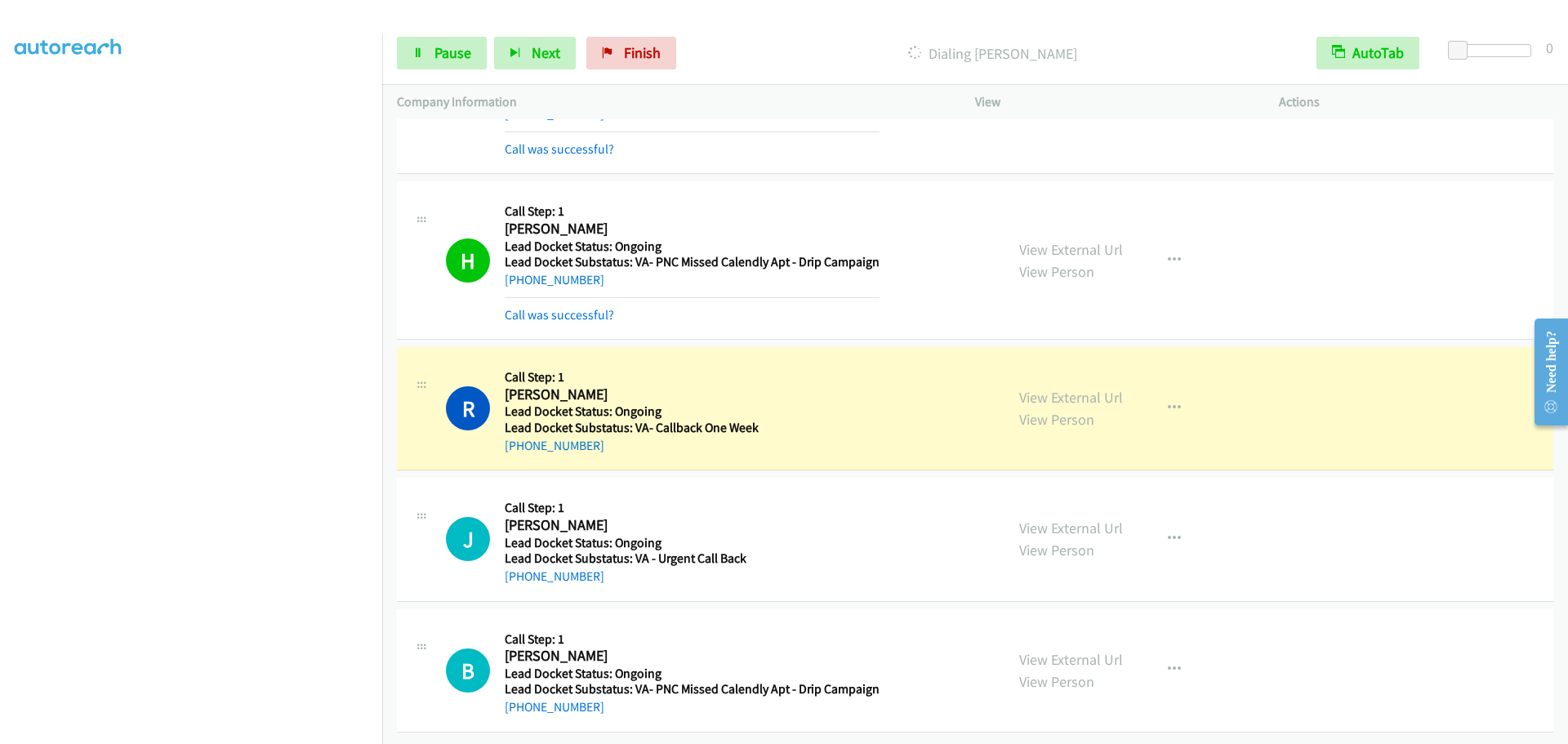
scroll to position [120, 0]
click at [466, 55] on span "Pause" at bounding box center [453, 52] width 37 height 19
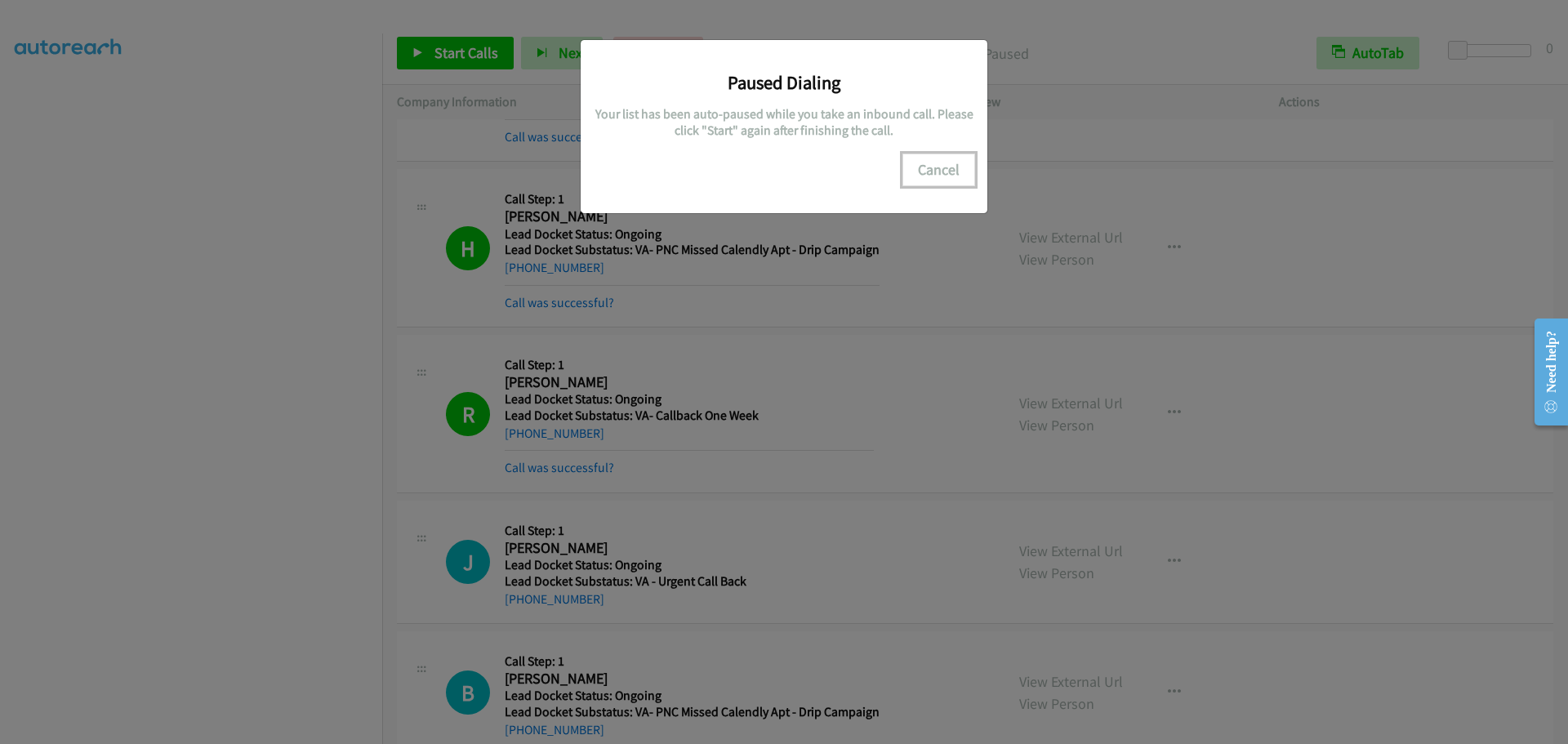
click at [936, 174] on button "Cancel" at bounding box center [938, 170] width 73 height 33
